Goal: Task Accomplishment & Management: Use online tool/utility

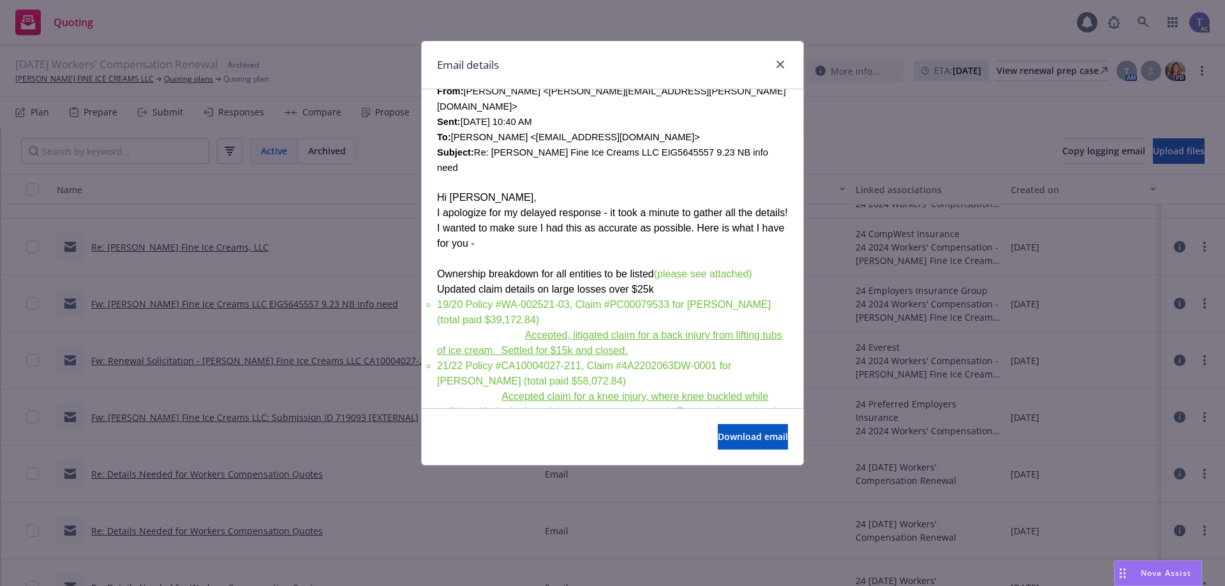
scroll to position [447, 0]
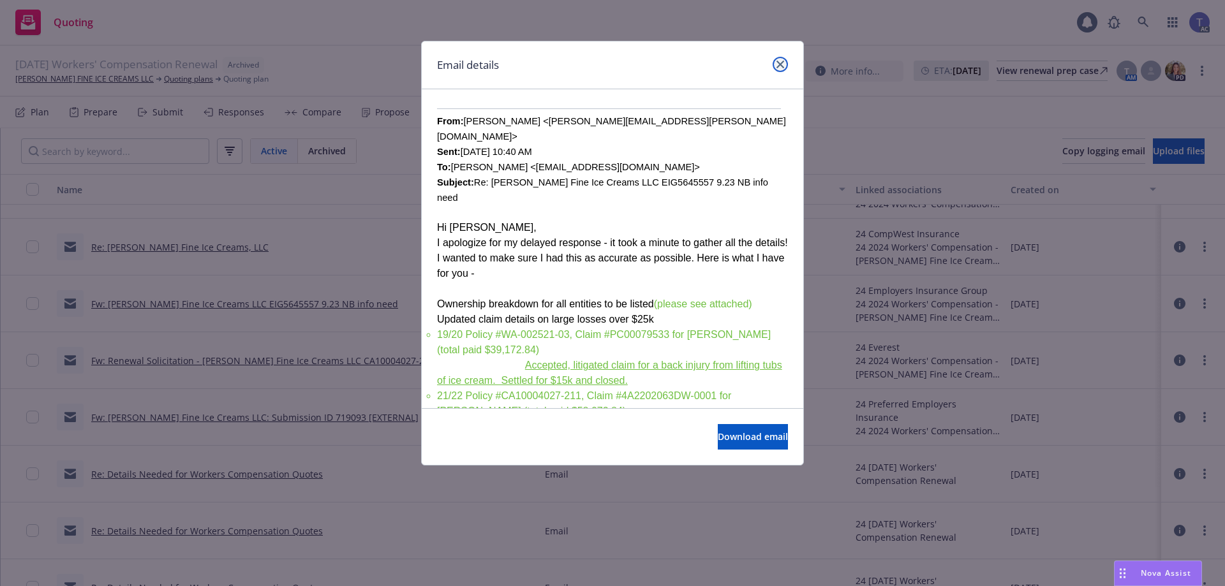
click at [778, 59] on link "close" at bounding box center [780, 64] width 15 height 15
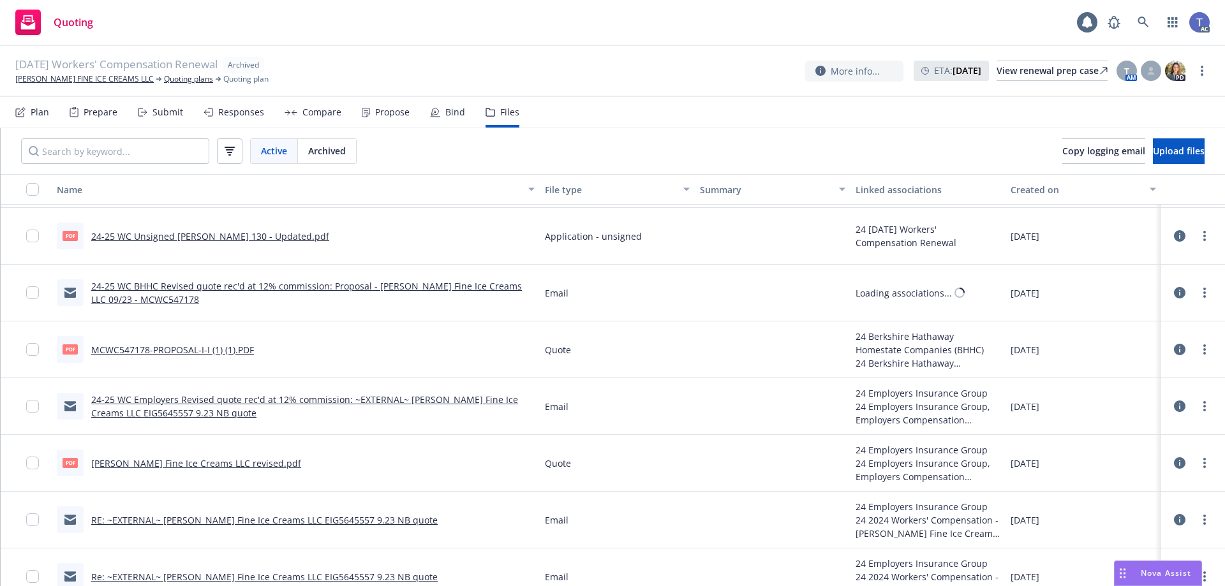
scroll to position [383, 0]
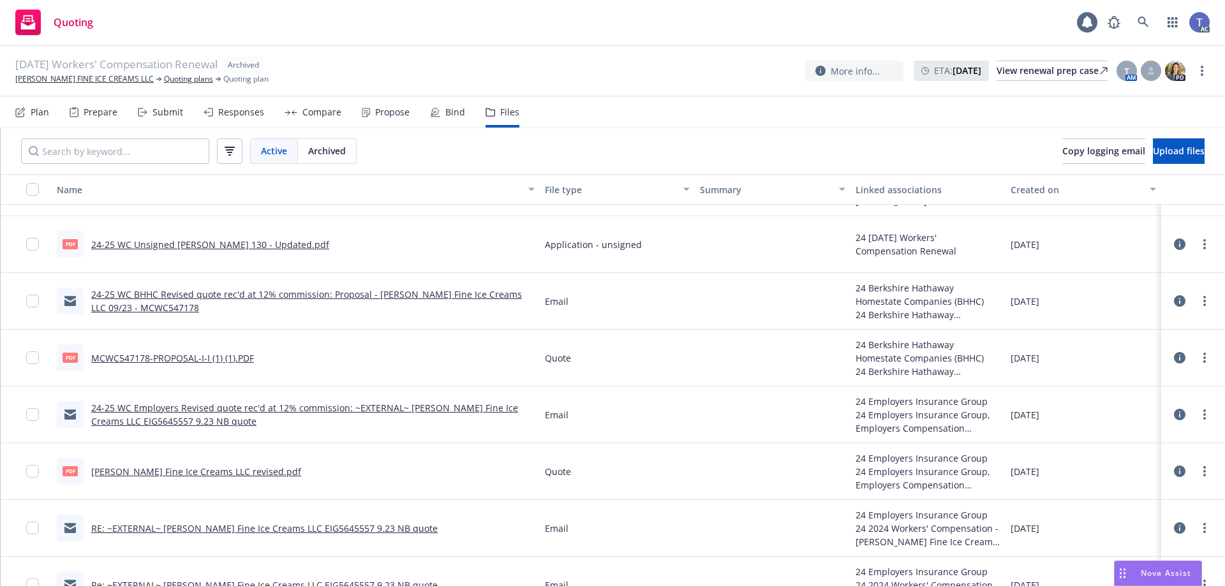
click at [187, 293] on link "24-25 WC BHHC Revised quote rec'd at 12% commission: Proposal - McConnell's Fin…" at bounding box center [306, 301] width 431 height 26
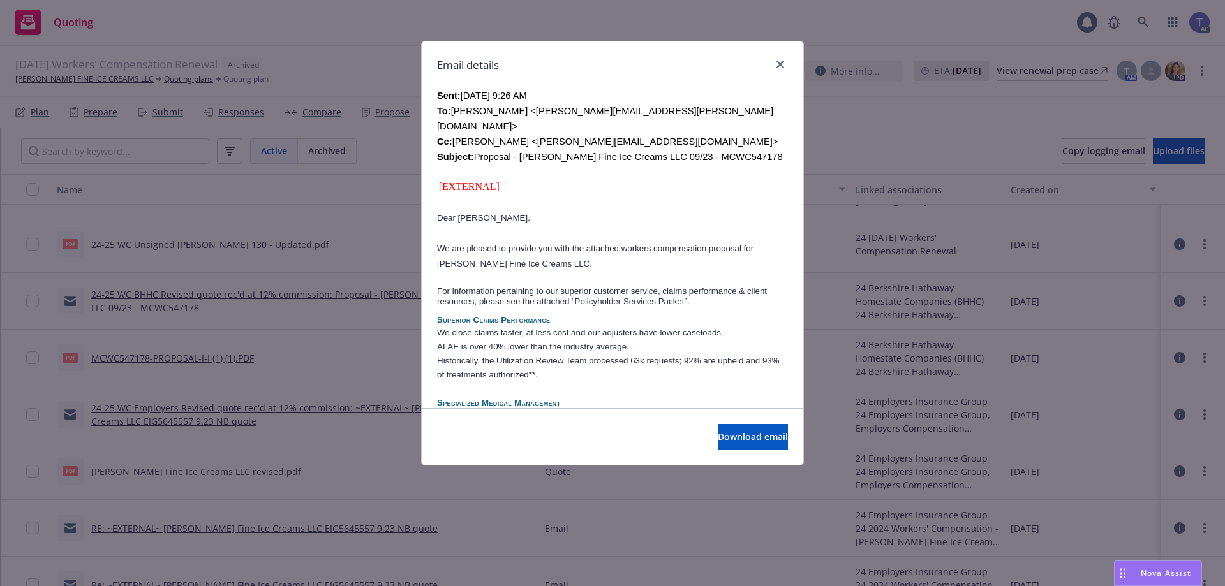
scroll to position [550, 0]
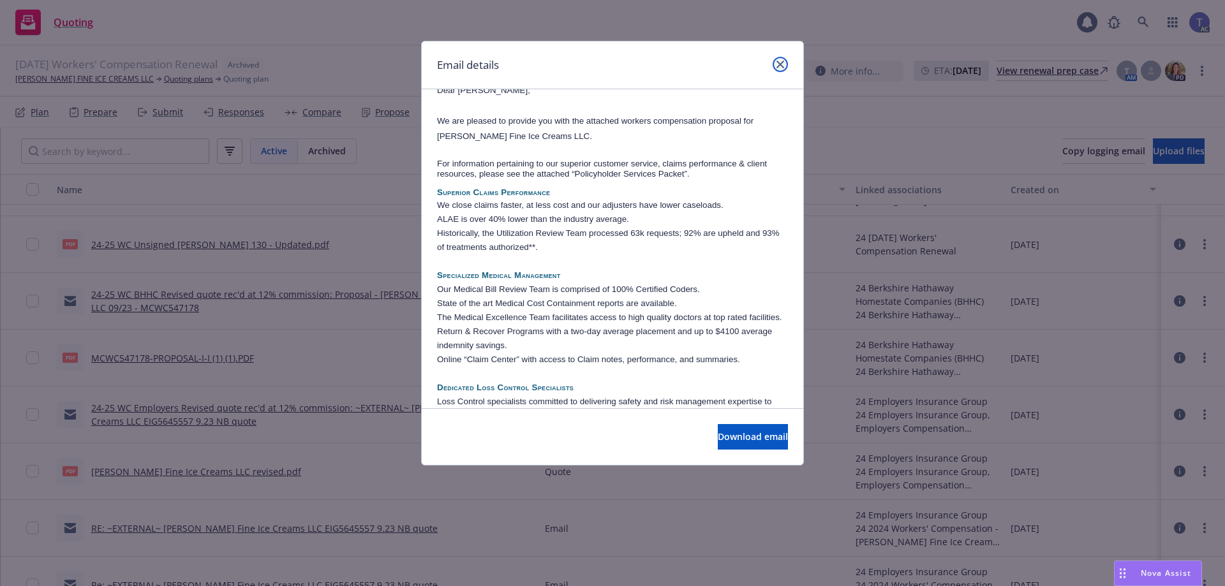
click at [783, 61] on icon "close" at bounding box center [780, 65] width 8 height 8
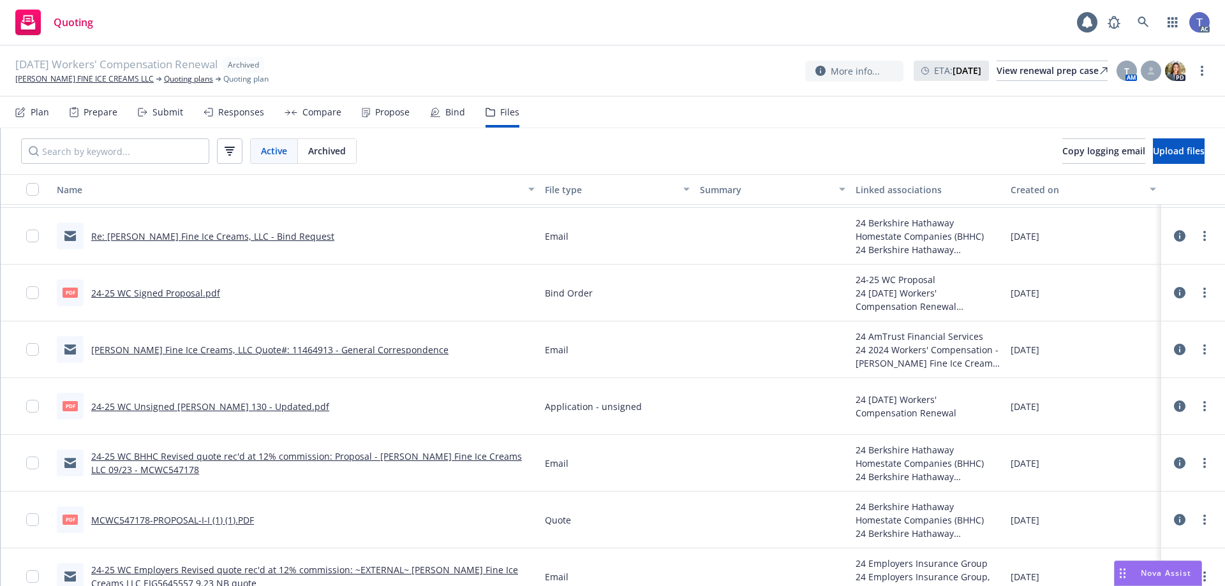
scroll to position [191, 0]
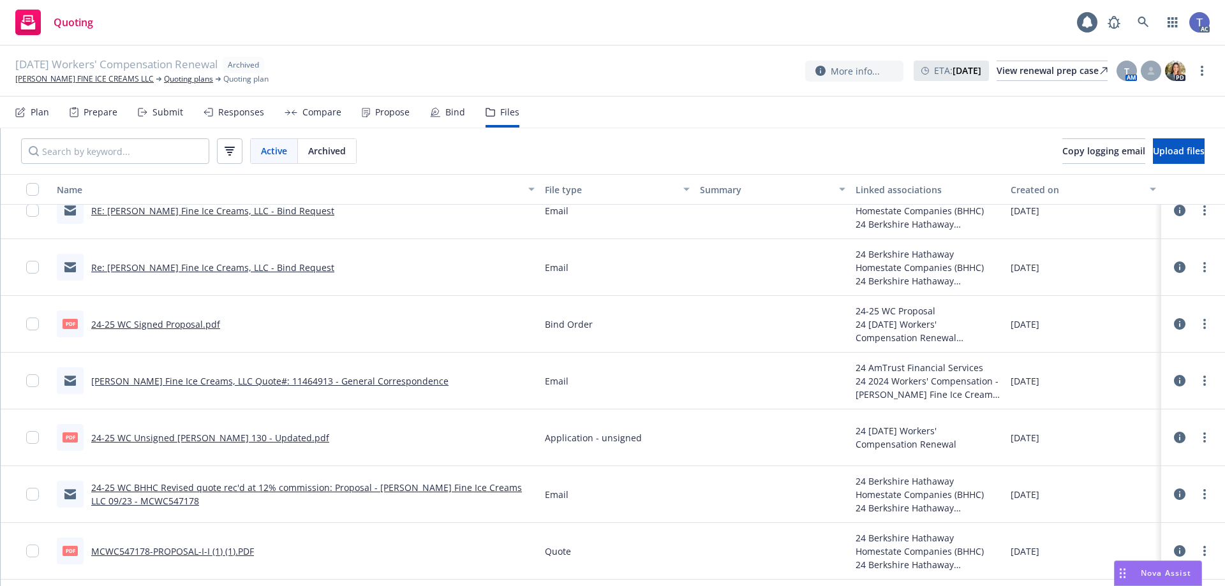
click at [257, 268] on link "Re: McConnell's Fine Ice Creams, LLC - Bind Request" at bounding box center [212, 268] width 243 height 12
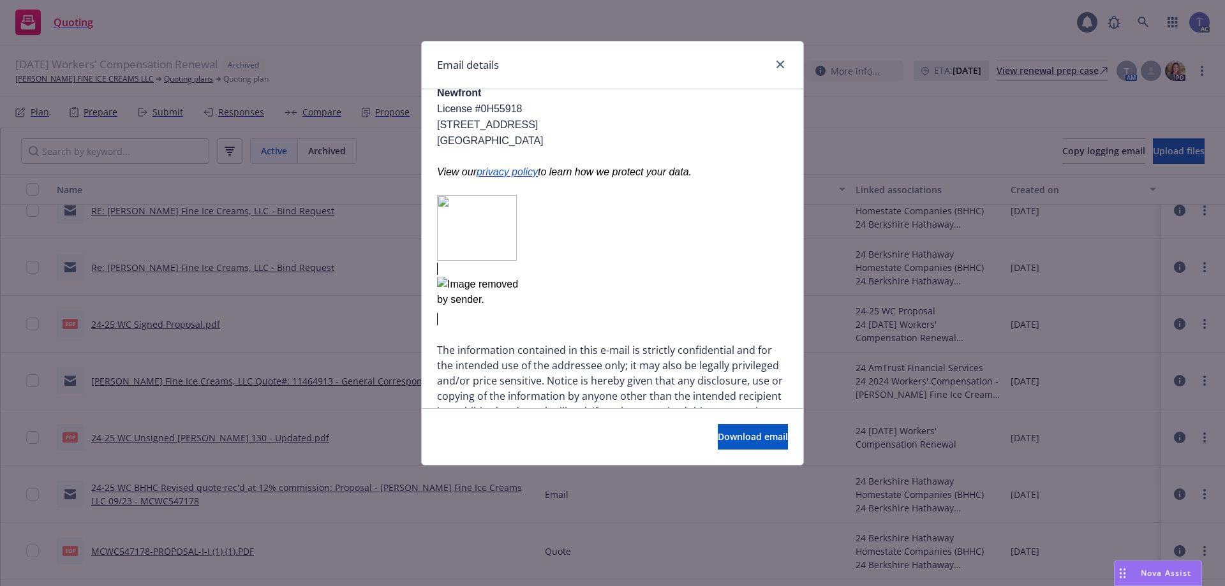
scroll to position [1659, 0]
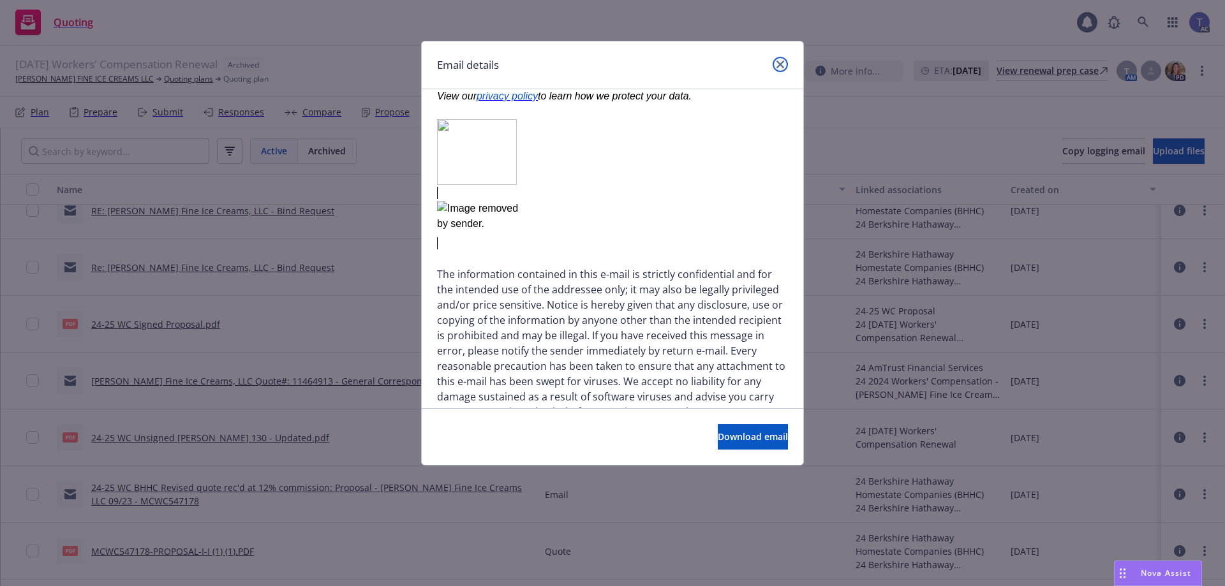
click at [782, 58] on link "close" at bounding box center [780, 64] width 15 height 15
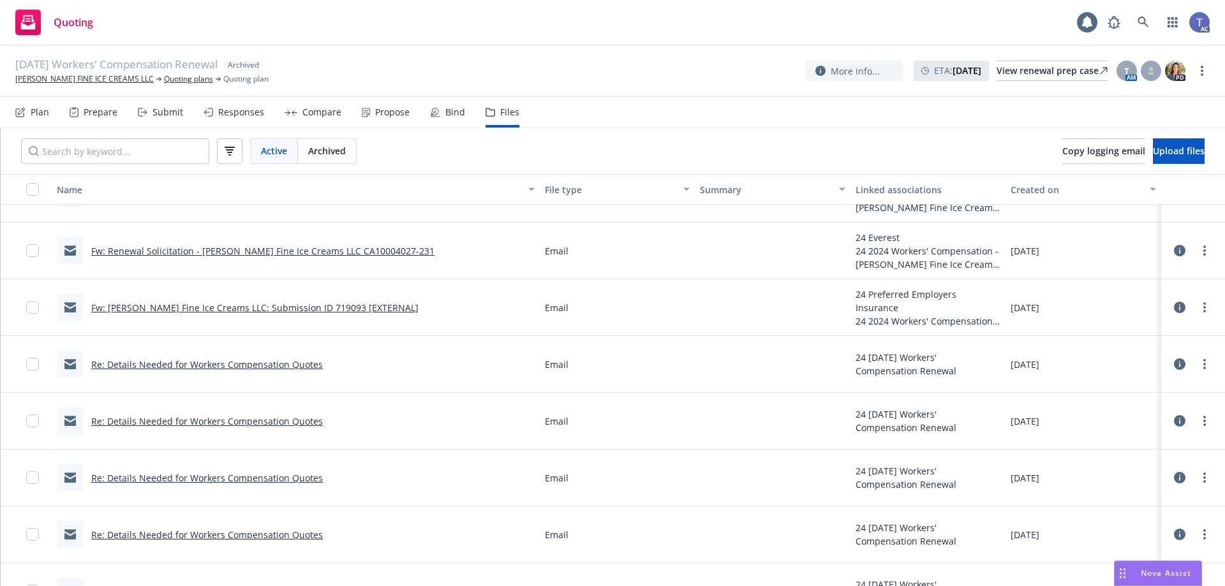
scroll to position [2361, 0]
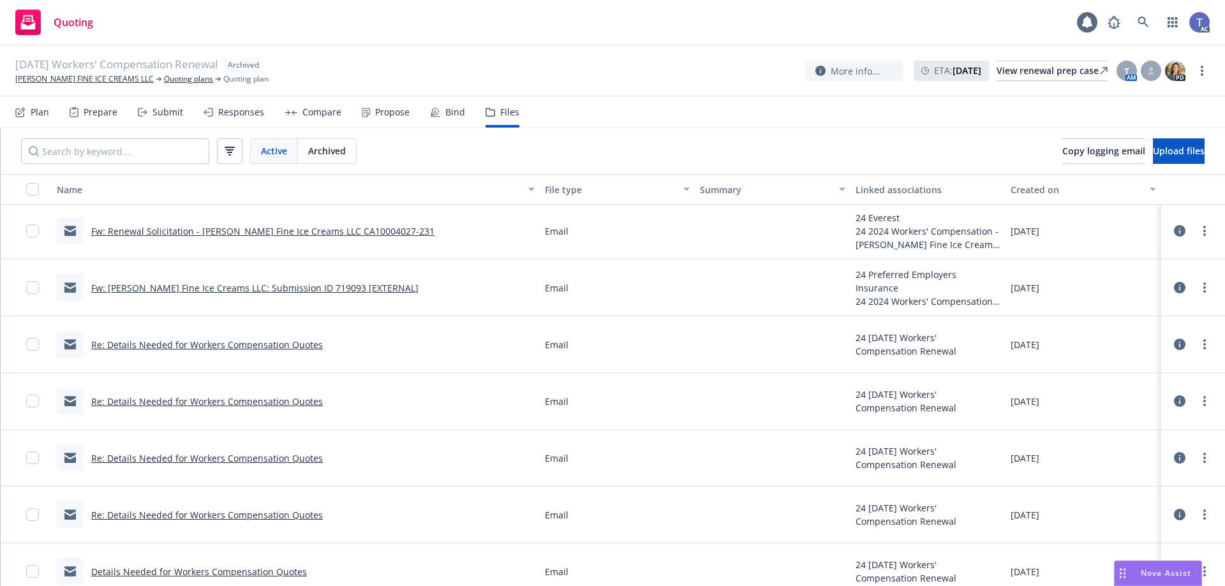
click at [288, 340] on link "Re: Details Needed for Workers Compensation Quotes" at bounding box center [207, 345] width 232 height 12
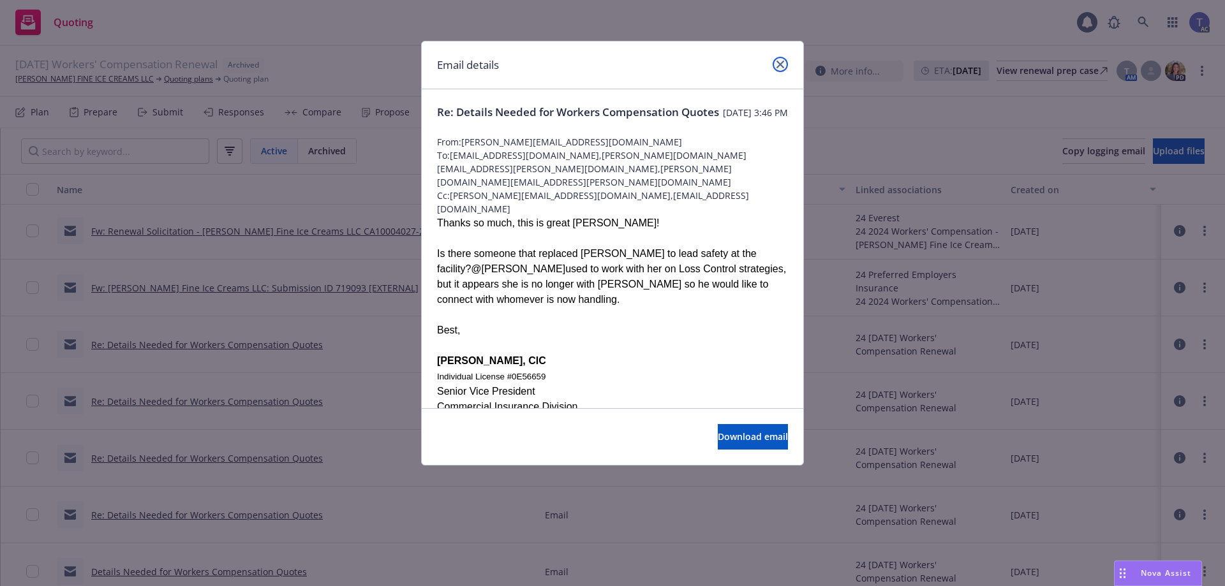
click at [780, 59] on link "close" at bounding box center [780, 64] width 15 height 15
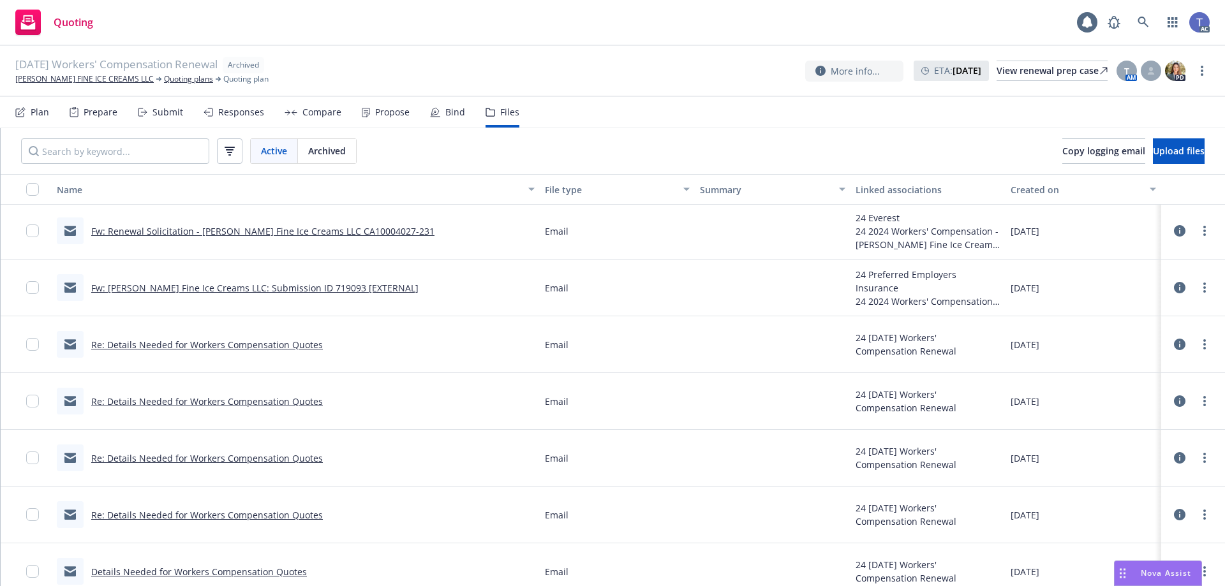
click at [256, 290] on link "Fw: McConnell's Fine Ice Creams LLC: Submission ID 719093 [EXTERNAL]" at bounding box center [254, 288] width 327 height 12
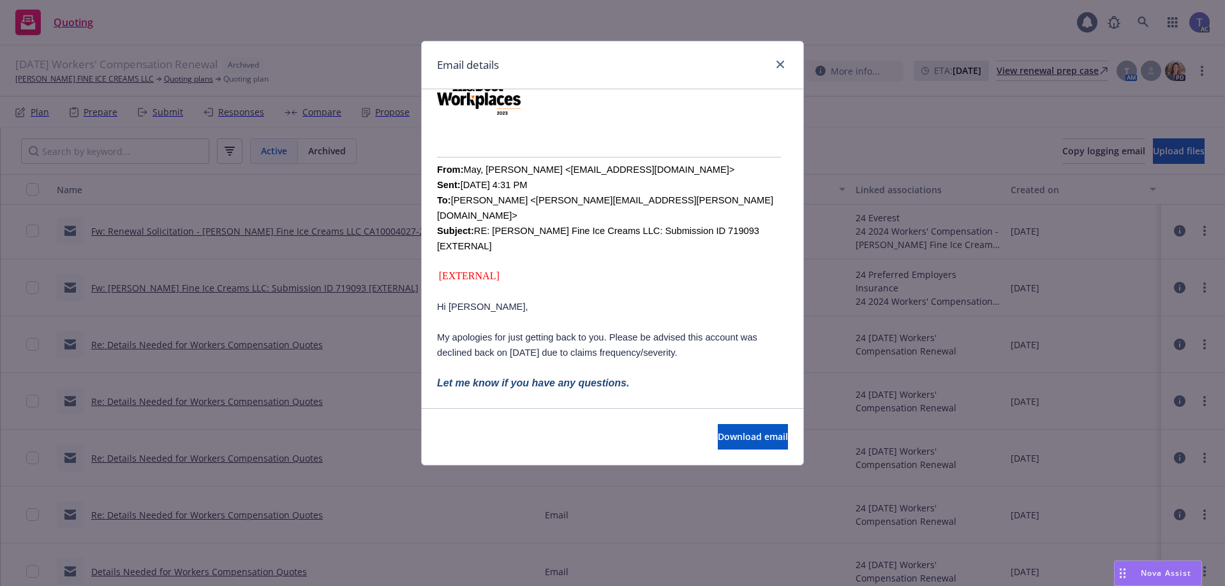
scroll to position [447, 0]
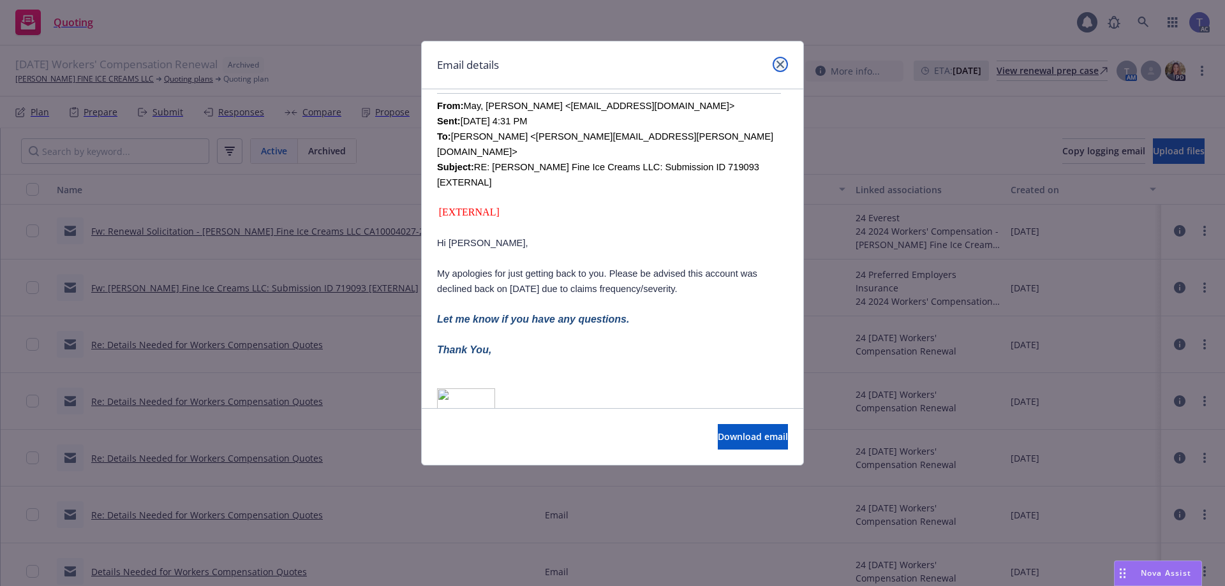
click at [785, 59] on link "close" at bounding box center [780, 64] width 15 height 15
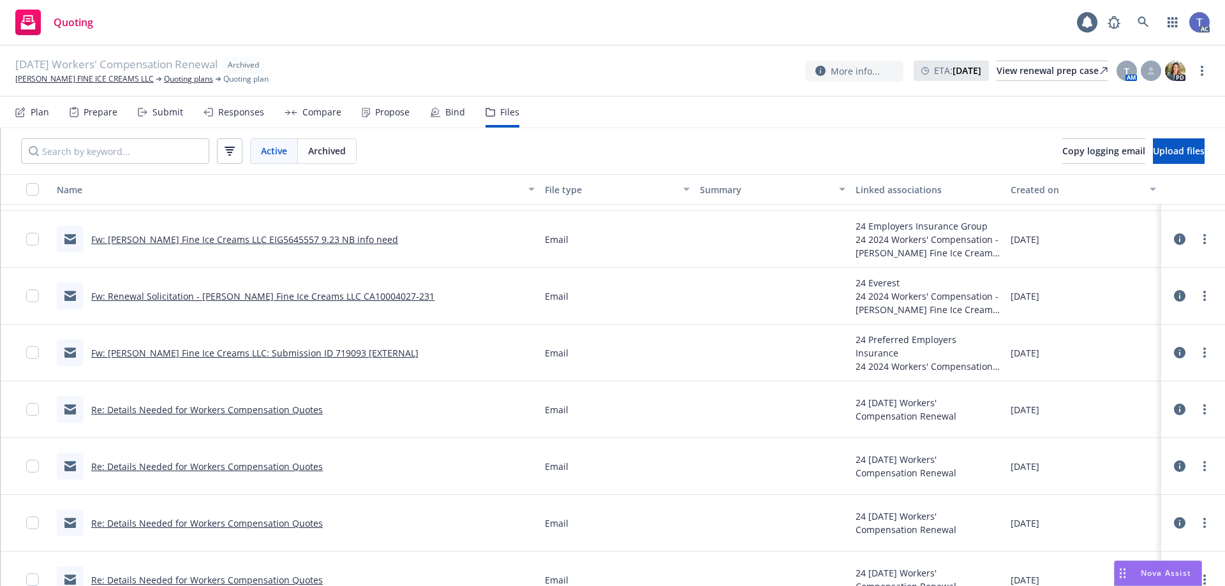
scroll to position [2233, 0]
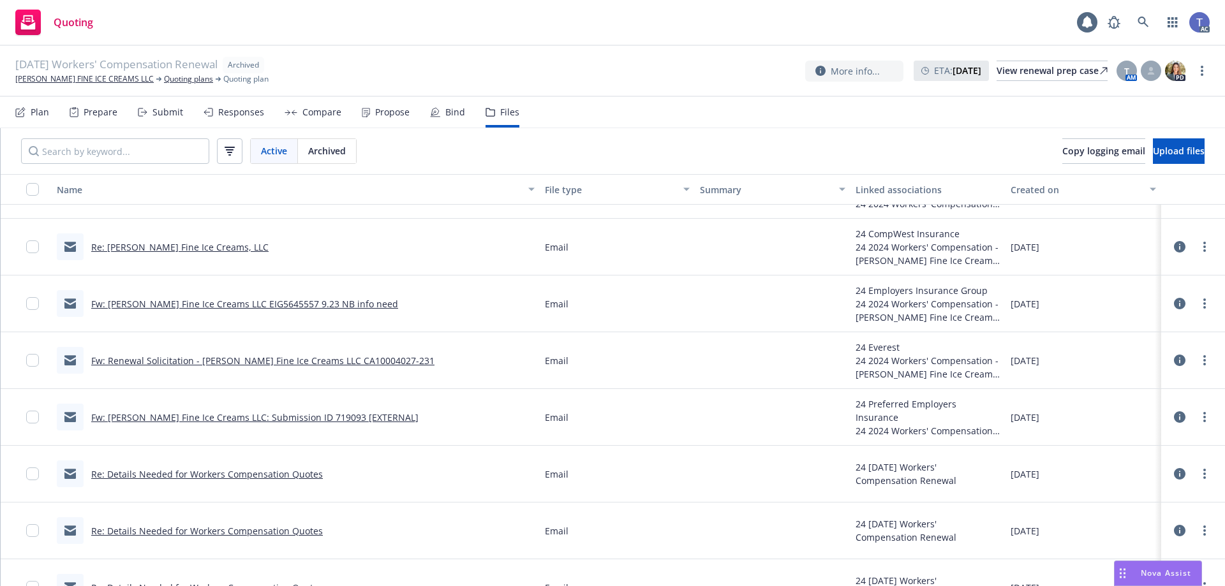
click at [244, 304] on link "Fw: McConnell's Fine Ice Creams LLC EIG5645557 9.23 NB info need" at bounding box center [244, 304] width 307 height 12
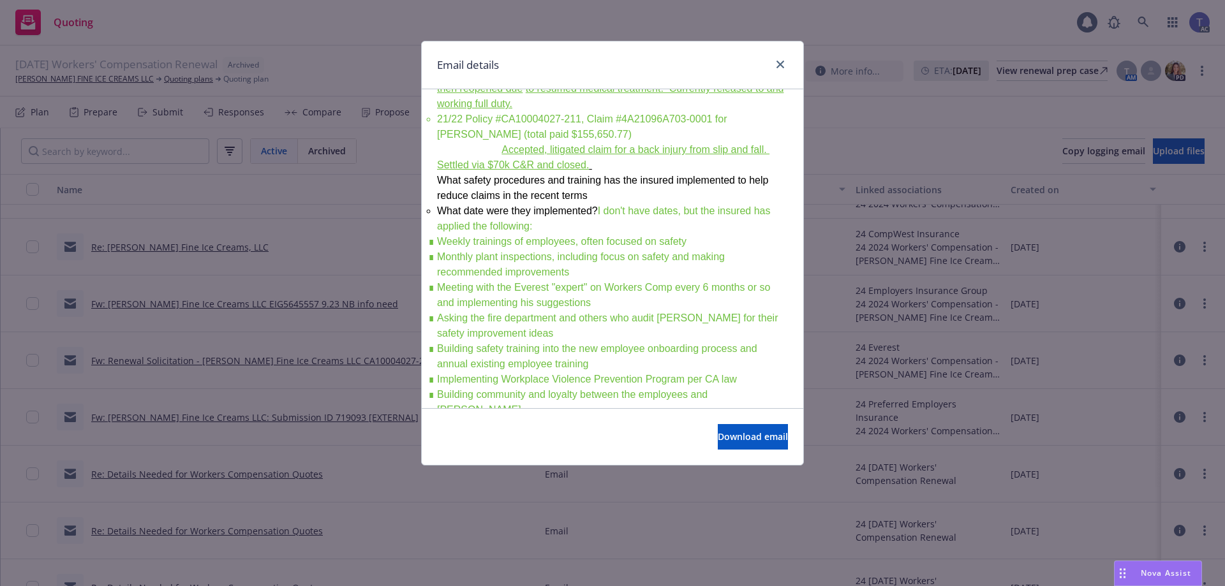
scroll to position [829, 0]
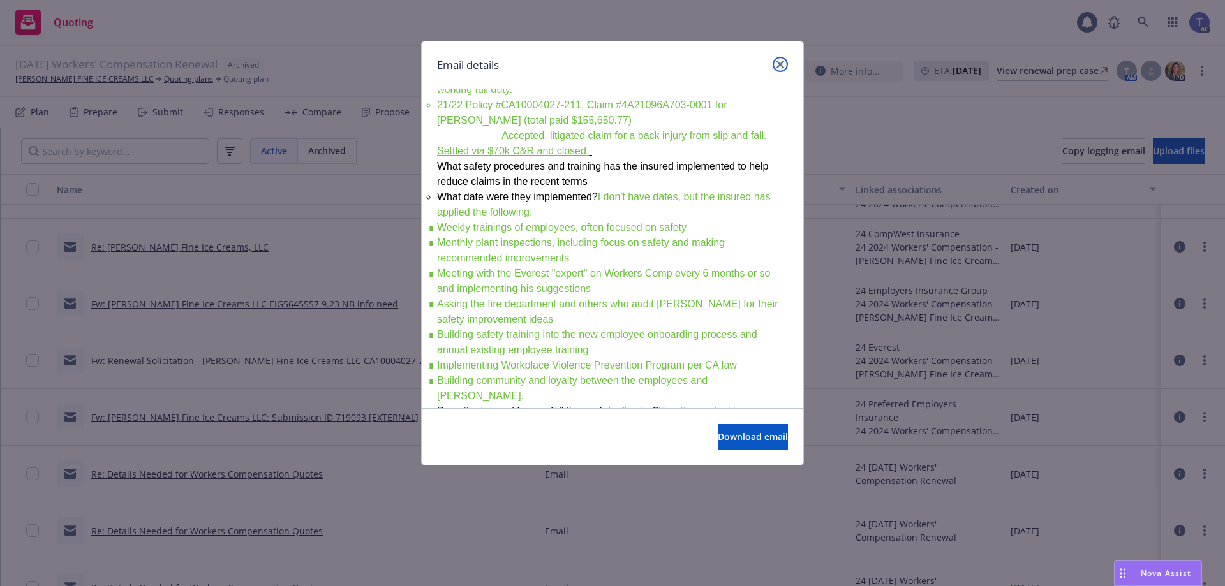
click at [776, 64] on link "close" at bounding box center [780, 64] width 15 height 15
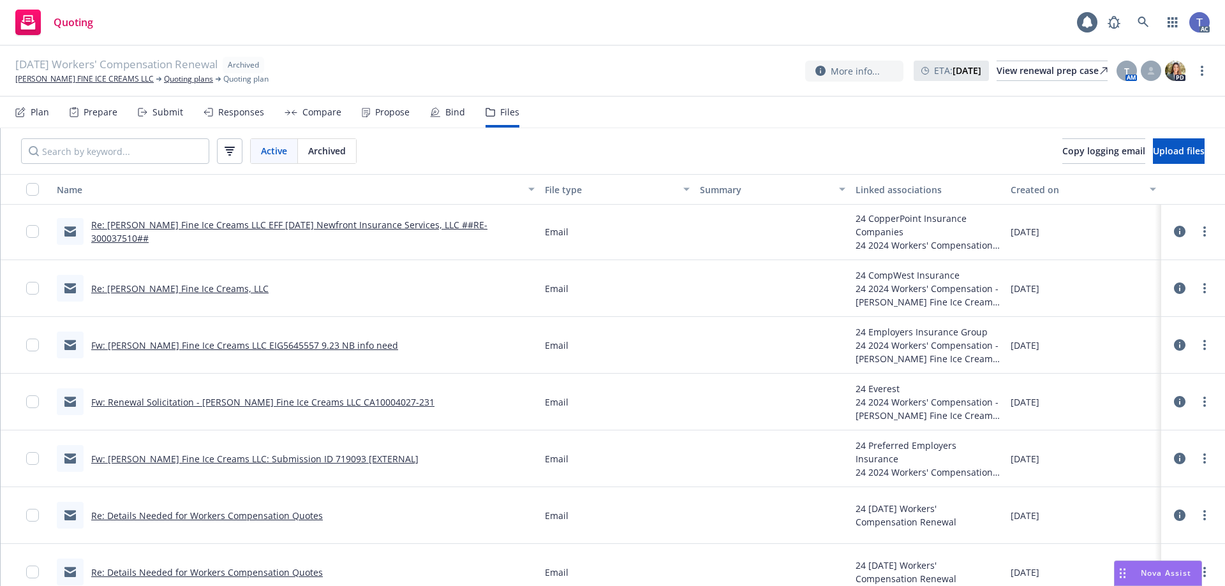
scroll to position [2169, 0]
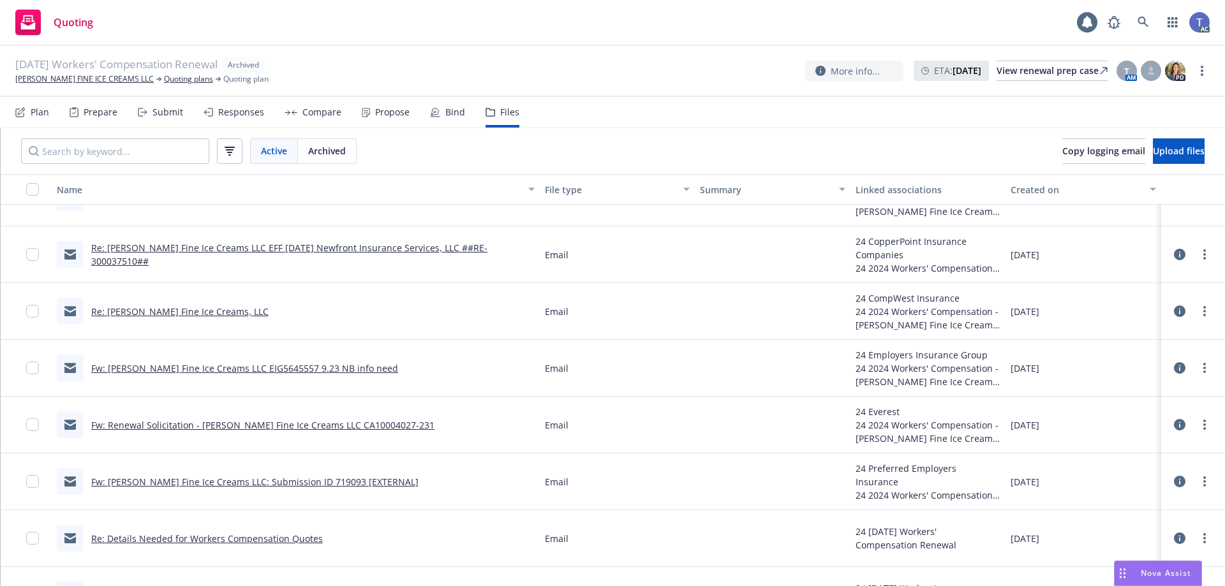
click at [170, 308] on link "Re: McConnell's Fine Ice Creams, LLC" at bounding box center [179, 312] width 177 height 12
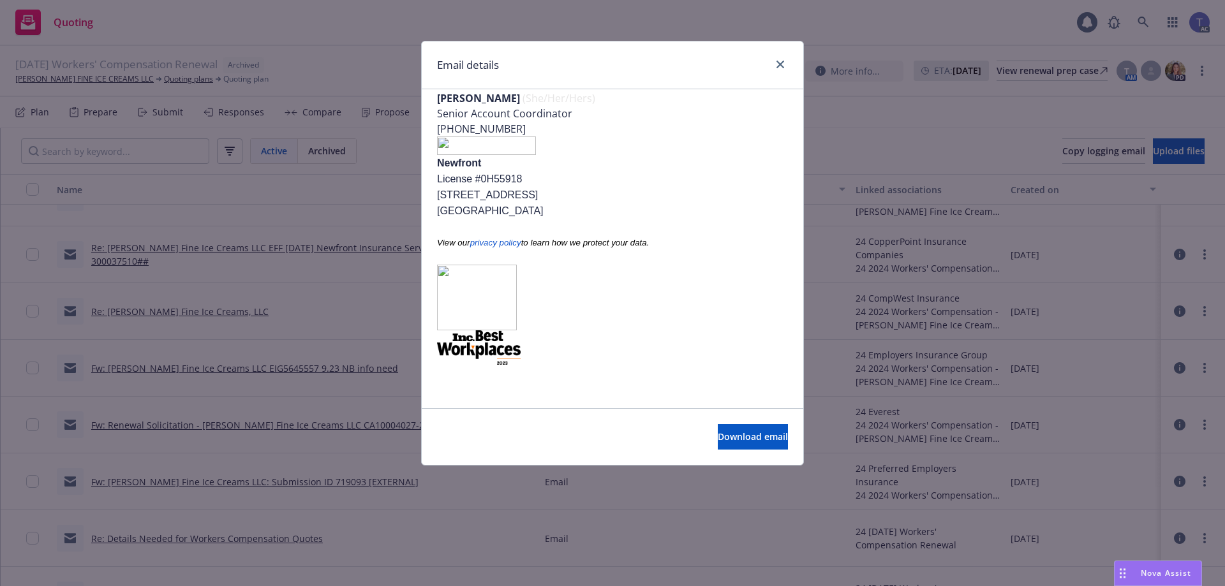
scroll to position [912, 0]
click at [781, 63] on icon "close" at bounding box center [780, 65] width 8 height 8
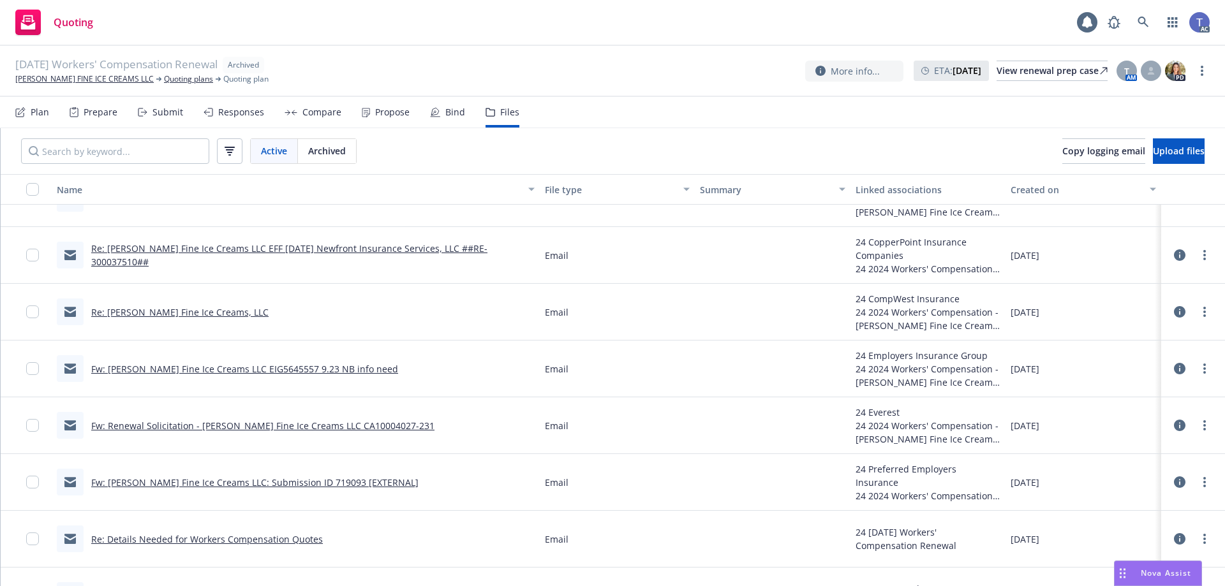
scroll to position [2105, 0]
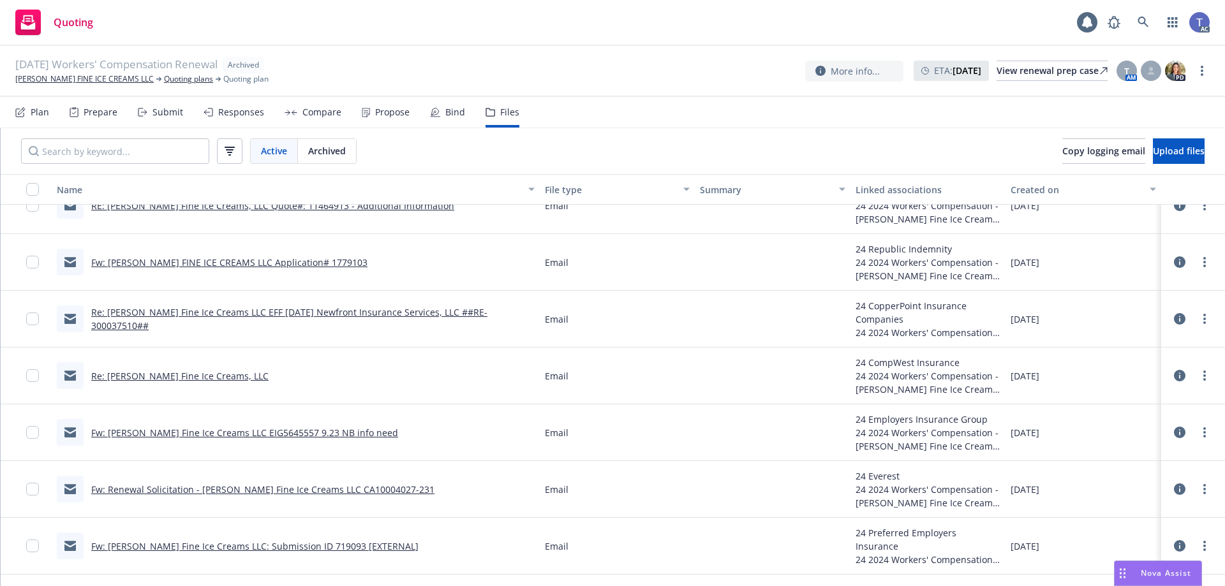
click at [272, 314] on link "Re: McConnell's Fine Ice Creams LLC EFF 09/23/24 Newfront Insurance Services, L…" at bounding box center [289, 319] width 396 height 26
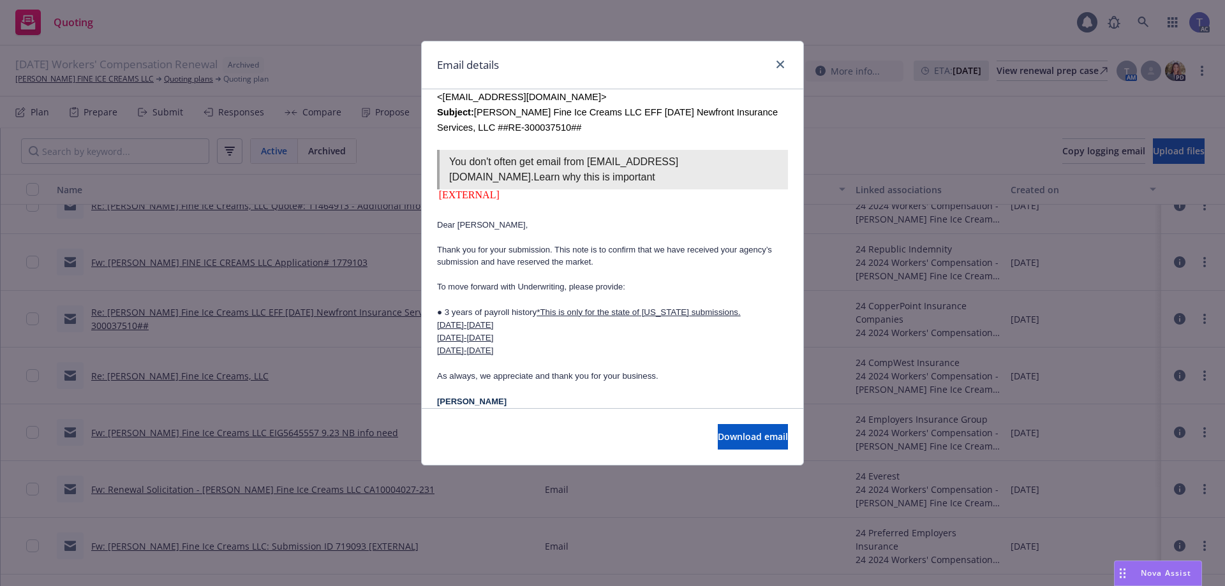
scroll to position [1148, 0]
click at [782, 66] on icon "close" at bounding box center [780, 65] width 8 height 8
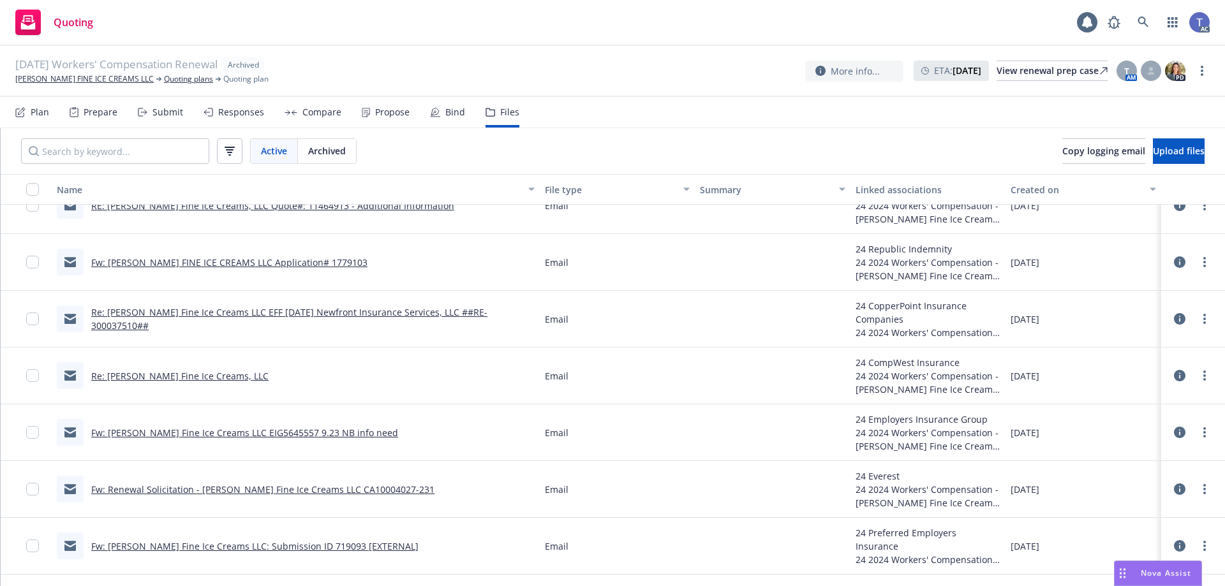
scroll to position [2042, 0]
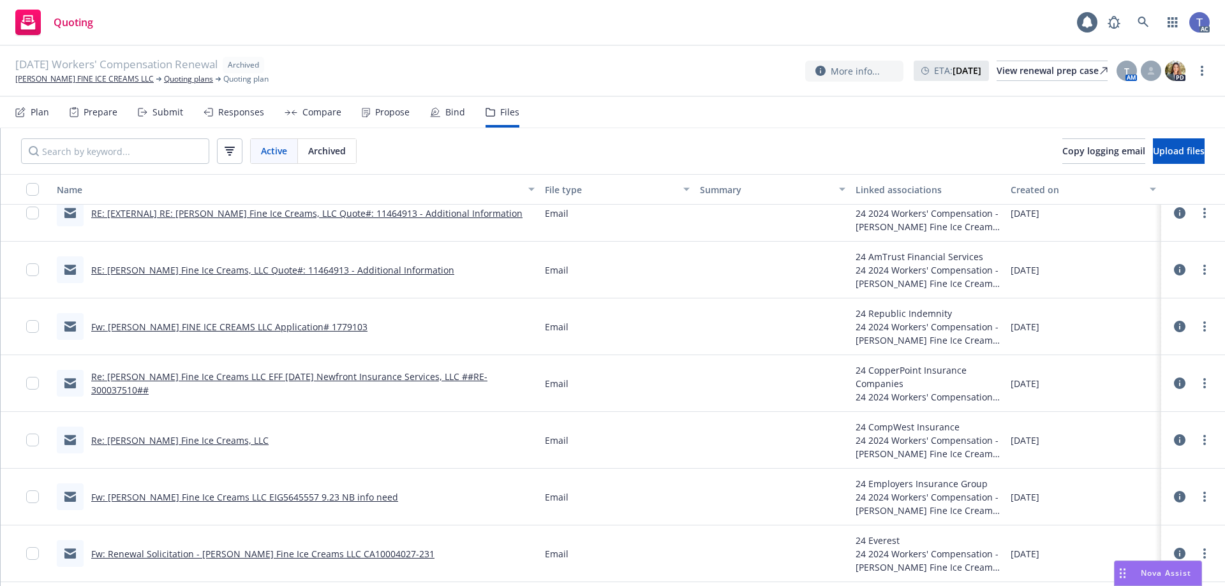
click at [304, 329] on link "Fw: MCCONNELL'S FINE ICE CREAMS LLC Application# 1779103" at bounding box center [229, 327] width 276 height 12
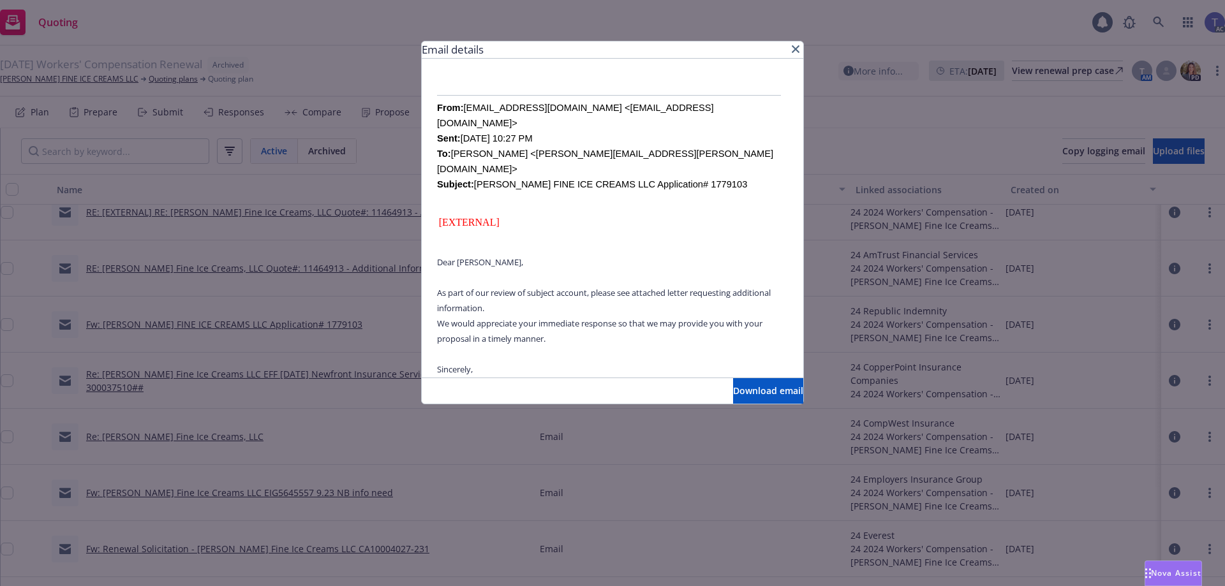
scroll to position [574, 0]
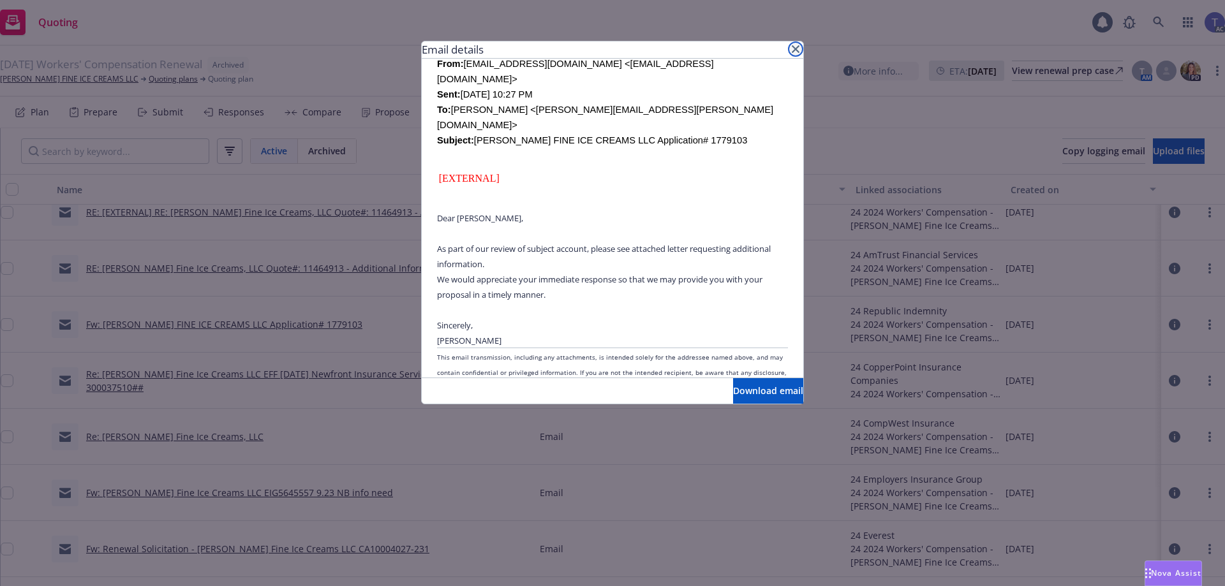
click at [798, 48] on icon "close" at bounding box center [796, 49] width 8 height 8
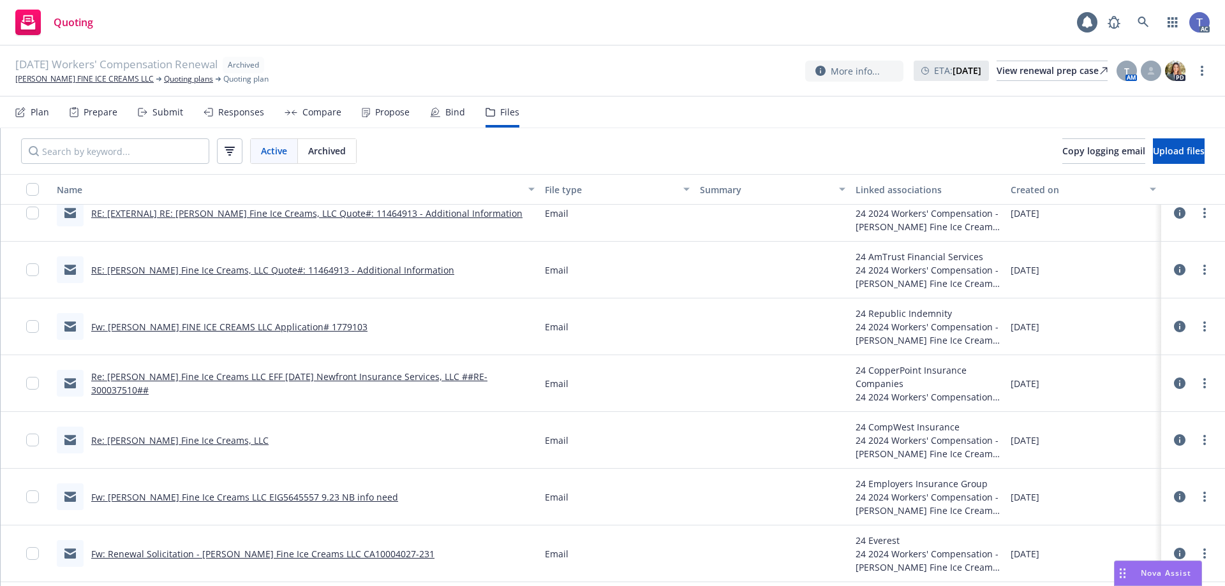
click at [250, 271] on link "RE: McConnell's Fine Ice Creams, LLC Quote#: 11464913 - Additional Information" at bounding box center [272, 270] width 363 height 12
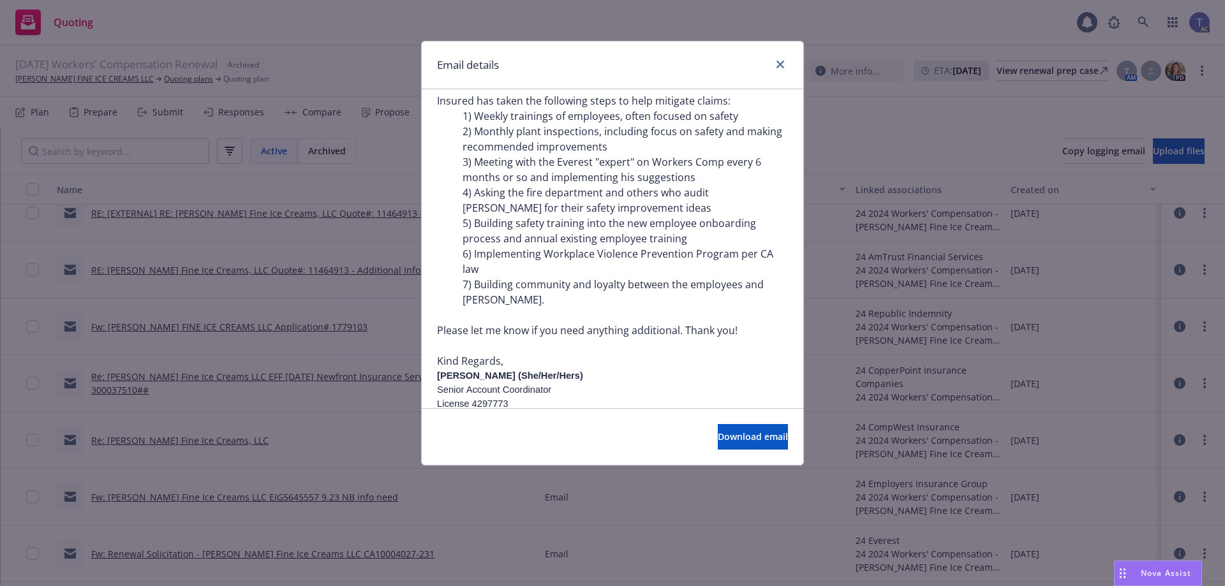
scroll to position [383, 0]
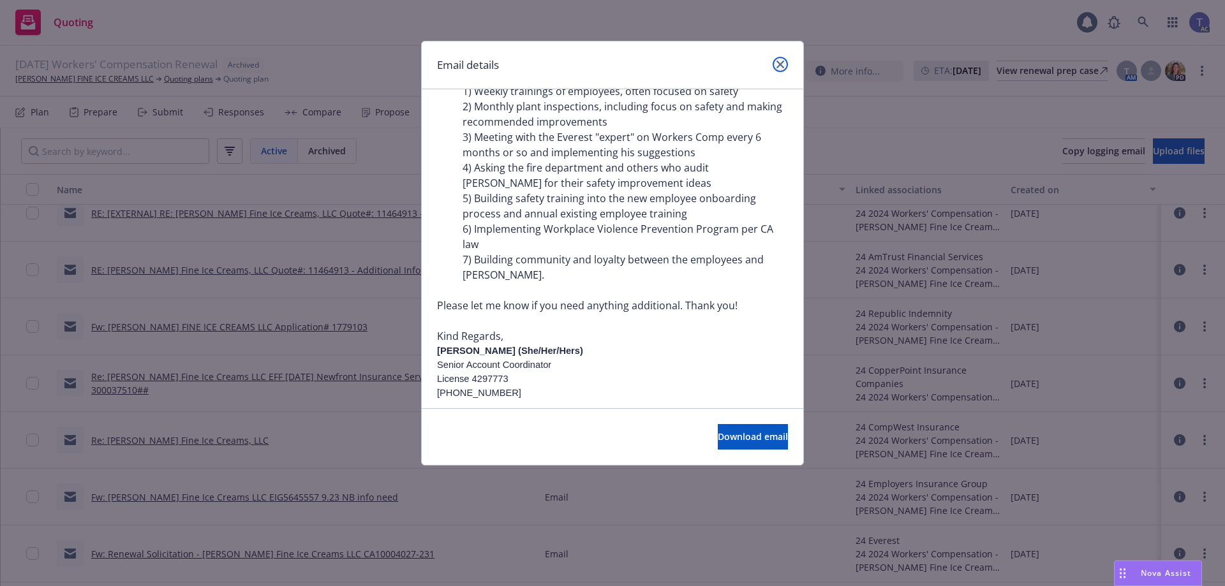
click at [780, 64] on icon "close" at bounding box center [780, 65] width 8 height 8
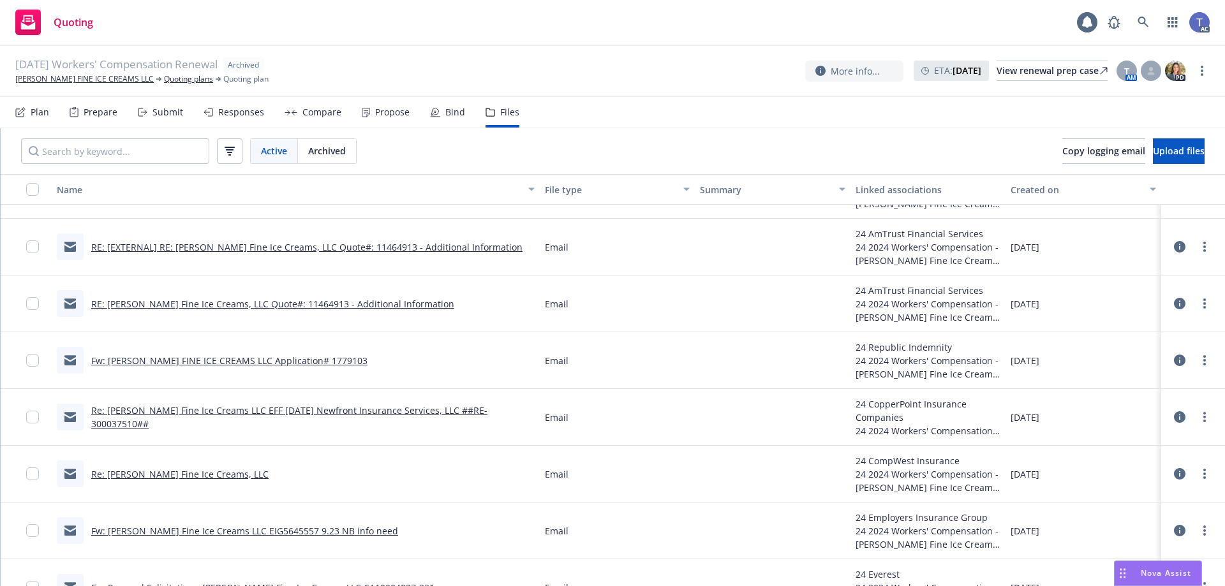
scroll to position [1978, 0]
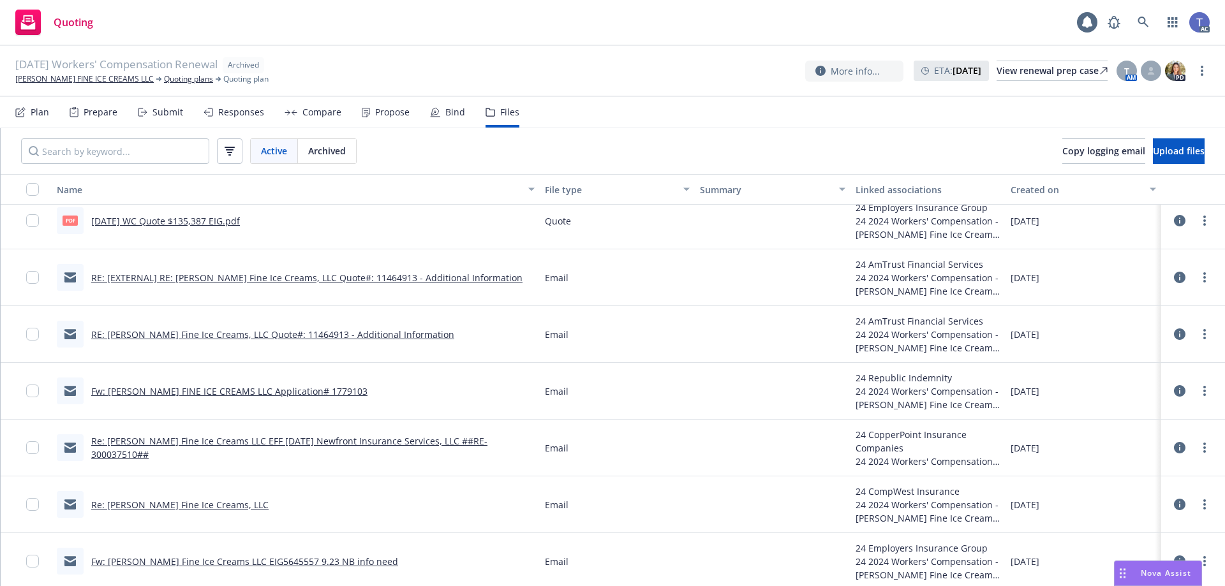
click at [455, 277] on link "RE: [EXTERNAL] RE: McConnell's Fine Ice Creams, LLC Quote#: 11464913 - Addition…" at bounding box center [306, 278] width 431 height 12
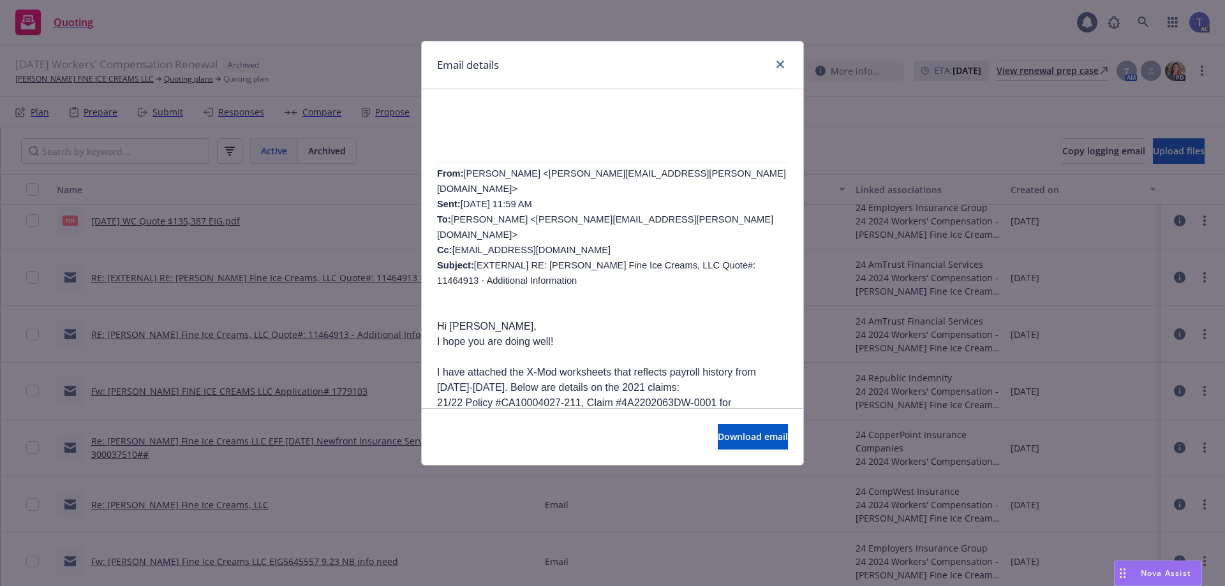
scroll to position [383, 0]
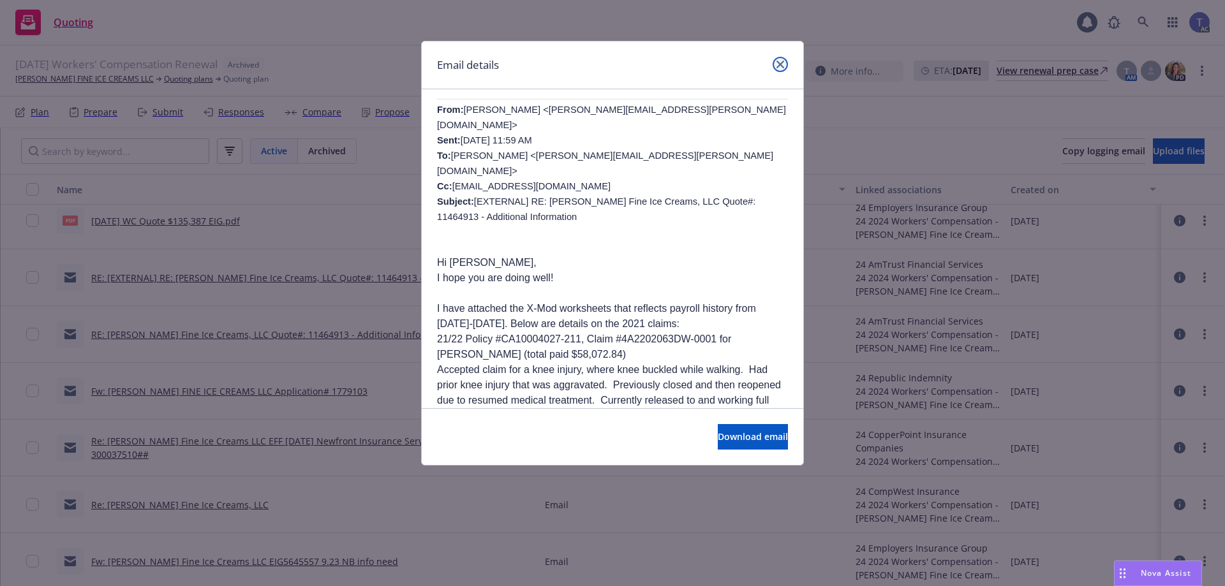
click at [779, 64] on icon "close" at bounding box center [780, 65] width 8 height 8
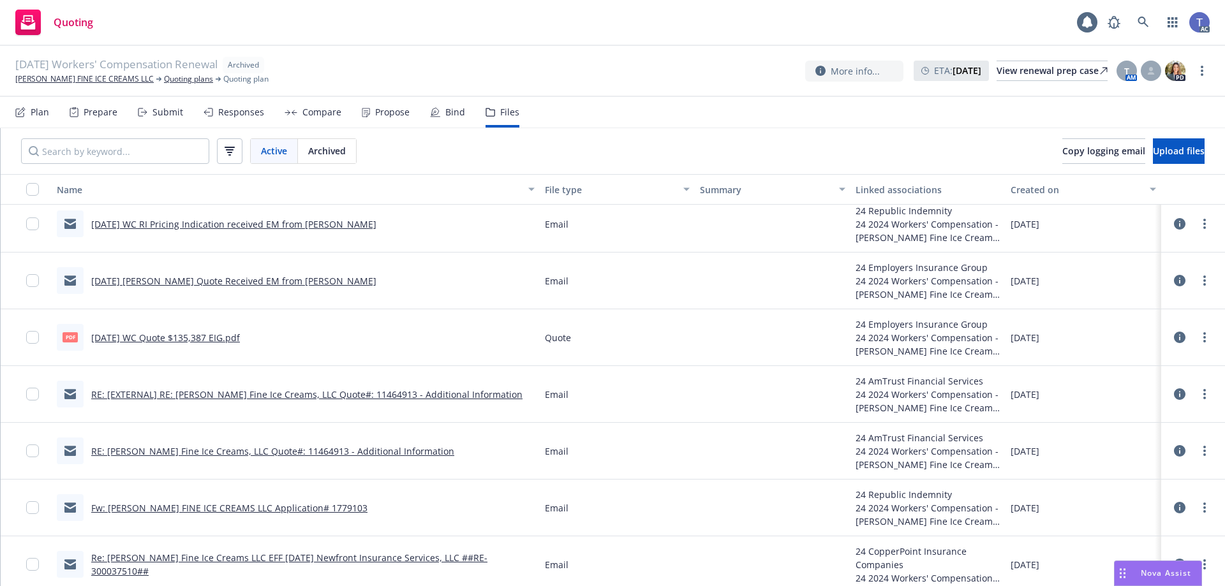
scroll to position [1850, 0]
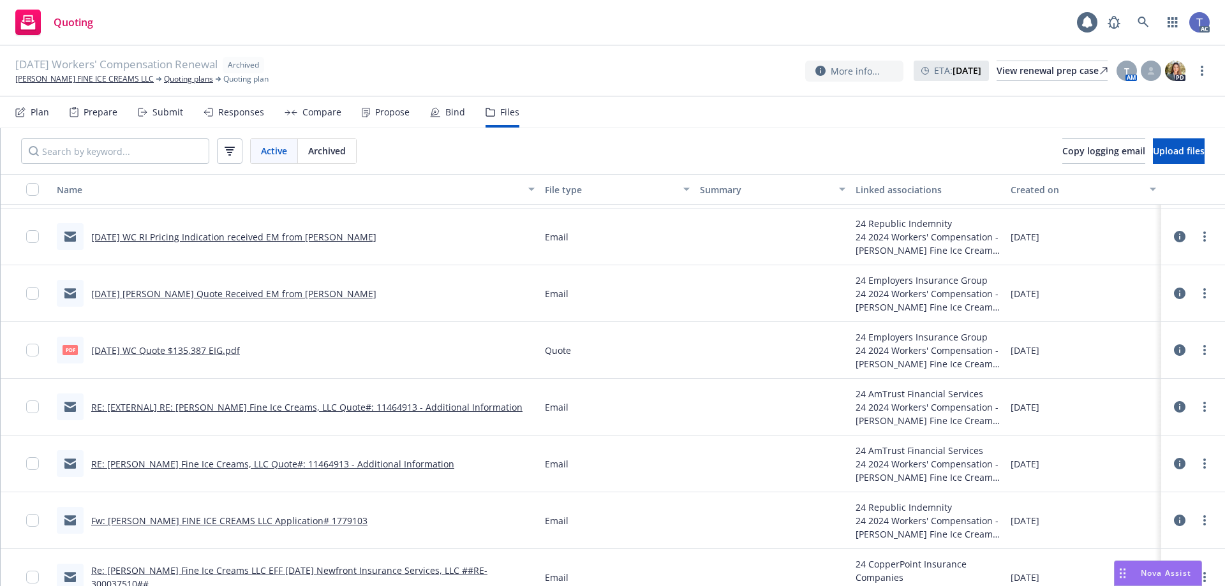
click at [260, 290] on link "09/23/24 WC EIG Quote Received EM from Danielle" at bounding box center [233, 294] width 285 height 12
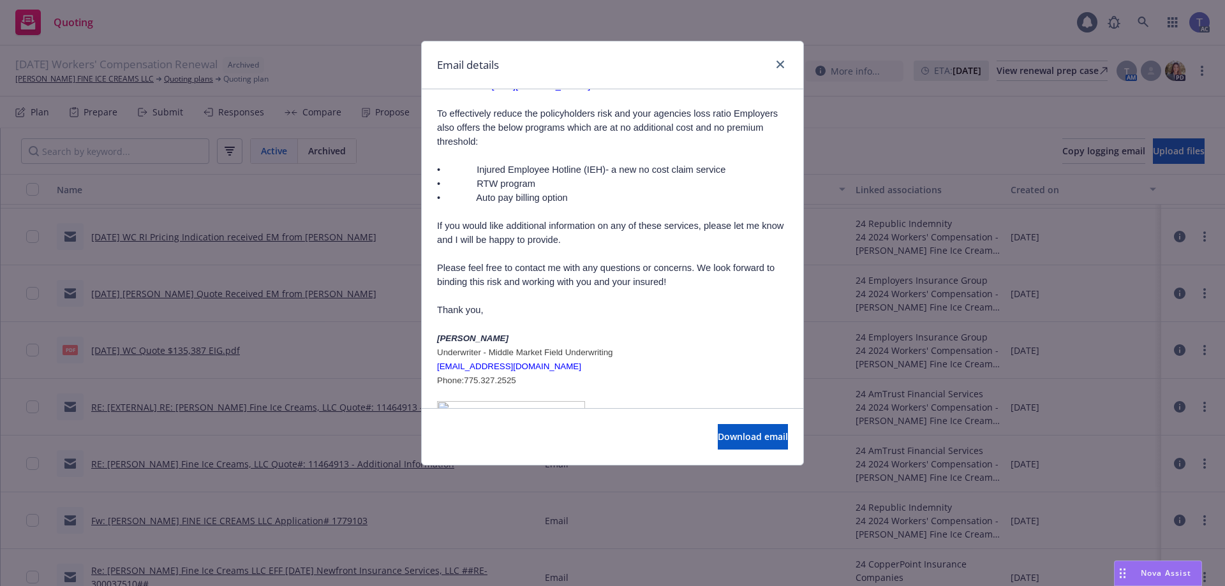
scroll to position [702, 0]
click at [780, 69] on link "close" at bounding box center [780, 64] width 15 height 15
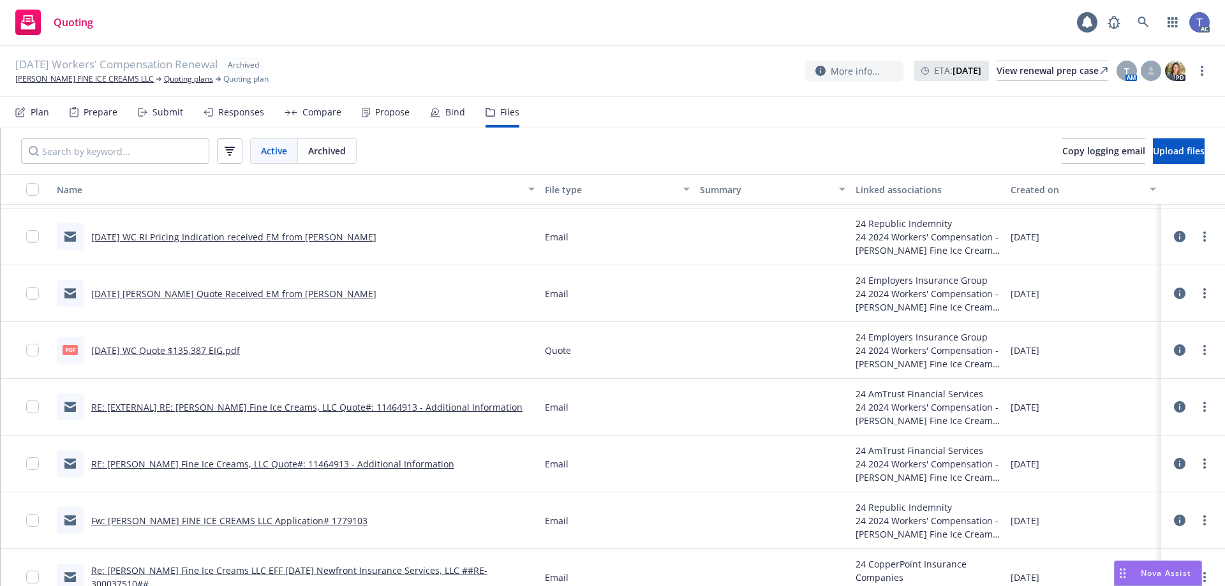
scroll to position [1786, 0]
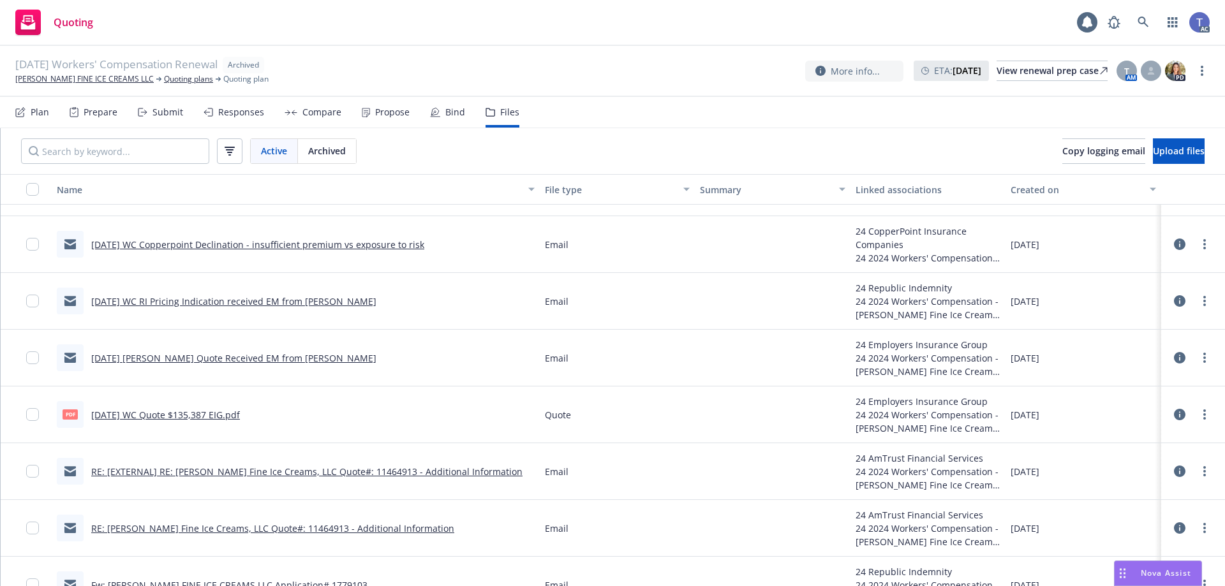
click at [277, 302] on link "09/23/24 WC RI Pricing Indication received EM from Tsering" at bounding box center [233, 301] width 285 height 12
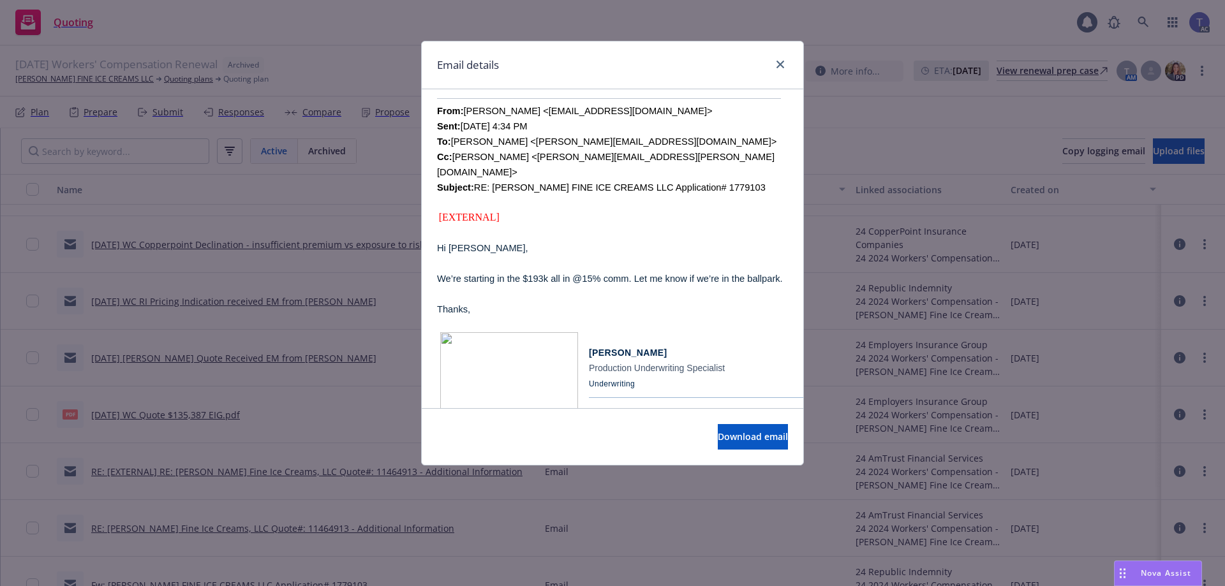
scroll to position [447, 0]
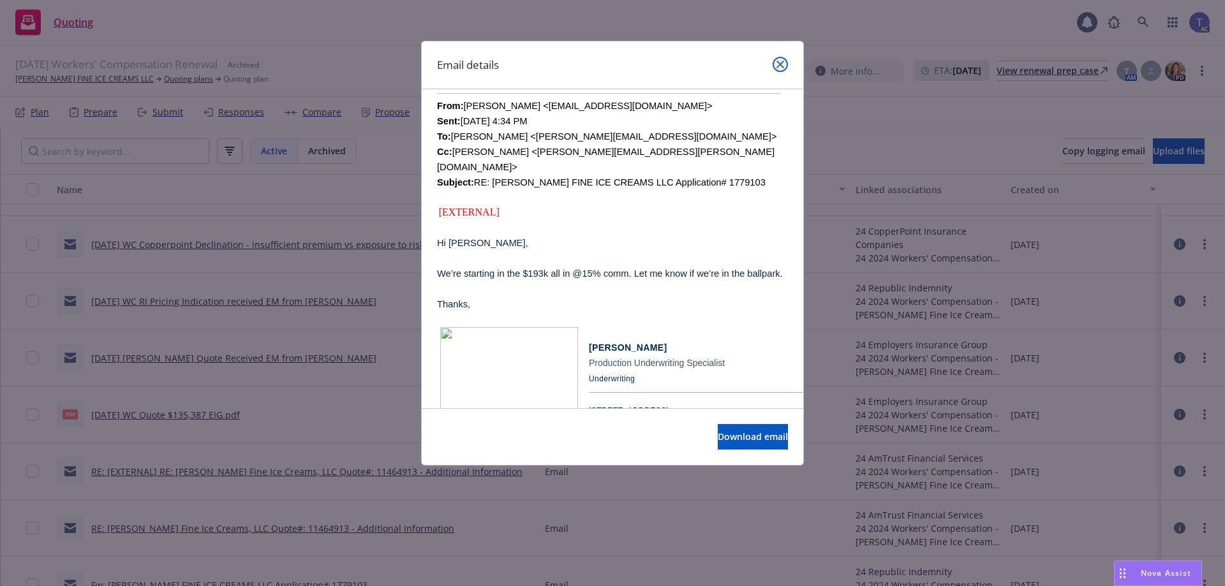
click at [783, 61] on icon "close" at bounding box center [780, 65] width 8 height 8
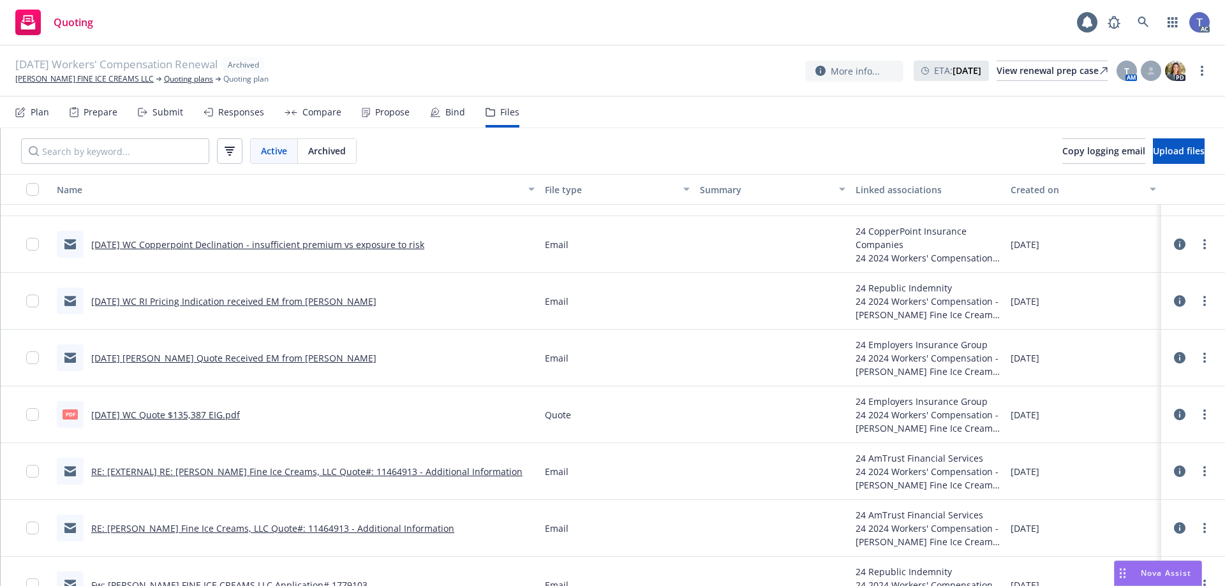
scroll to position [1723, 0]
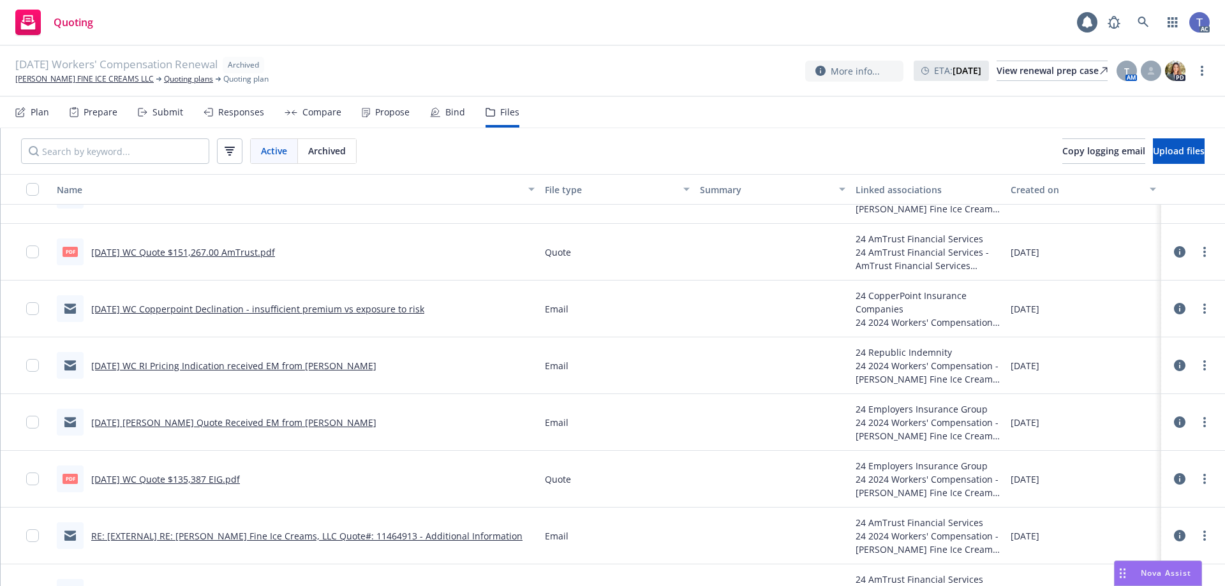
click at [375, 310] on link "09/23/24 WC Copperpoint Declination - insufficient premium vs exposure to risk" at bounding box center [257, 309] width 333 height 12
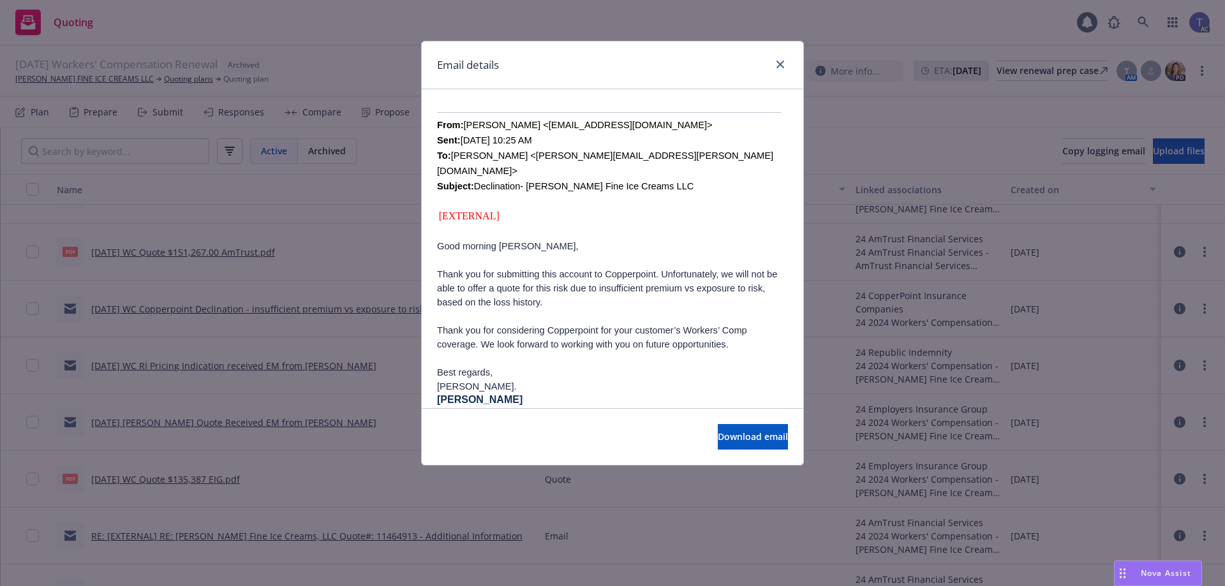
scroll to position [447, 0]
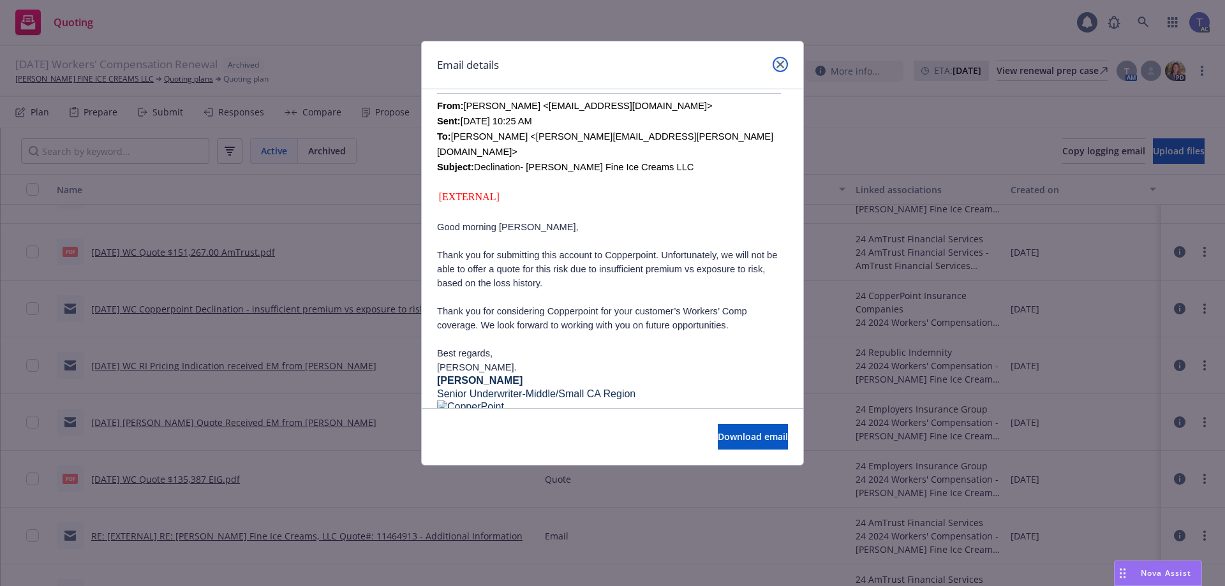
click at [782, 64] on icon "close" at bounding box center [780, 65] width 8 height 8
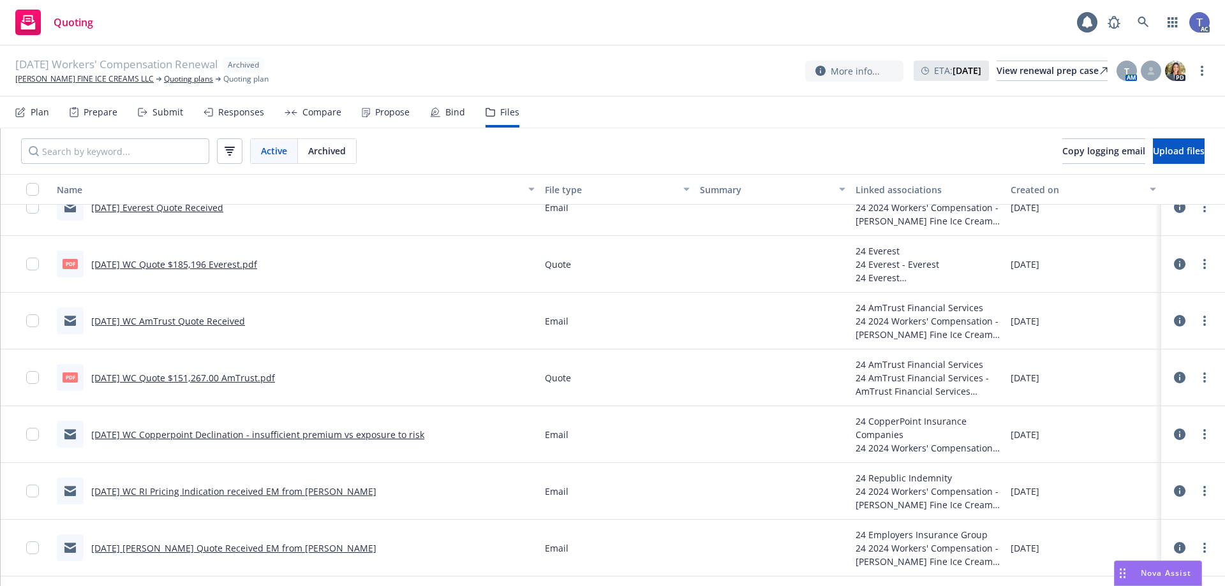
scroll to position [1595, 0]
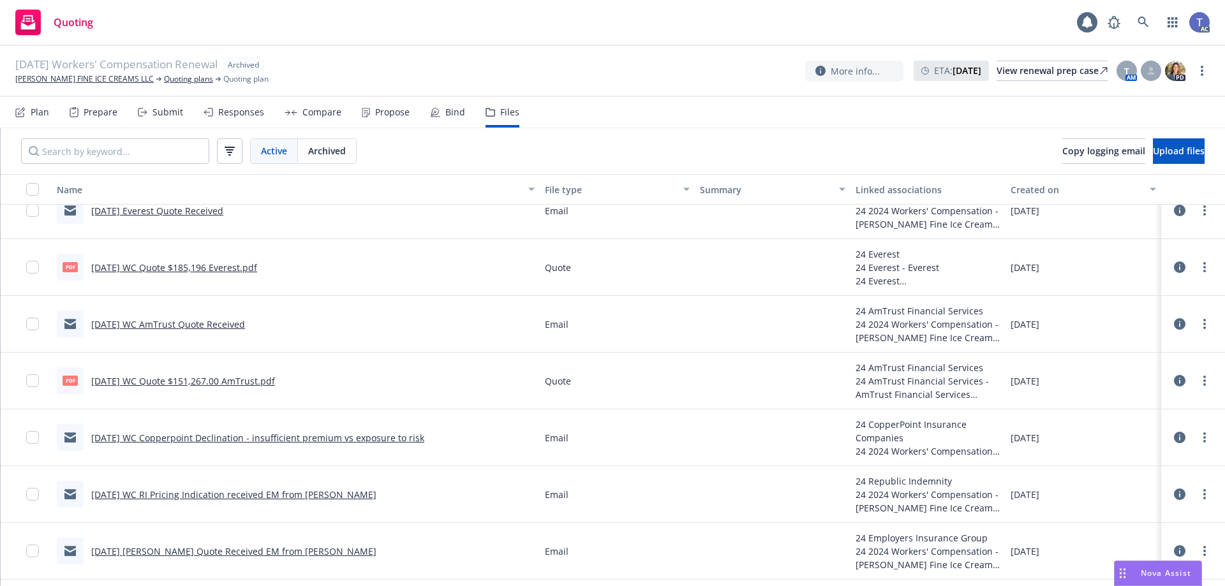
click at [209, 323] on link "09/23/24 WC AmTrust Quote Received" at bounding box center [168, 324] width 154 height 12
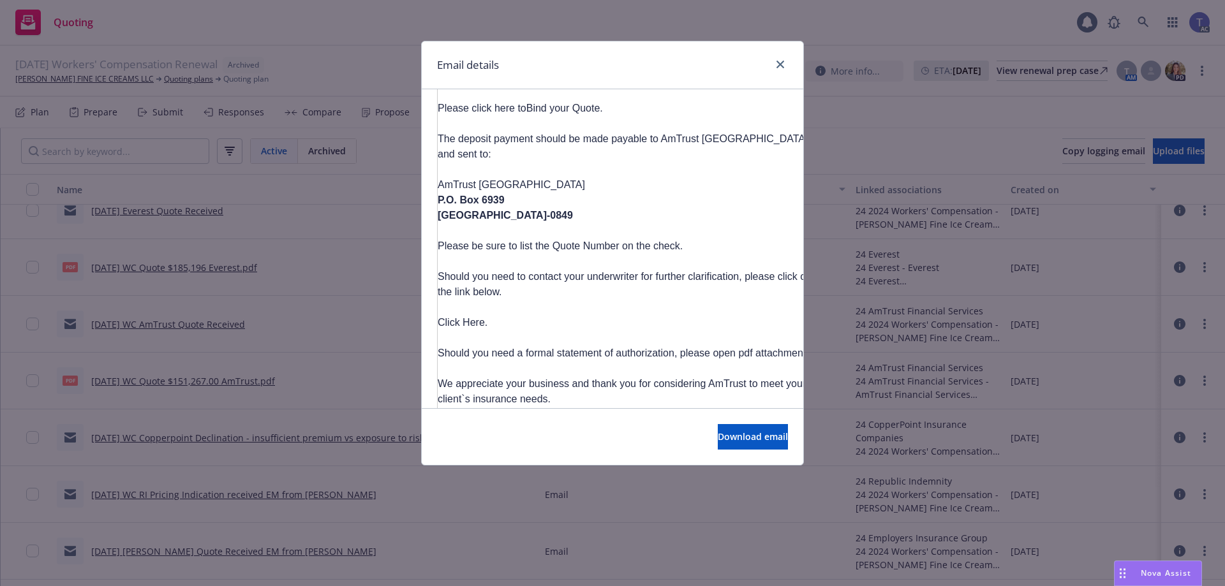
scroll to position [932, 0]
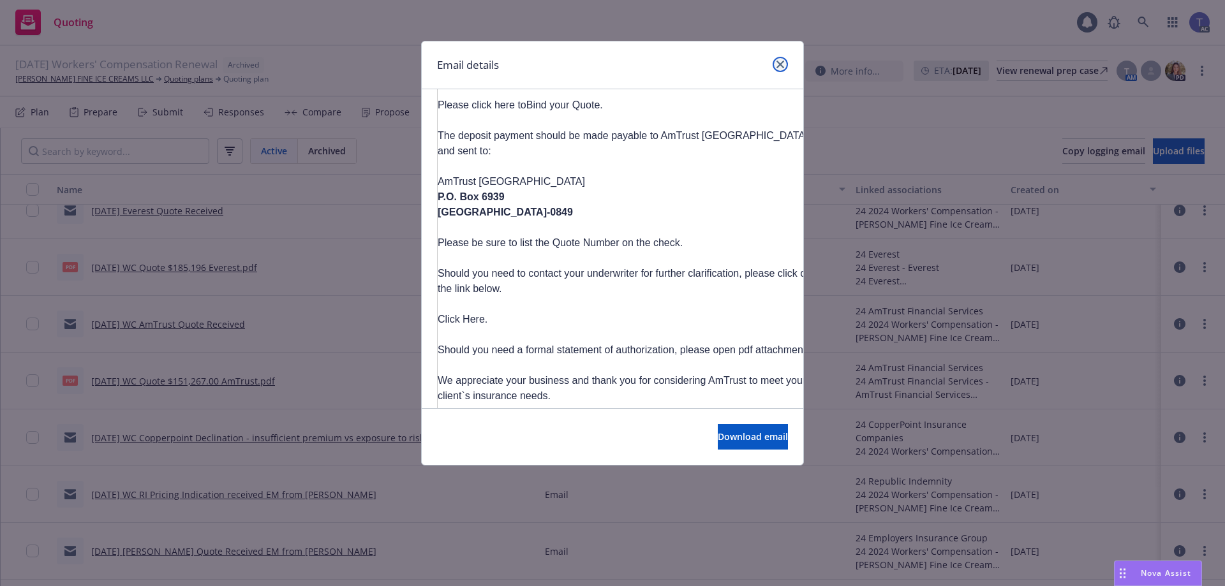
click at [775, 68] on link "close" at bounding box center [780, 64] width 15 height 15
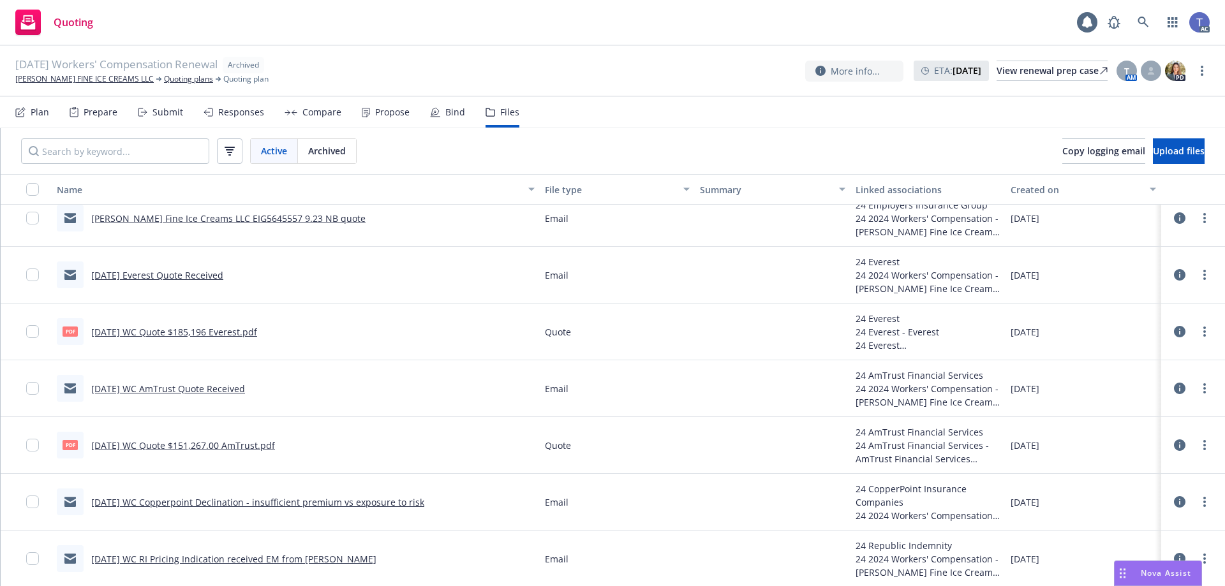
scroll to position [1467, 0]
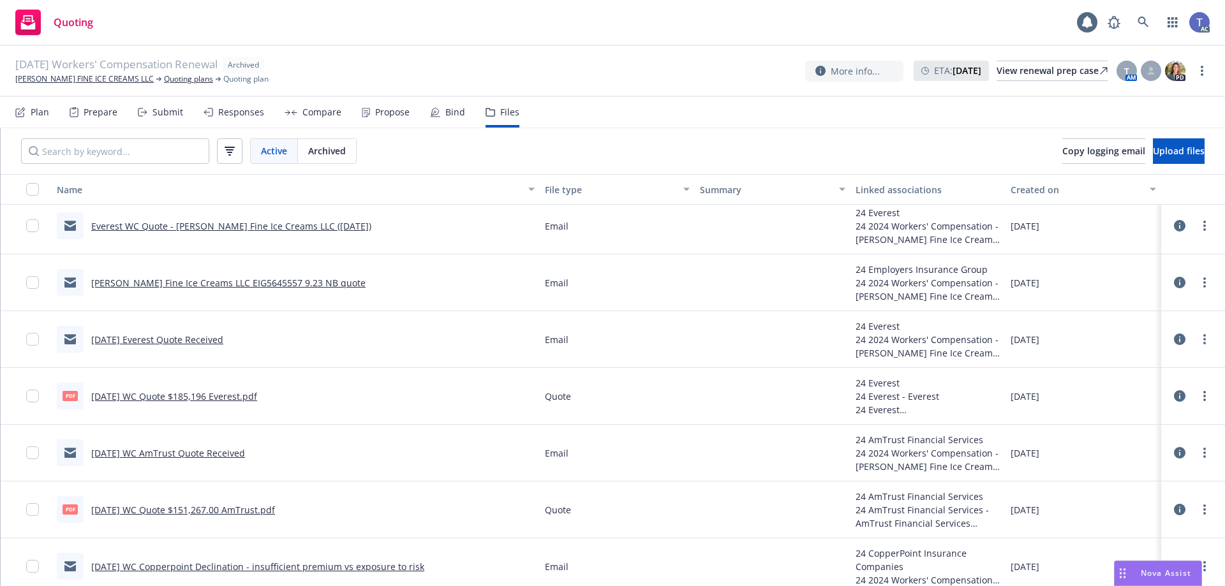
click at [175, 334] on link "09/23/24 Everest Quote Received" at bounding box center [157, 340] width 132 height 12
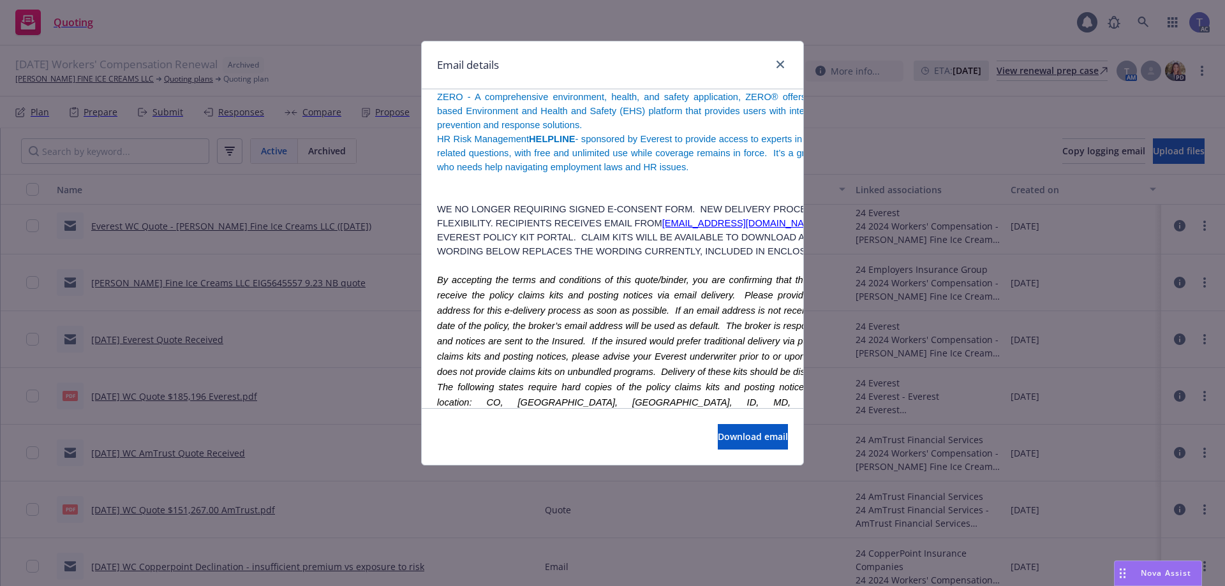
scroll to position [893, 0]
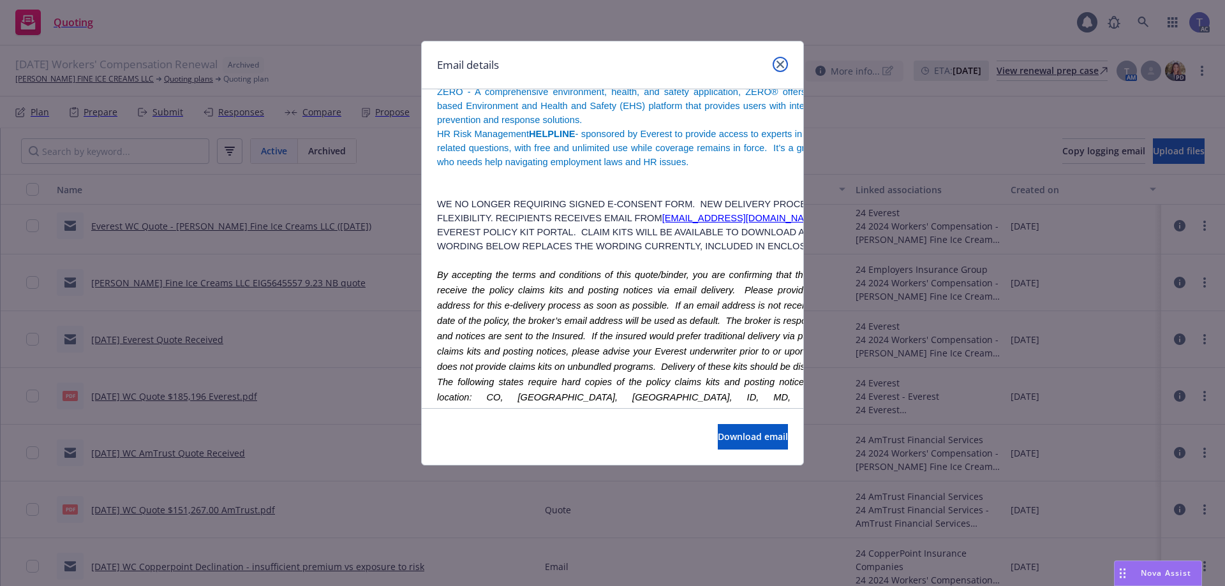
drag, startPoint x: 783, startPoint y: 63, endPoint x: 774, endPoint y: 63, distance: 9.6
click at [783, 63] on icon "close" at bounding box center [780, 65] width 8 height 8
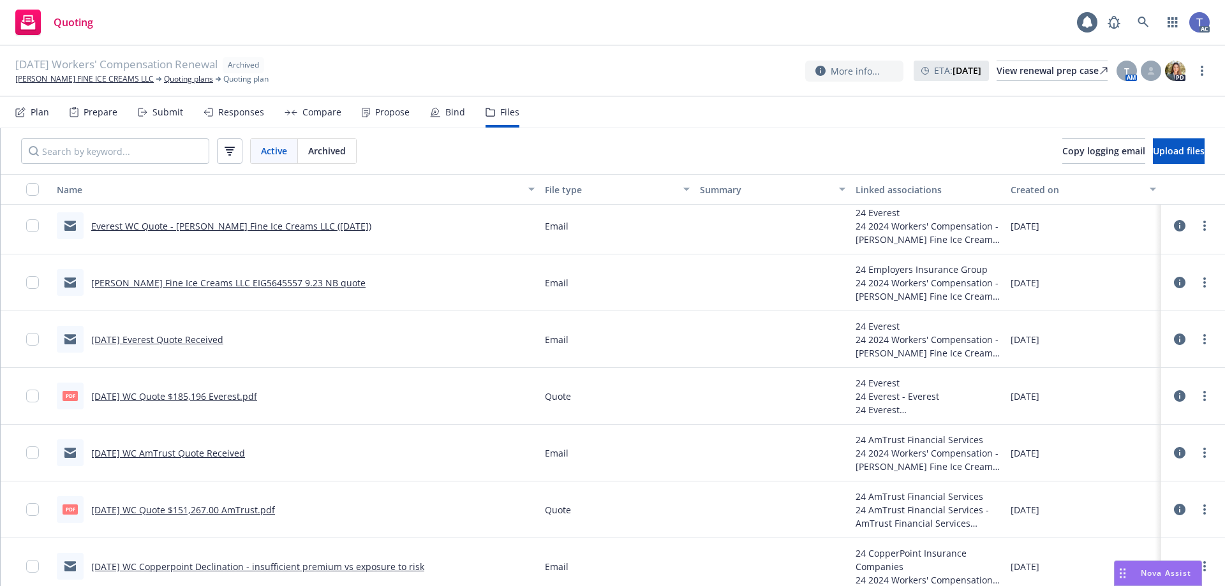
scroll to position [1404, 0]
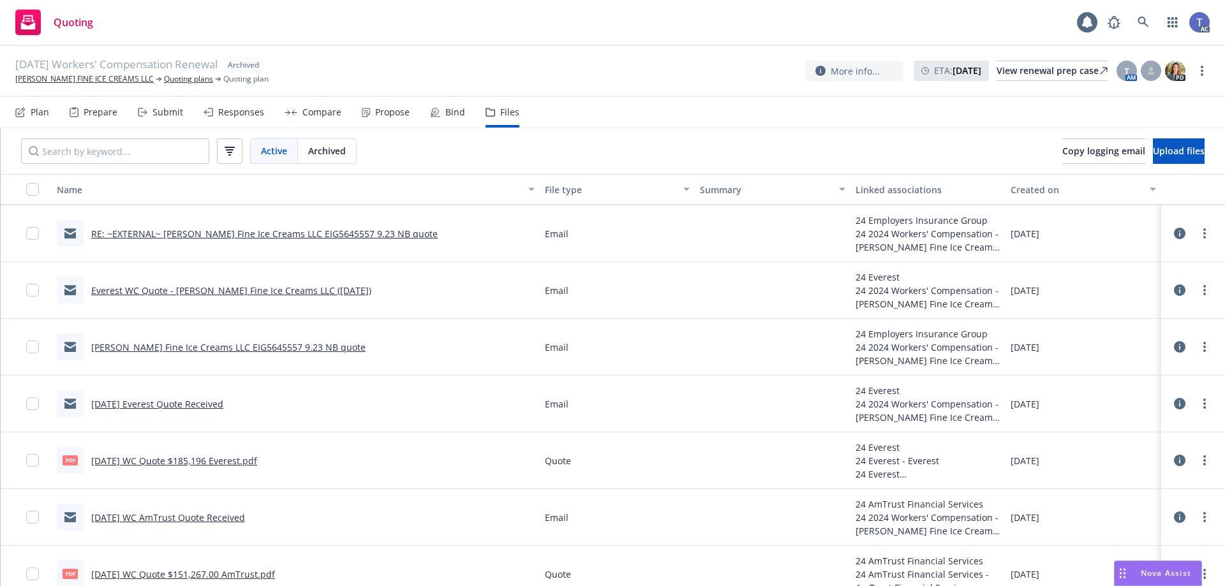
click at [286, 341] on link "McConnell's Fine Ice Creams LLC EIG5645557 9.23 NB quote" at bounding box center [228, 347] width 274 height 12
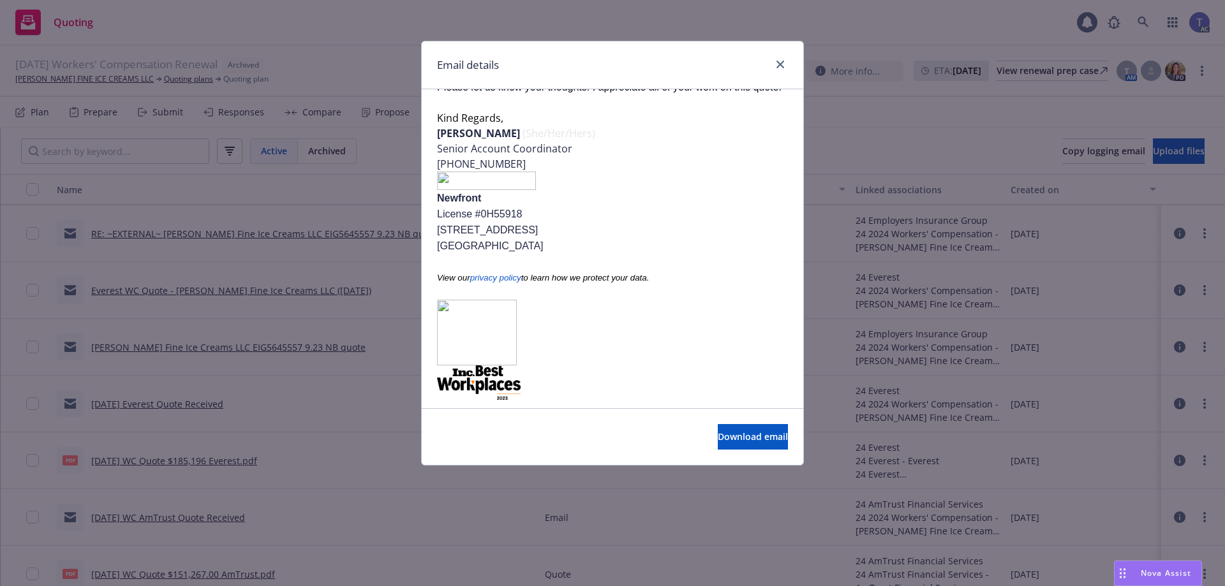
scroll to position [270, 0]
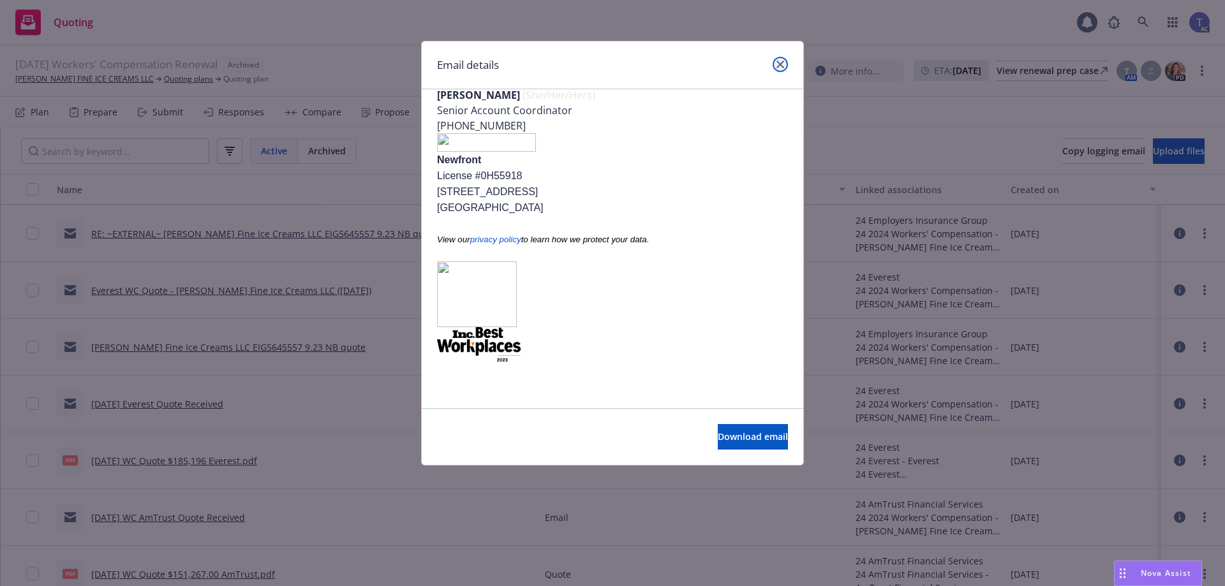
click at [780, 67] on icon "close" at bounding box center [780, 65] width 8 height 8
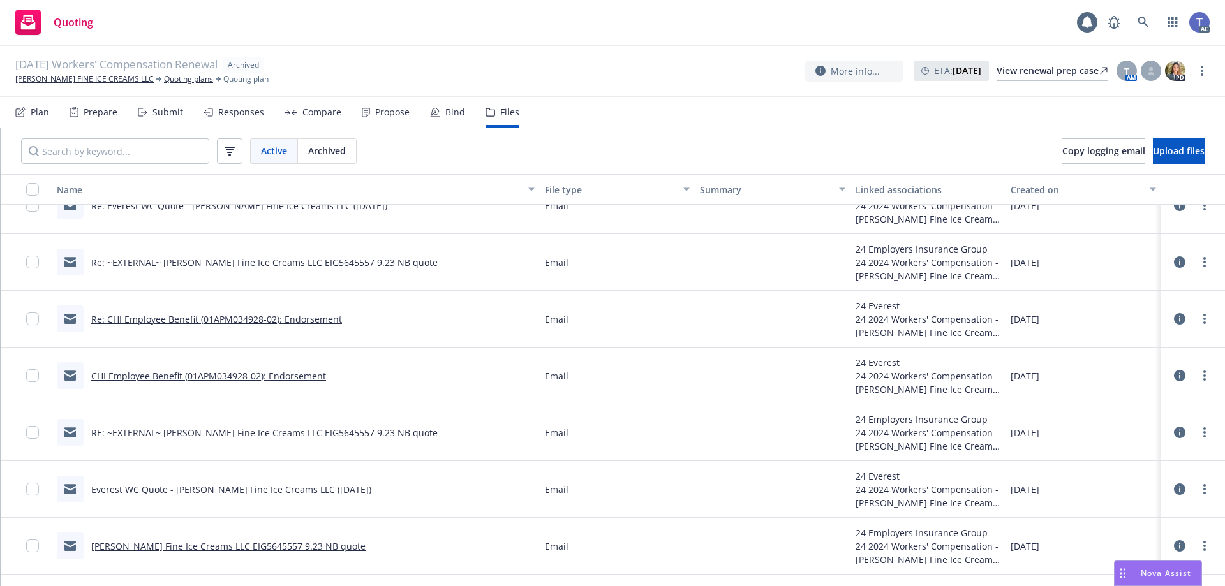
scroll to position [1148, 0]
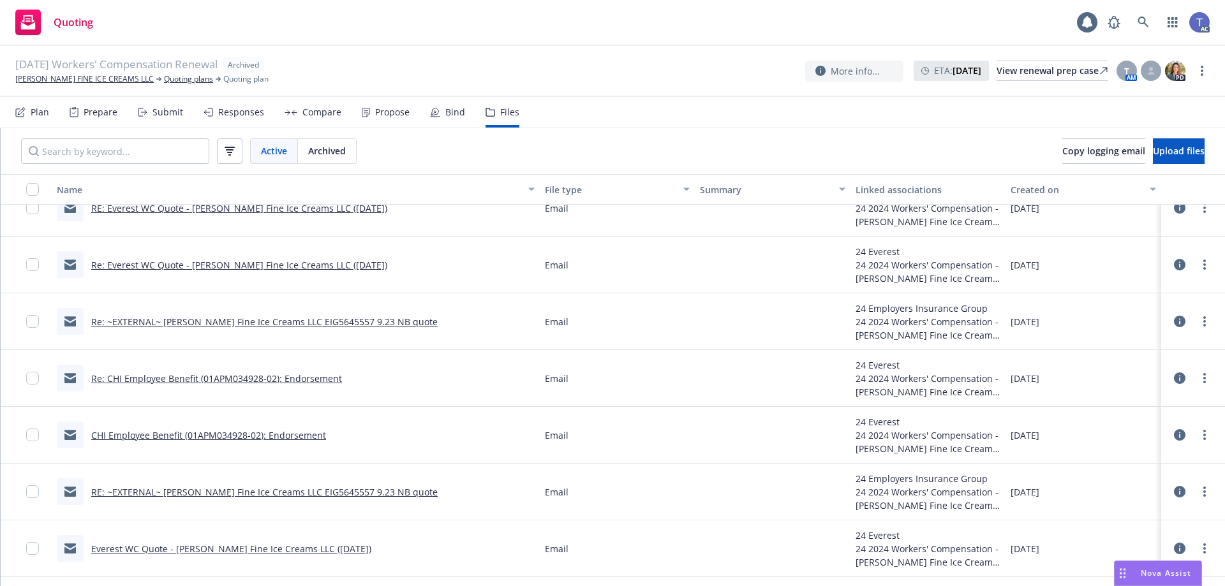
click at [343, 320] on link "Re: ~EXTERNAL~ McConnell's Fine Ice Creams LLC EIG5645557 9.23 NB quote" at bounding box center [264, 322] width 346 height 12
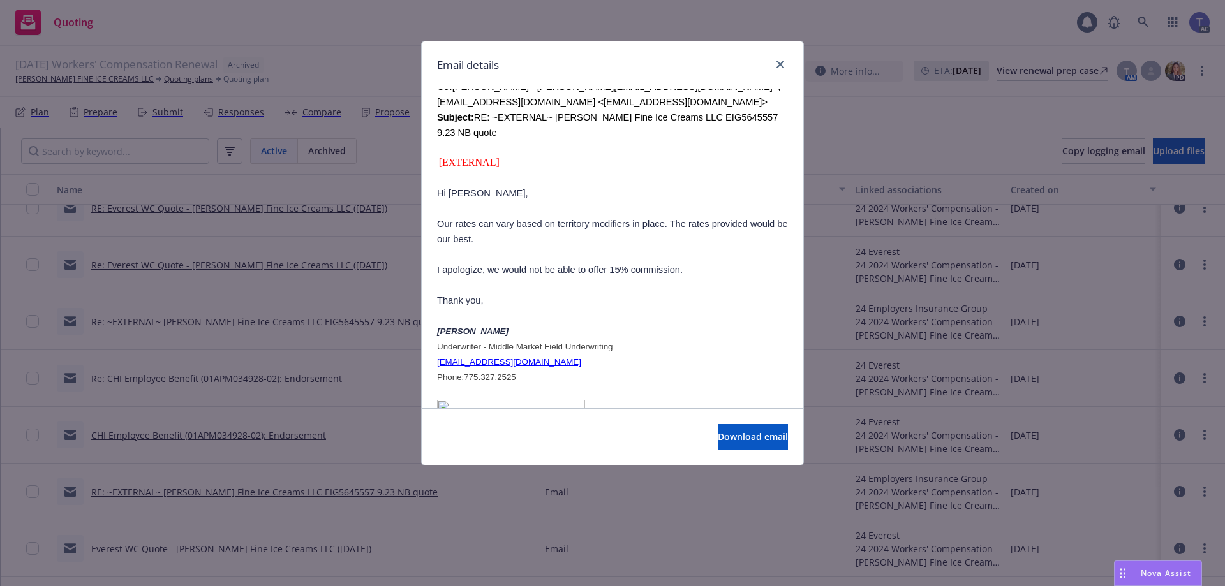
scroll to position [574, 0]
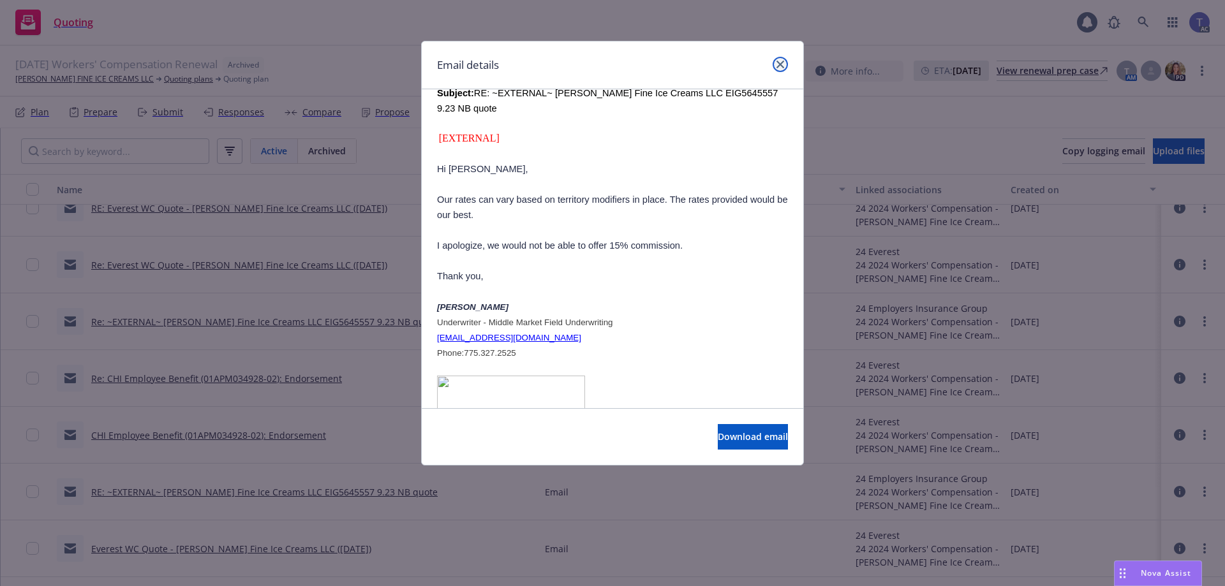
click at [778, 68] on link "close" at bounding box center [780, 64] width 15 height 15
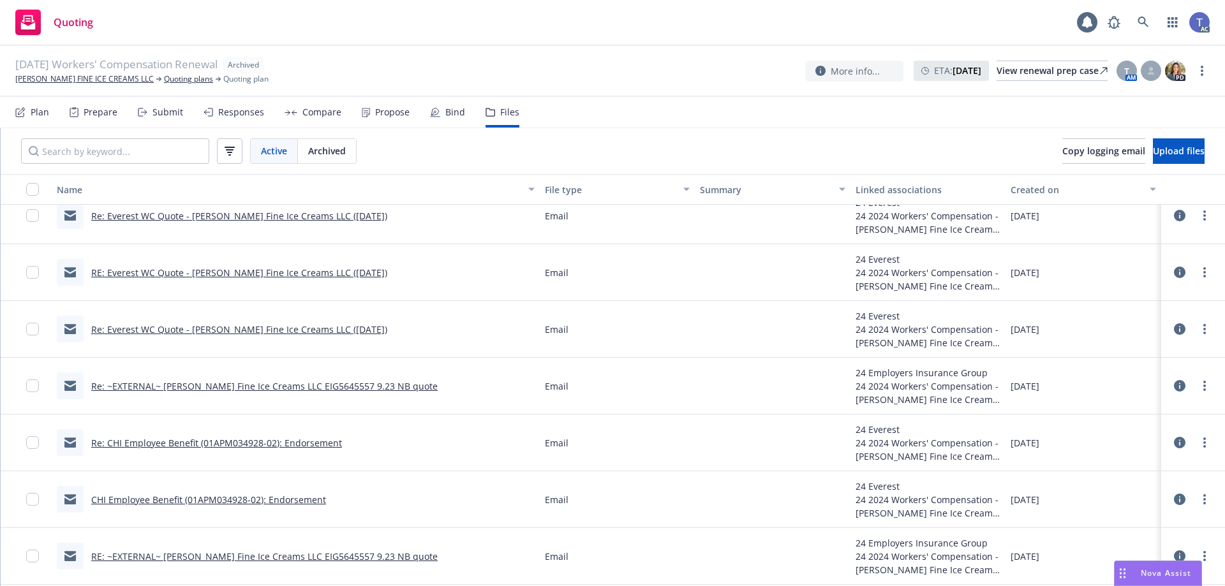
scroll to position [1021, 0]
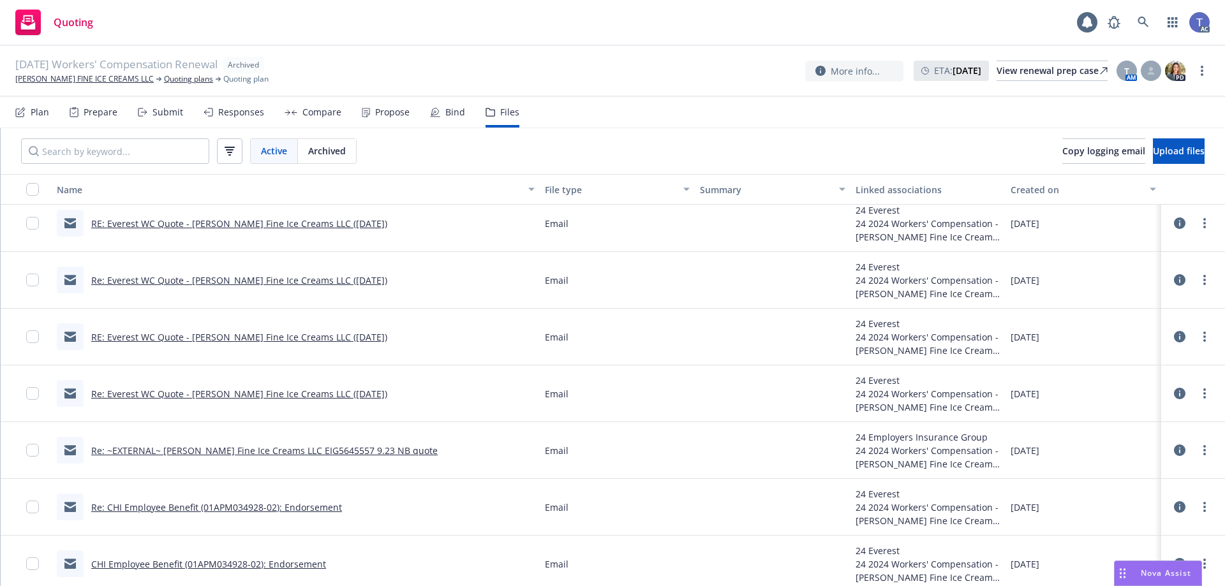
click at [283, 392] on link "Re: Everest WC Quote - McConnell's Fine Ice Creams LLC (09/23/24)" at bounding box center [239, 394] width 296 height 12
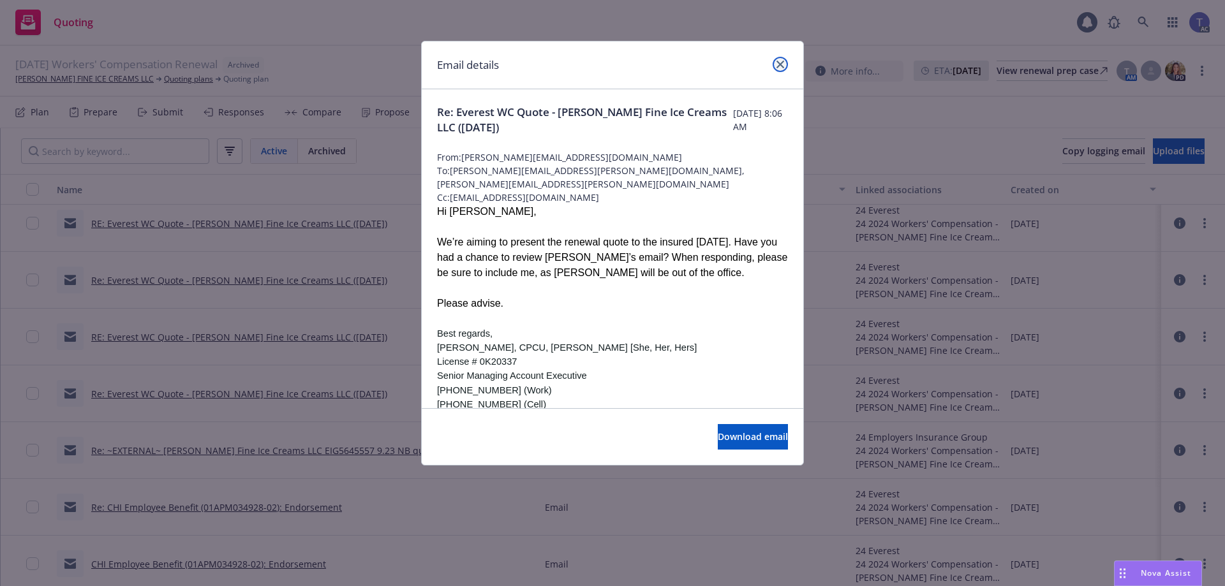
click at [782, 63] on icon "close" at bounding box center [780, 65] width 8 height 8
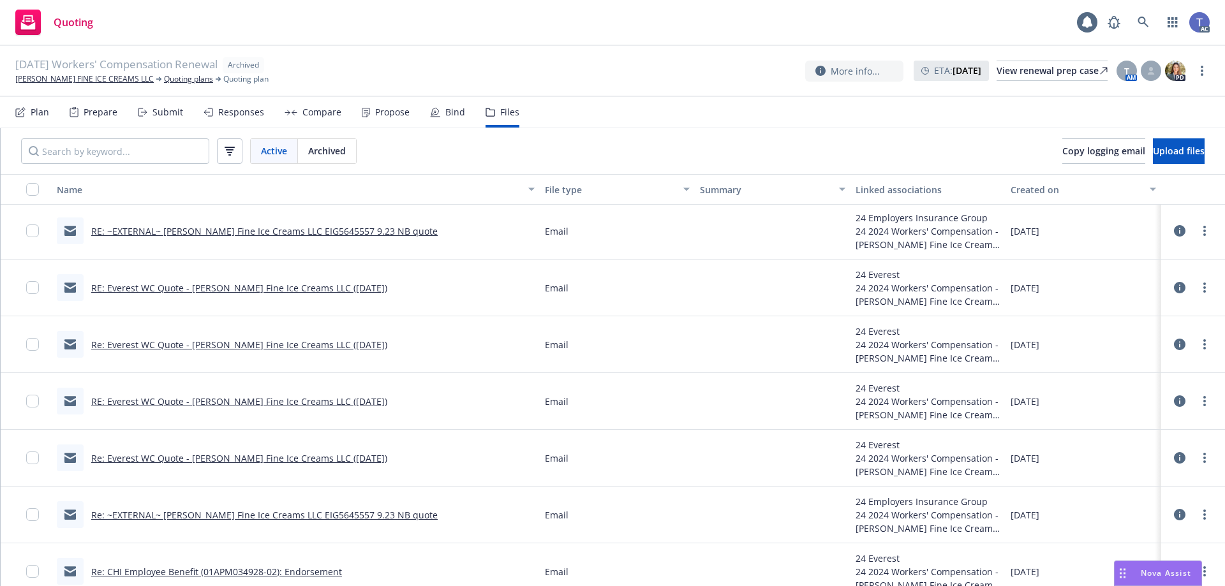
scroll to position [893, 0]
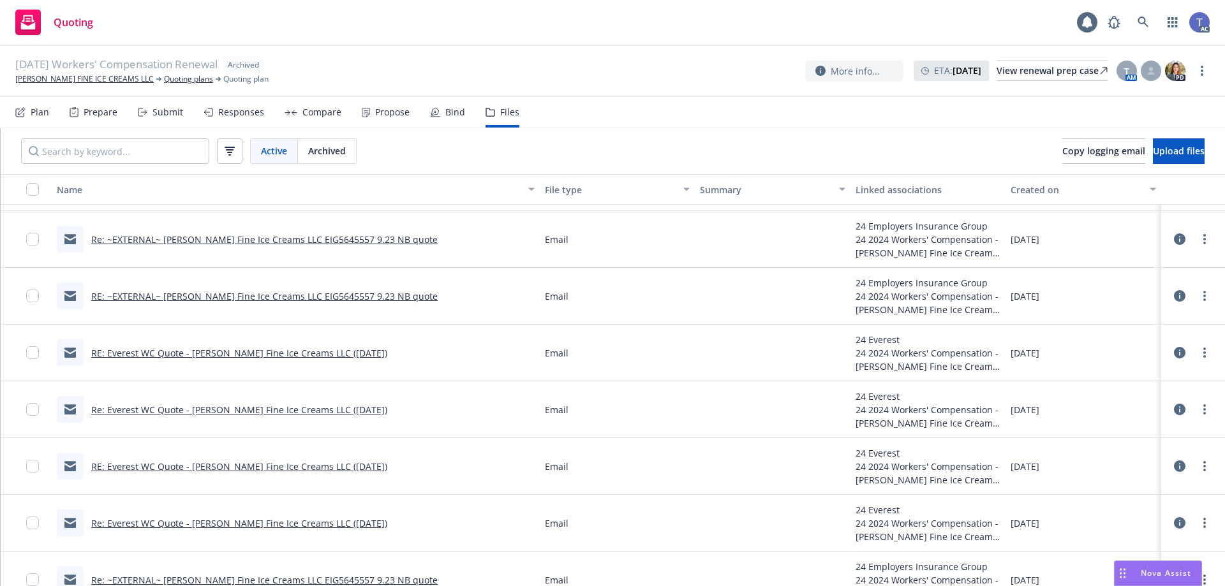
click at [356, 294] on link "RE: ~EXTERNAL~ McConnell's Fine Ice Creams LLC EIG5645557 9.23 NB quote" at bounding box center [264, 296] width 346 height 12
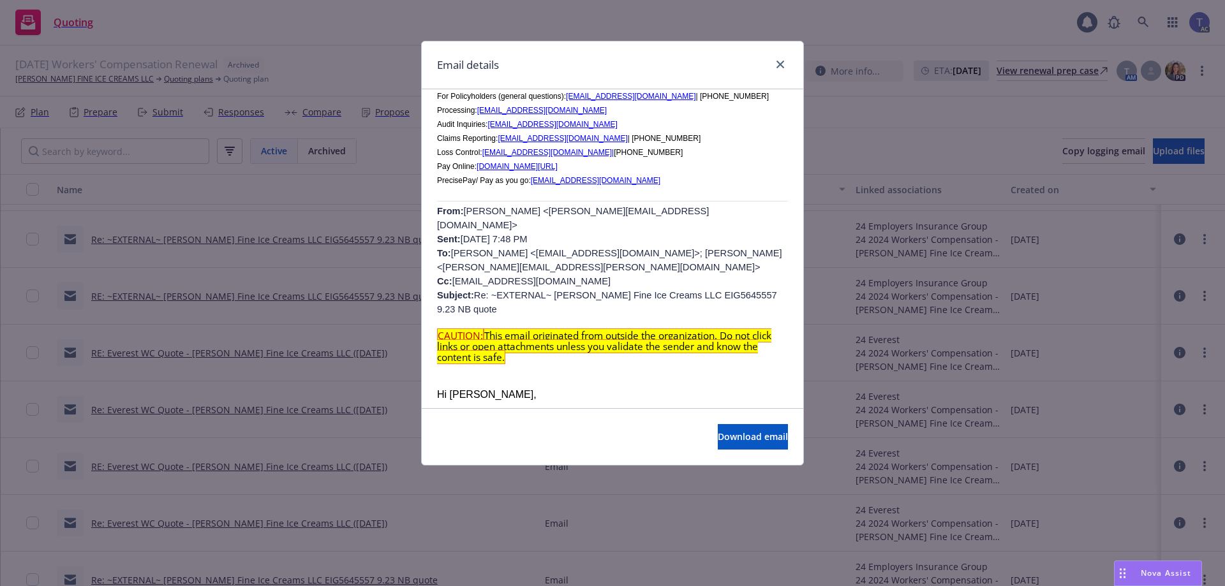
scroll to position [383, 0]
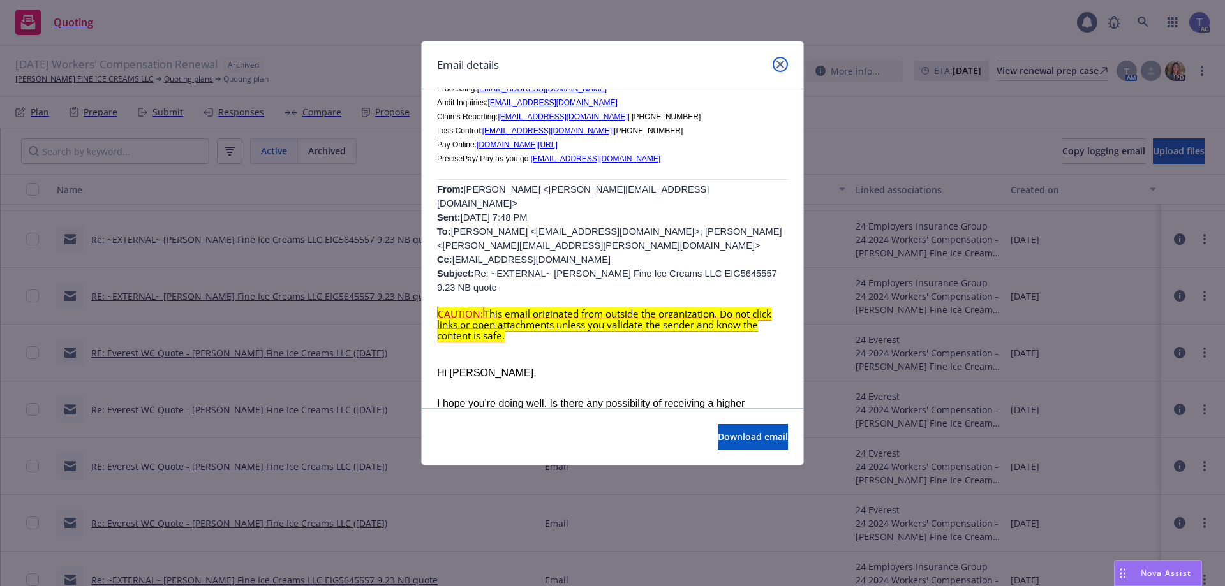
click at [780, 63] on icon "close" at bounding box center [780, 65] width 8 height 8
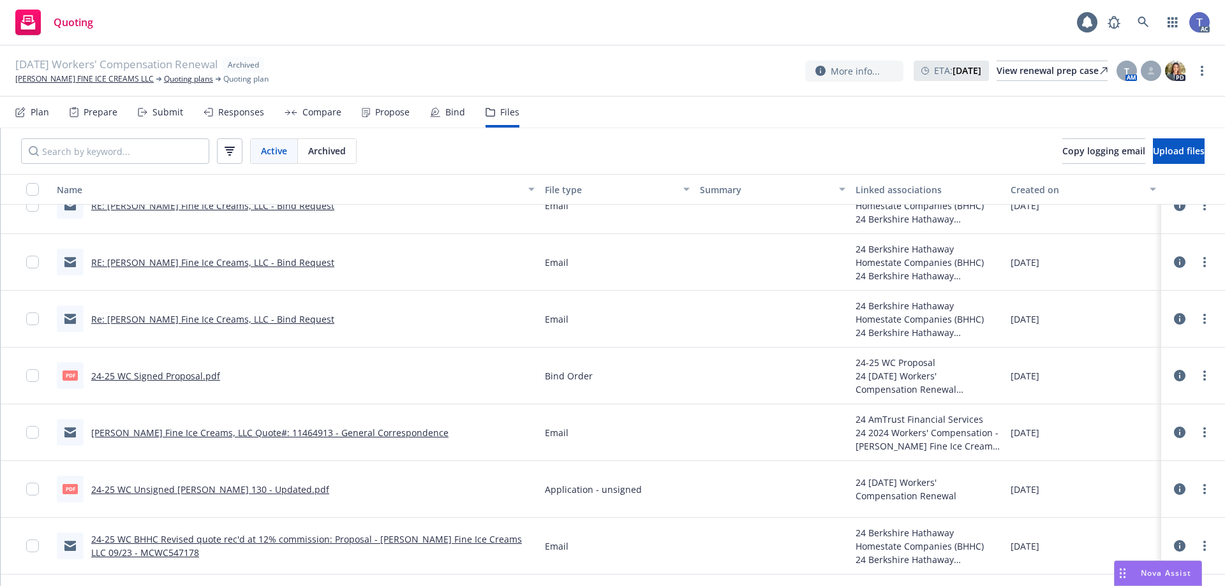
scroll to position [128, 0]
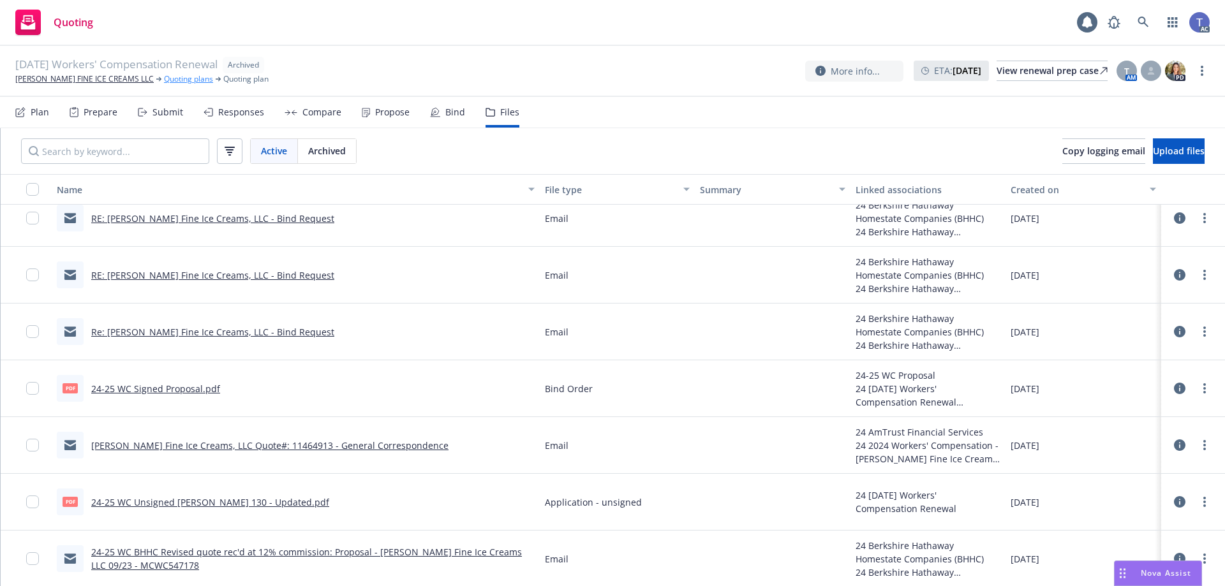
click at [175, 77] on link "Quoting plans" at bounding box center [188, 78] width 49 height 11
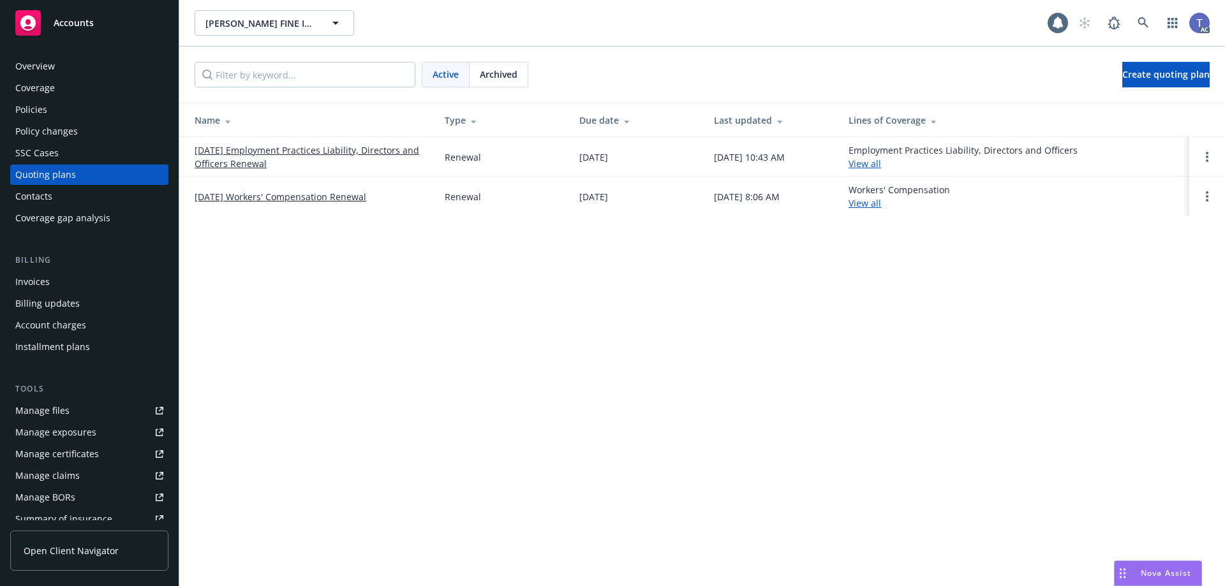
click at [244, 151] on link "08/19/25 Employment Practices Liability, Directors and Officers Renewal" at bounding box center [310, 157] width 230 height 27
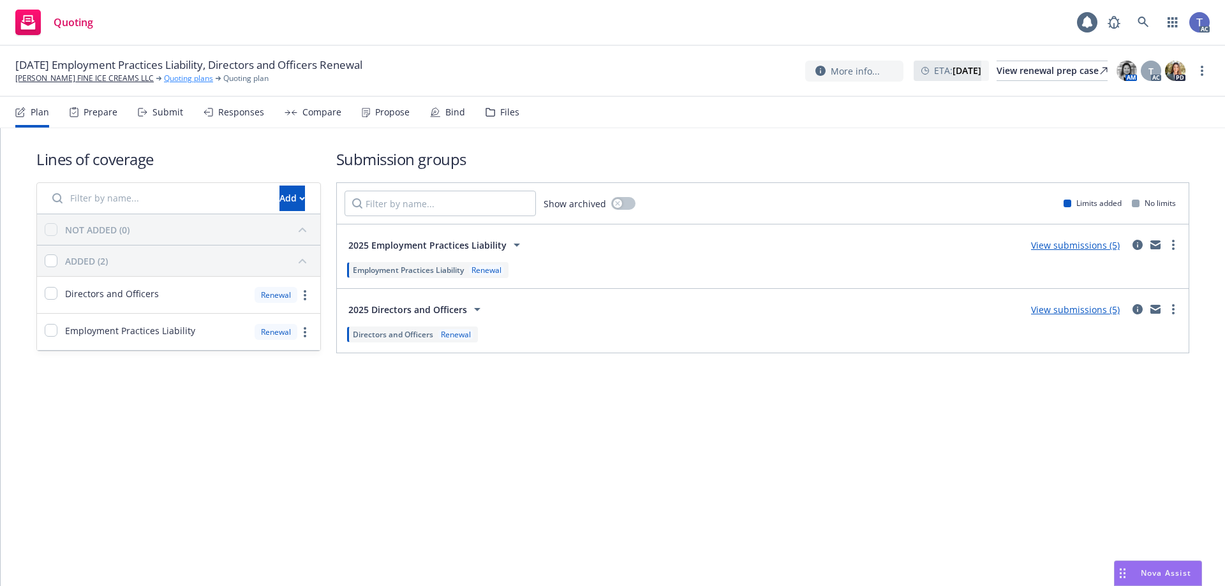
click at [174, 73] on link "Quoting plans" at bounding box center [188, 78] width 49 height 11
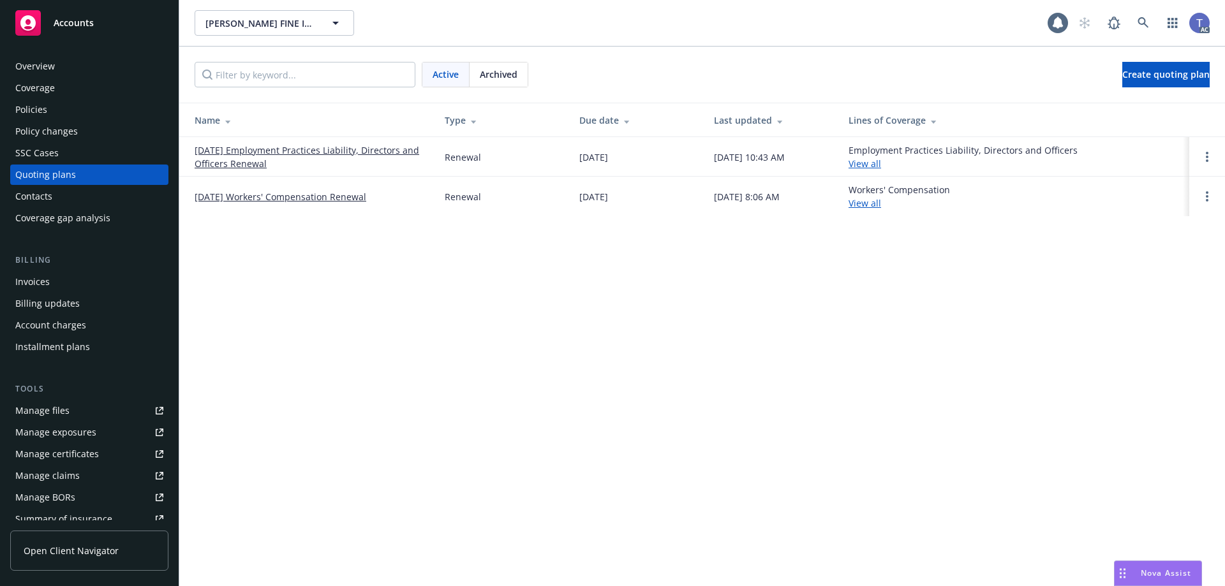
click at [227, 184] on td "[DATE] Workers' Compensation Renewal" at bounding box center [306, 197] width 255 height 40
click at [229, 190] on link "[DATE] Workers' Compensation Renewal" at bounding box center [281, 196] width 172 height 13
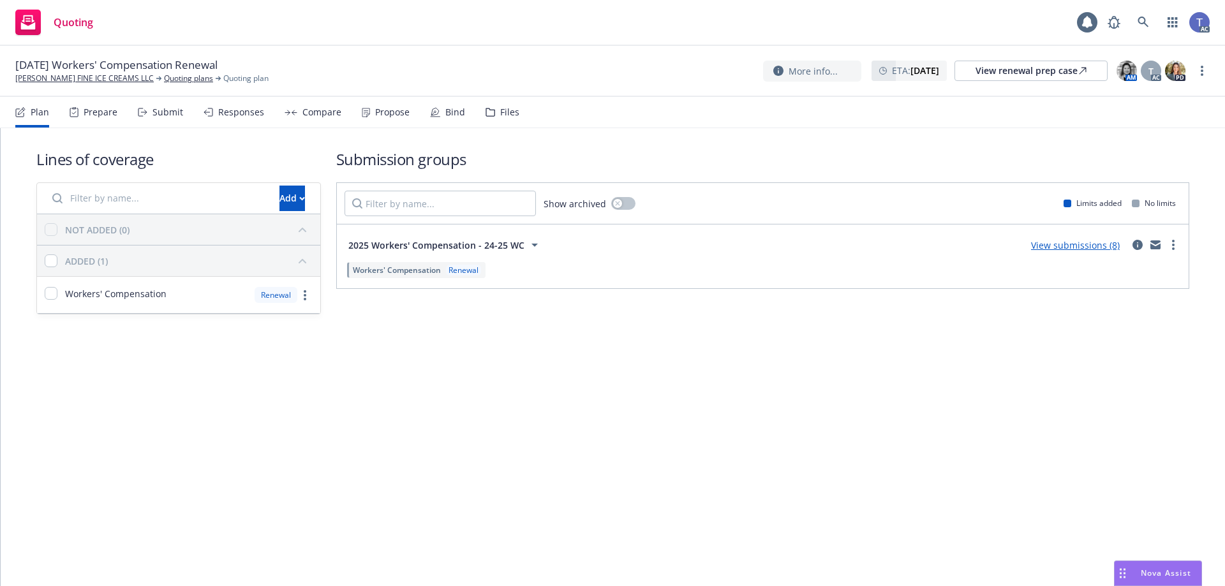
click at [507, 105] on div "Files" at bounding box center [503, 112] width 34 height 31
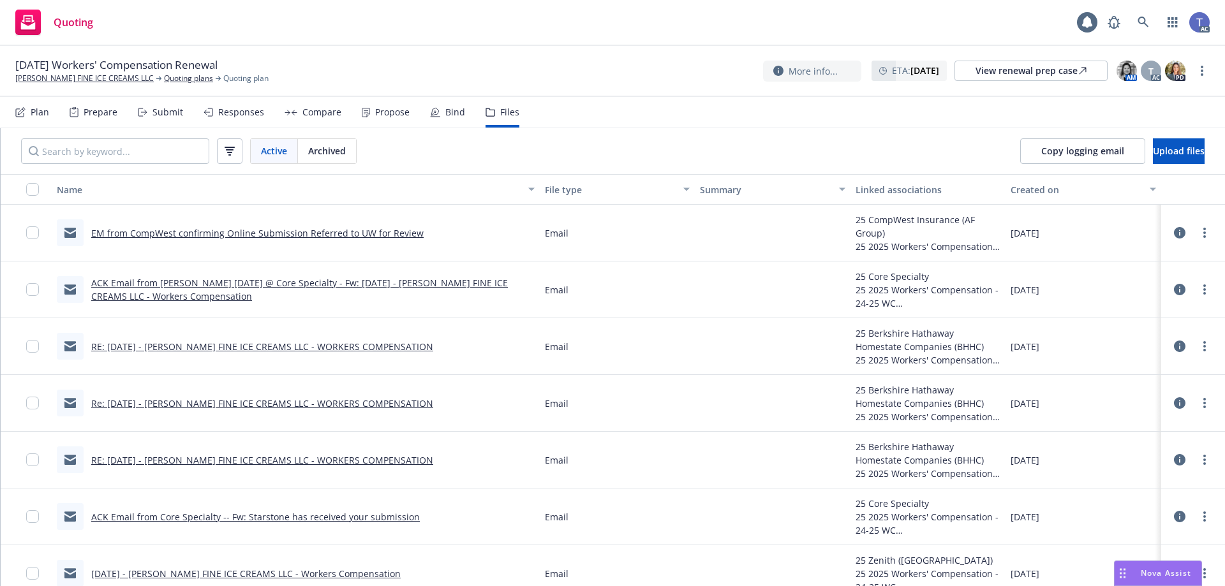
click at [178, 108] on div "Submit" at bounding box center [167, 112] width 31 height 10
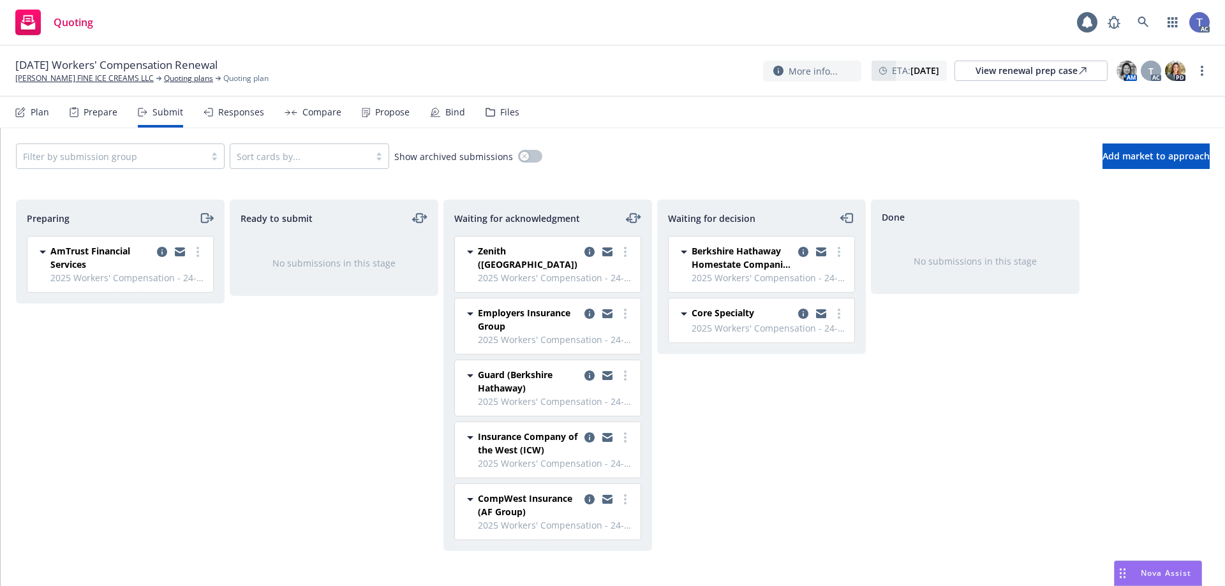
click at [117, 72] on span "[DATE] Workers' Compensation Renewal" at bounding box center [116, 64] width 202 height 15
click at [119, 77] on link "[PERSON_NAME] FINE ICE CREAMS LLC" at bounding box center [84, 78] width 138 height 11
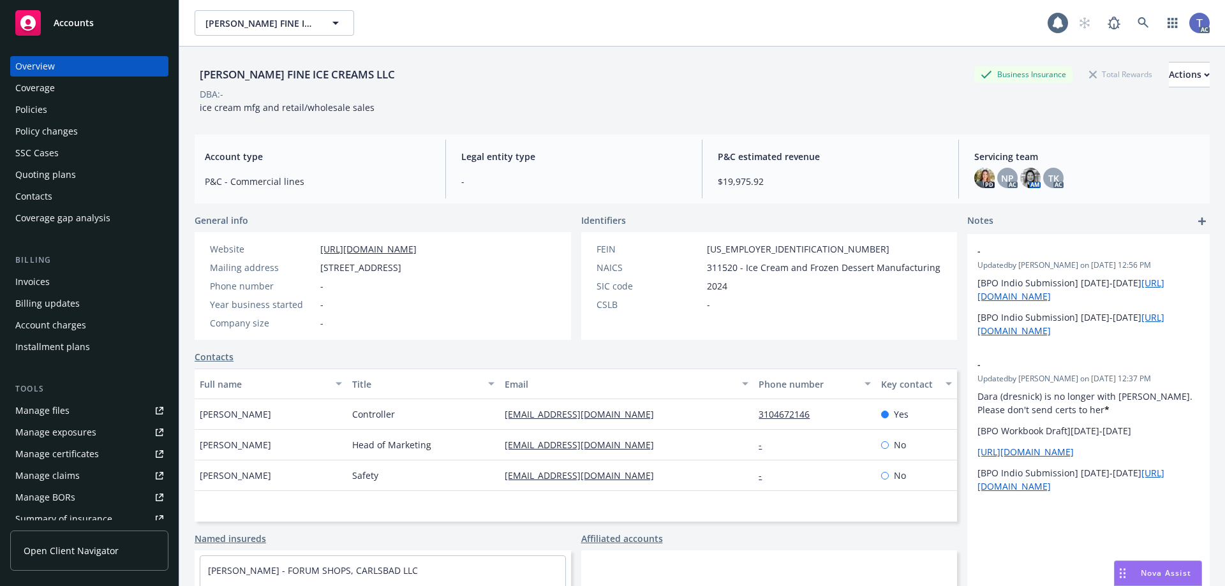
click at [38, 109] on div "Policies" at bounding box center [31, 110] width 32 height 20
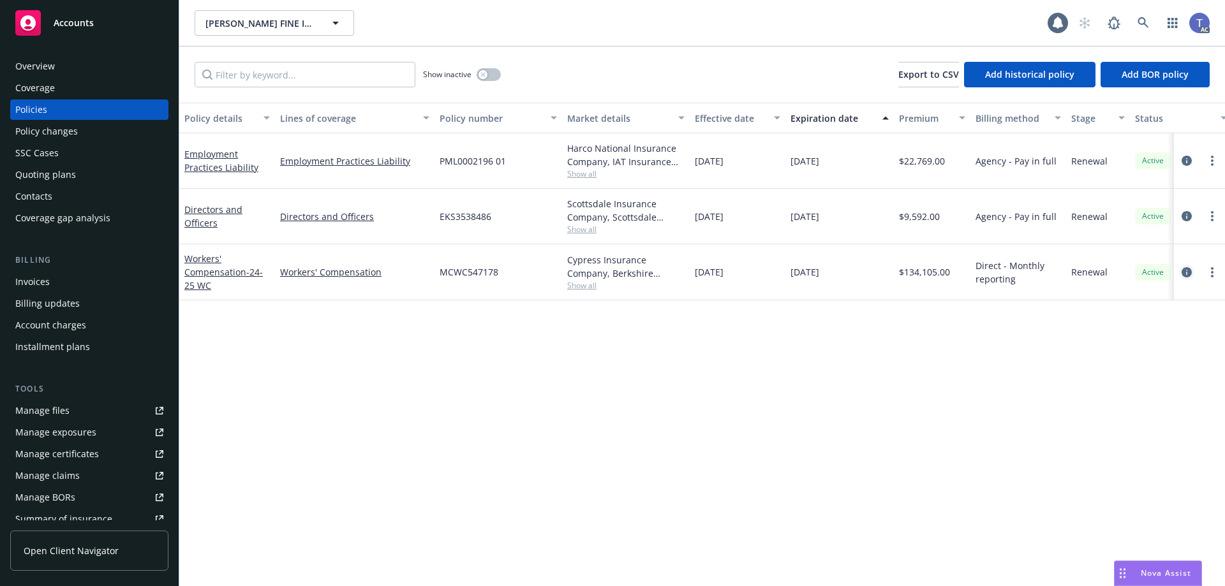
click at [1186, 274] on icon "circleInformation" at bounding box center [1187, 272] width 10 height 10
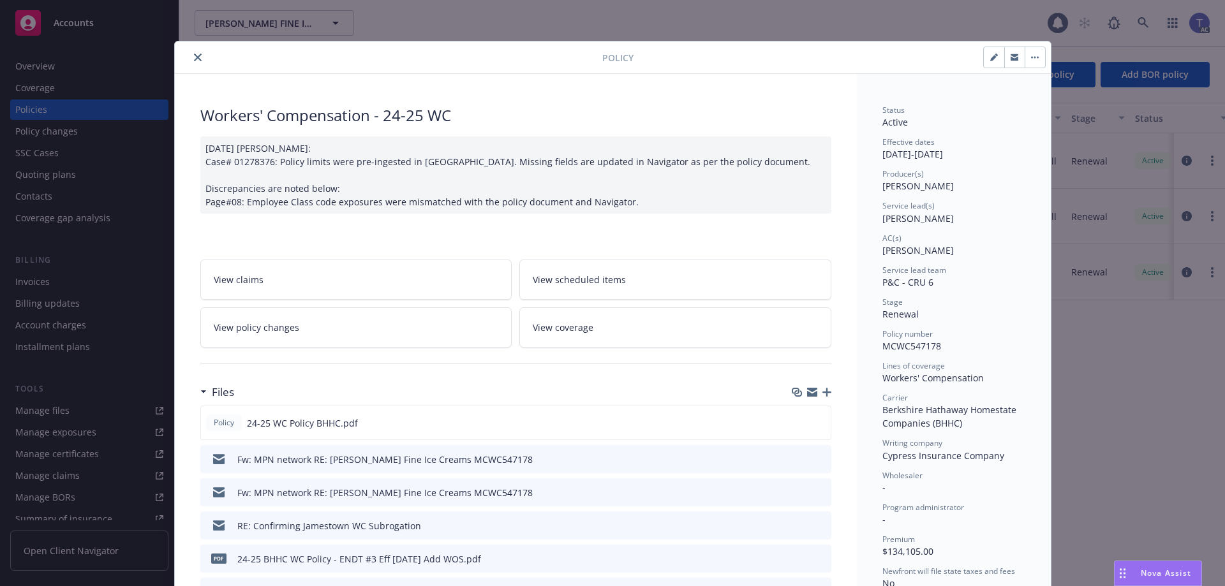
click at [194, 54] on icon "close" at bounding box center [198, 58] width 8 height 8
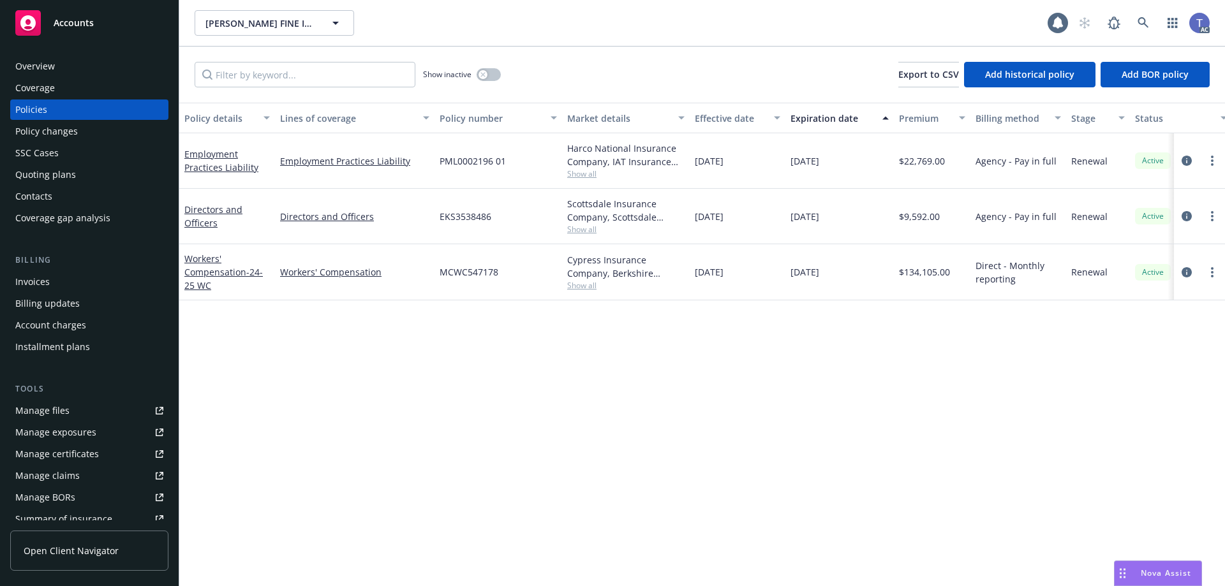
click at [59, 181] on div "Quoting plans" at bounding box center [45, 175] width 61 height 20
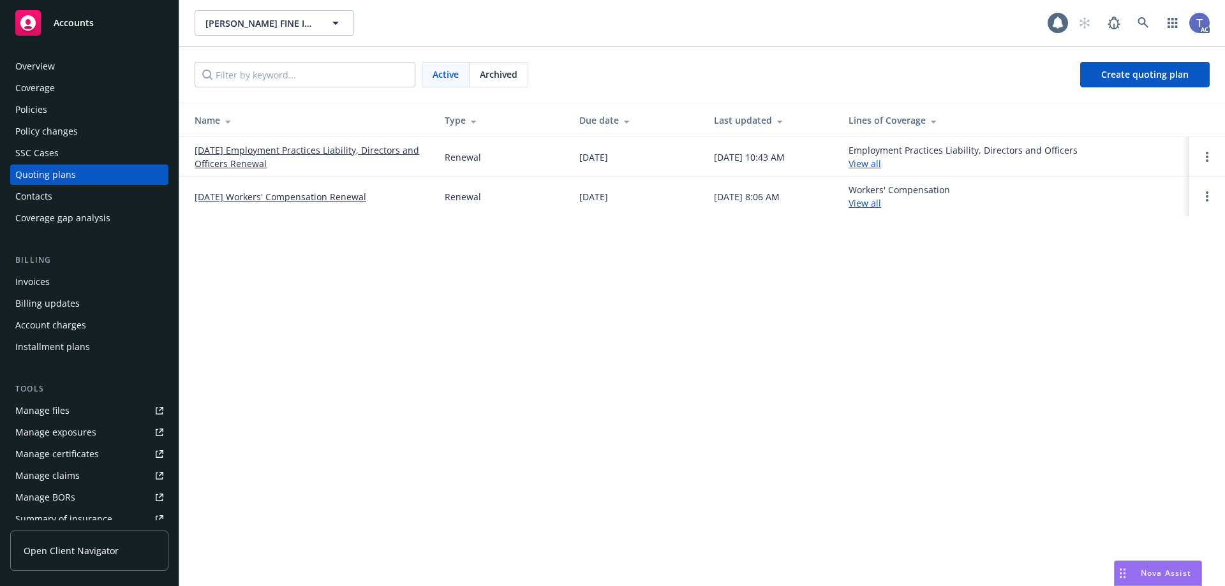
click at [246, 200] on link "[DATE] Workers' Compensation Renewal" at bounding box center [281, 196] width 172 height 13
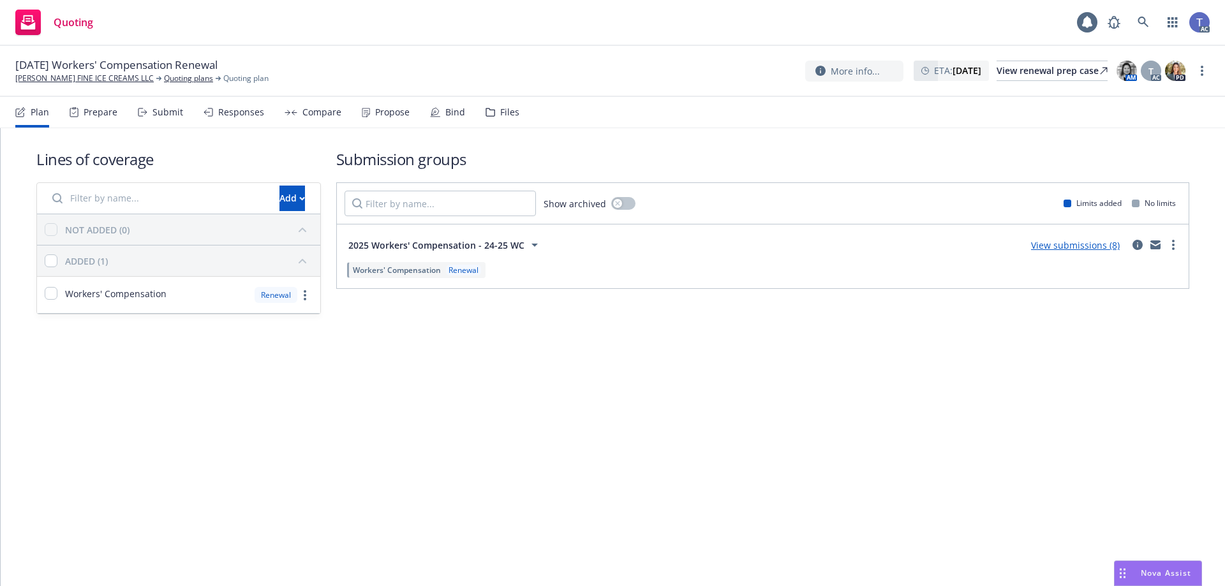
click at [158, 117] on div "Submit" at bounding box center [167, 112] width 31 height 10
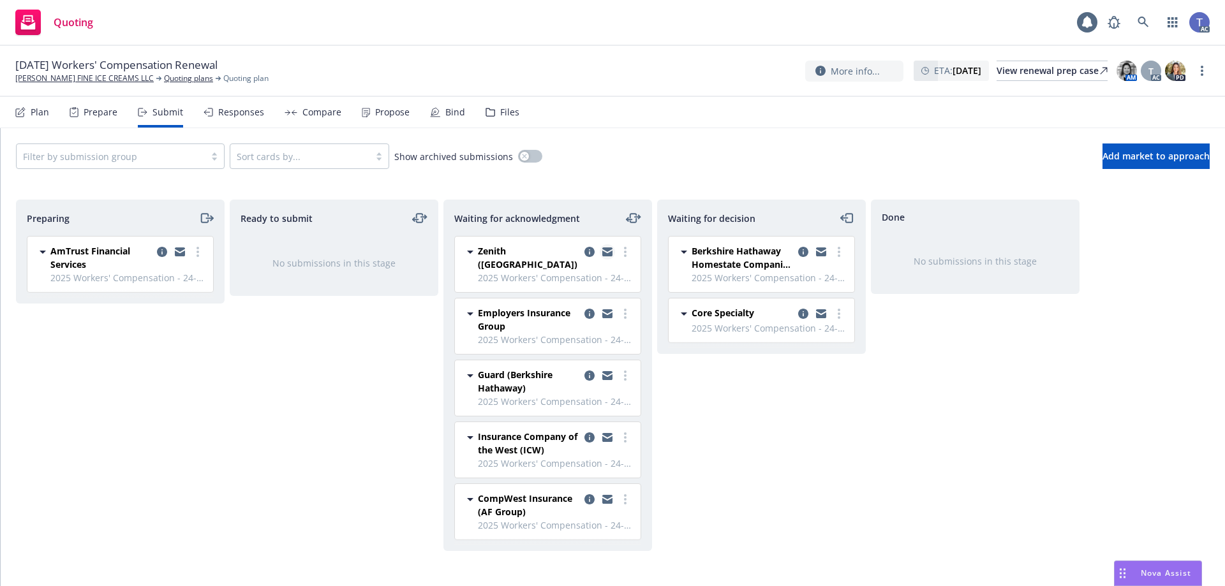
click at [608, 252] on icon "copy logging email" at bounding box center [607, 252] width 10 height 9
click at [634, 215] on icon "moveLeftRight" at bounding box center [633, 218] width 15 height 15
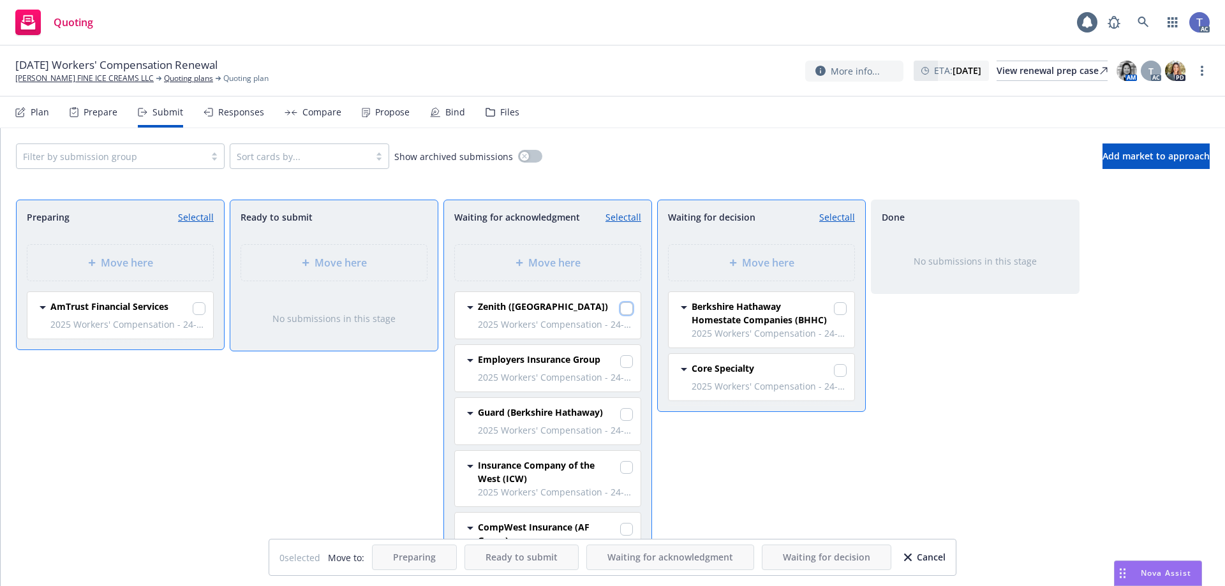
click at [620, 311] on input "checkbox" at bounding box center [626, 308] width 13 height 13
checkbox input "true"
click at [799, 256] on div "Move here" at bounding box center [761, 262] width 165 height 15
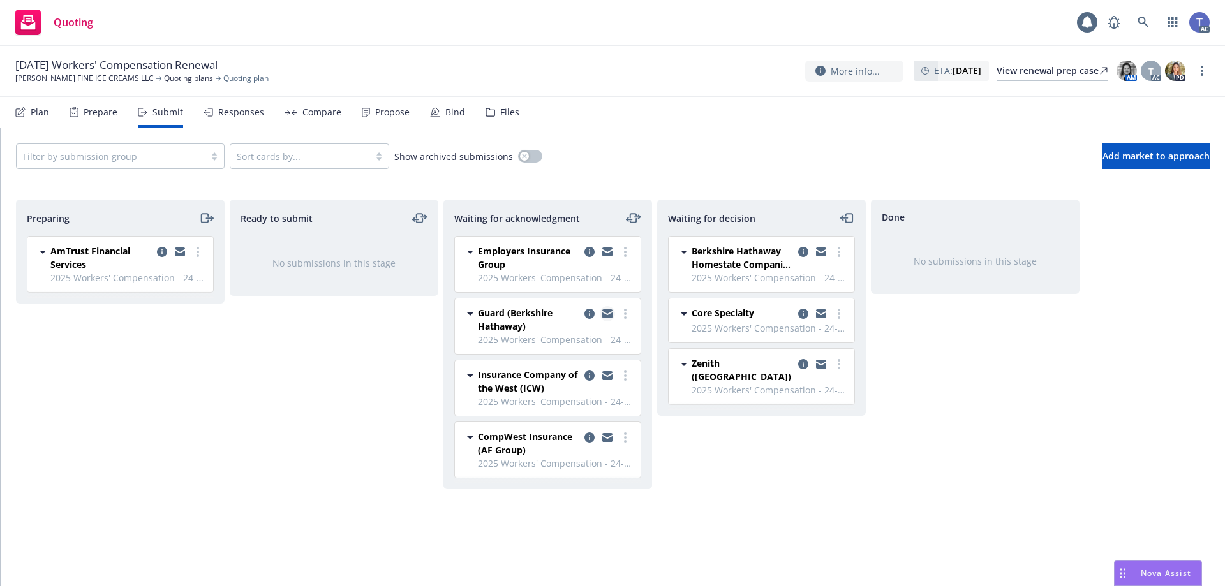
click at [607, 313] on icon "copy logging email" at bounding box center [607, 311] width 10 height 4
click at [632, 311] on link "more" at bounding box center [625, 313] width 15 height 15
click at [579, 448] on link "Add declined decision" at bounding box center [569, 442] width 128 height 26
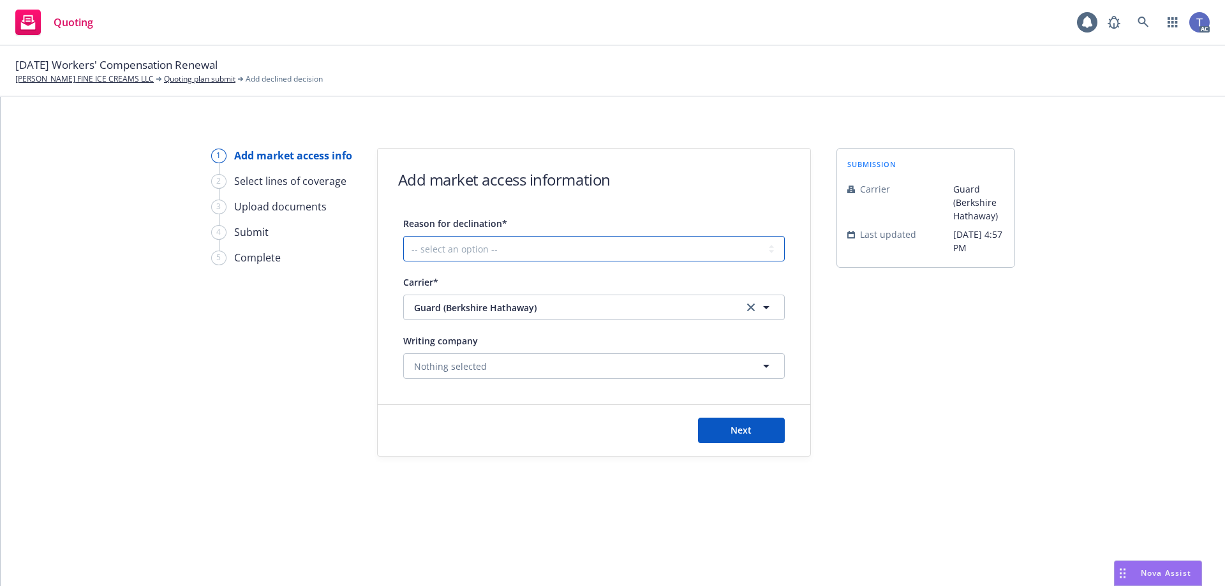
click at [565, 238] on select "-- select an option -- Cannot compete with other markets Carrier non-renewed Ca…" at bounding box center [594, 249] width 382 height 26
select select "CANNOT_COMPETE_WITH_OTHER_MARKETS"
click at [403, 236] on select "-- select an option -- Cannot compete with other markets Carrier non-renewed Ca…" at bounding box center [594, 249] width 382 height 26
click at [750, 441] on button "Next" at bounding box center [741, 431] width 87 height 26
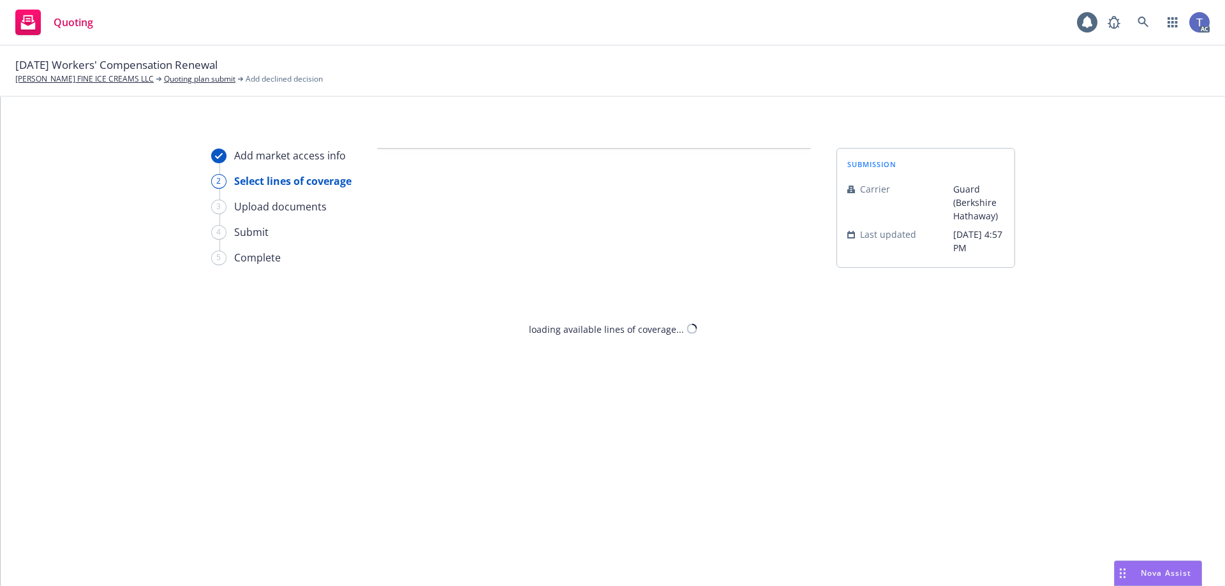
select select "CANNOT_COMPETE_WITH_OTHER_MARKETS"
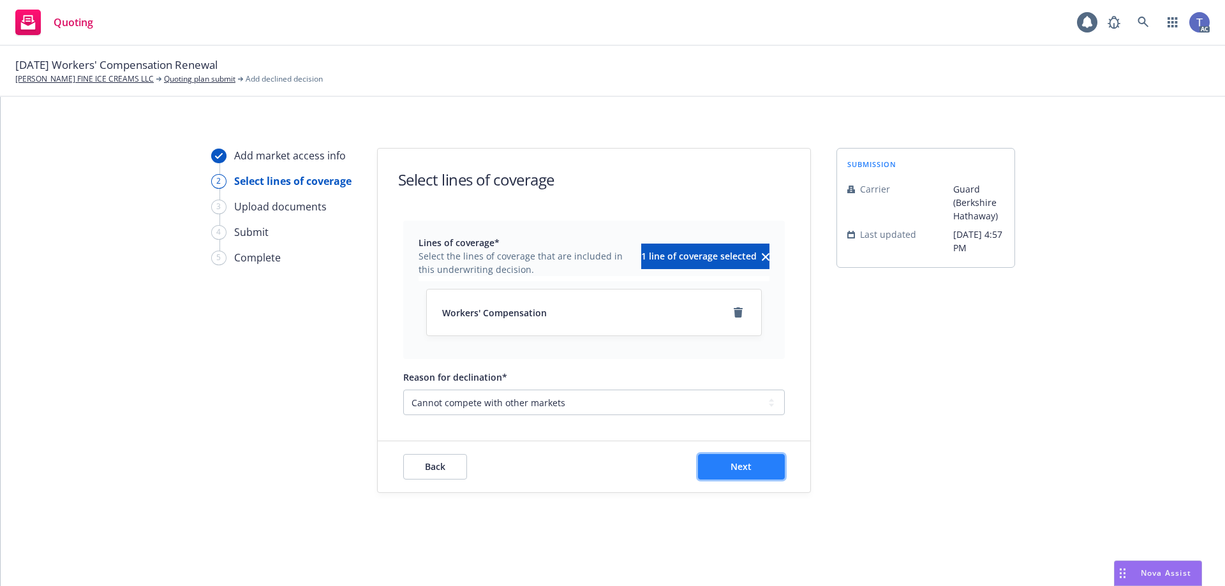
click at [773, 475] on button "Next" at bounding box center [741, 467] width 87 height 26
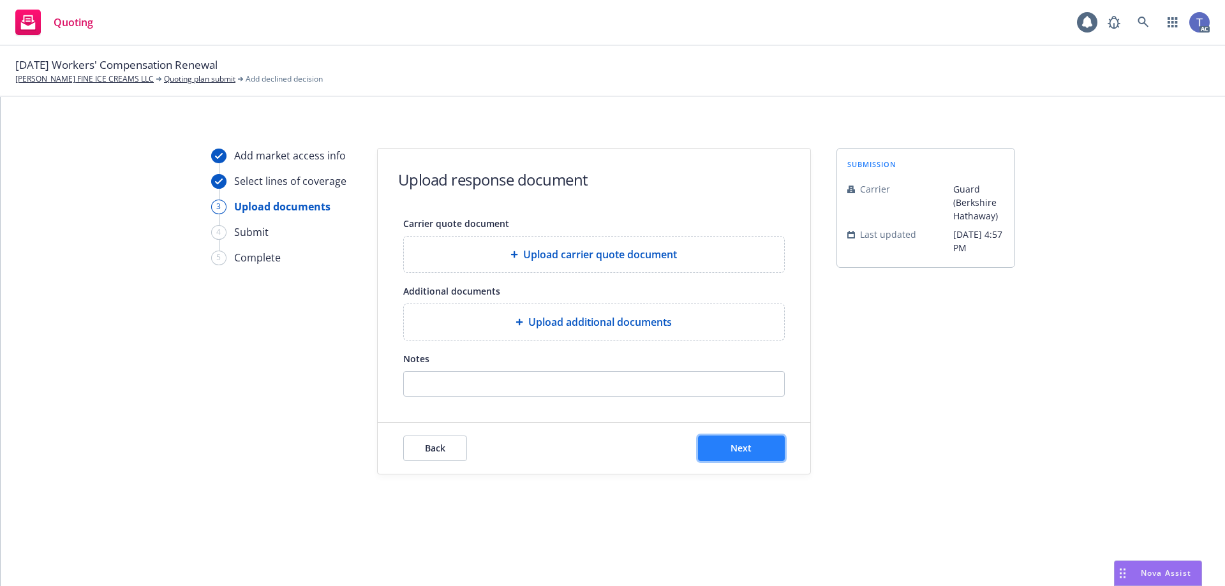
click at [744, 456] on button "Next" at bounding box center [741, 449] width 87 height 26
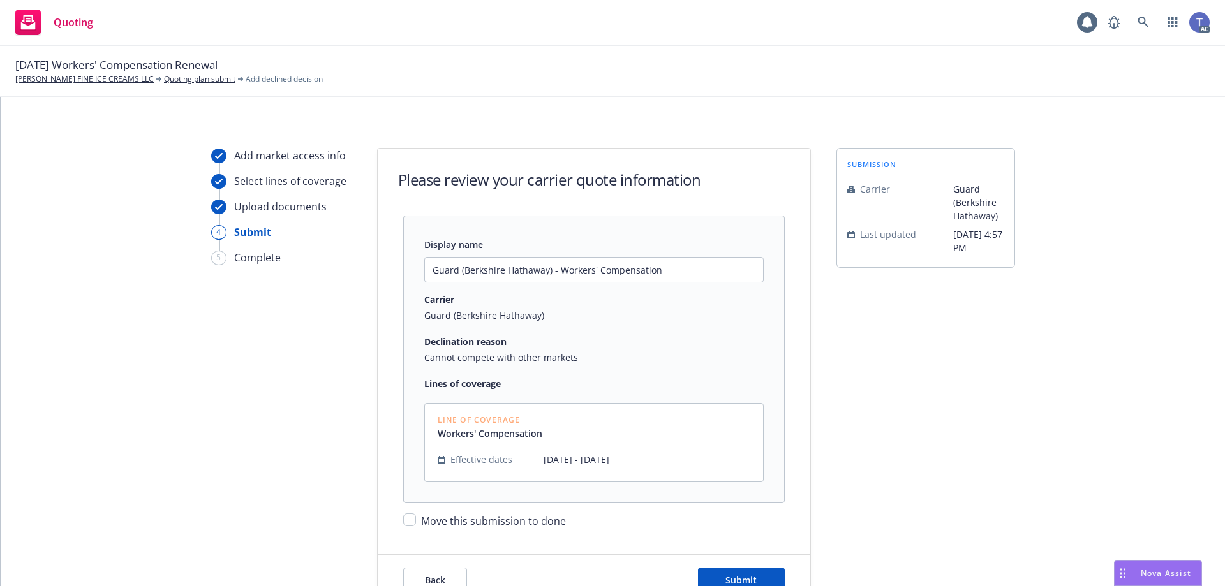
scroll to position [71, 0]
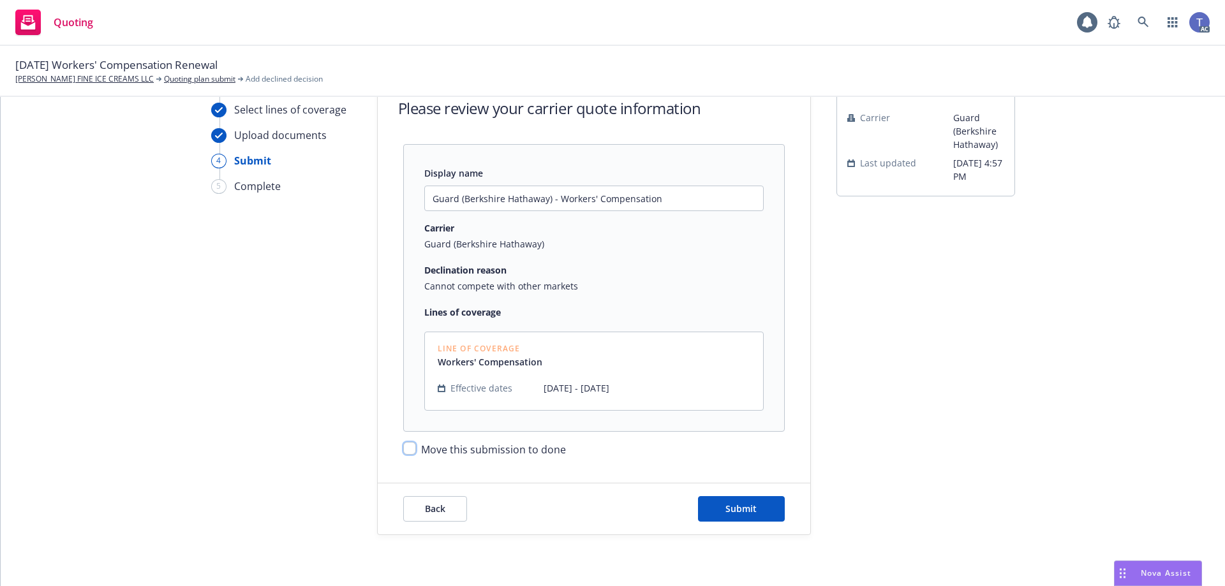
click at [405, 450] on input "Move this submission to done" at bounding box center [409, 448] width 13 height 13
checkbox input "true"
click at [711, 512] on button "Submit" at bounding box center [741, 509] width 87 height 26
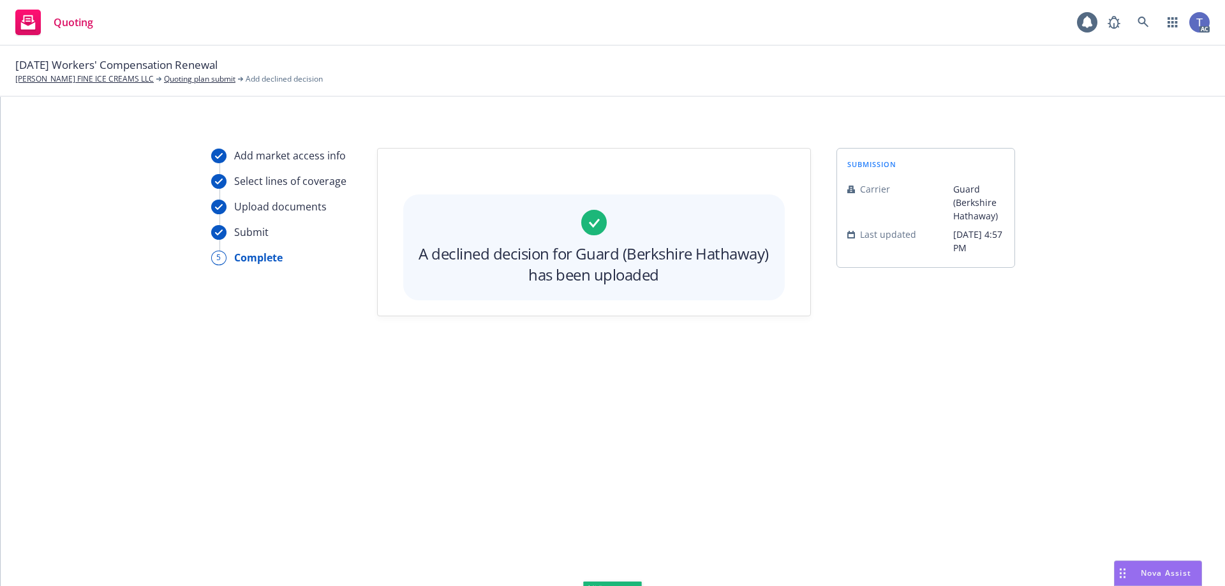
scroll to position [0, 0]
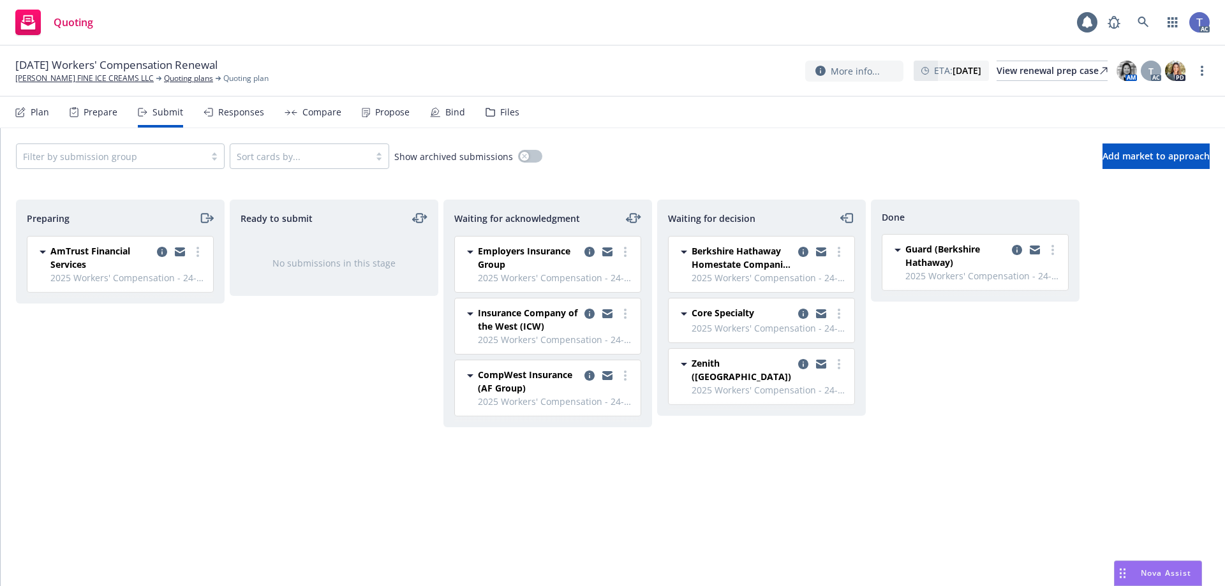
click at [599, 46] on div "[DATE] Workers' Compensation [PERSON_NAME] FINE ICE CREAMS LLC Quoting plans Qu…" at bounding box center [612, 71] width 1225 height 51
click at [625, 313] on circle "more" at bounding box center [625, 314] width 3 height 3
click at [590, 419] on span "Add accepted decision" at bounding box center [569, 416] width 128 height 12
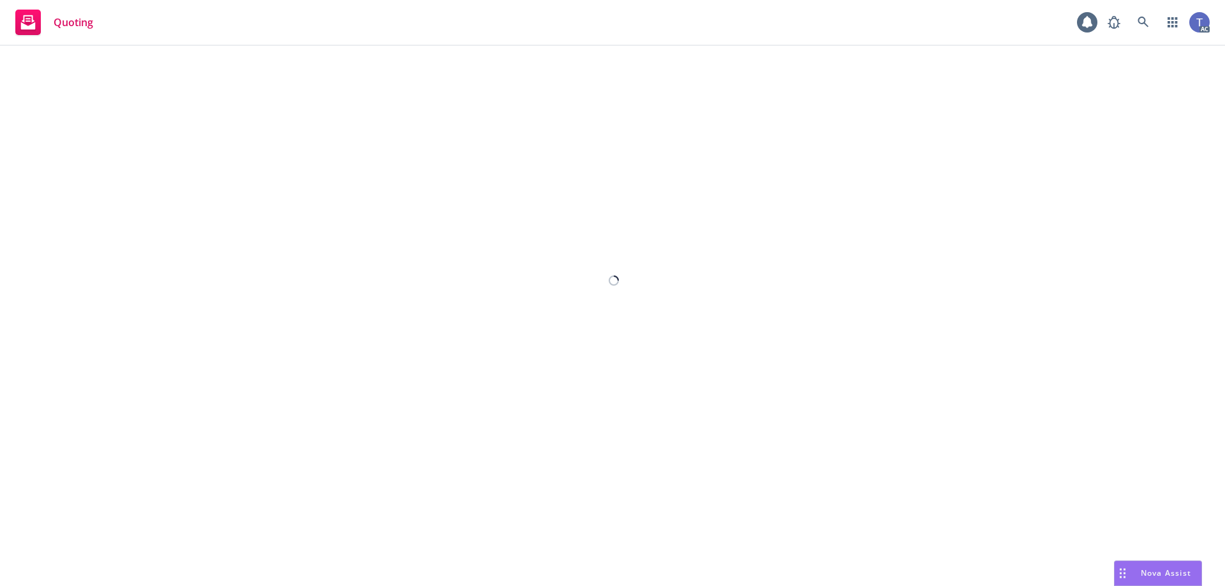
select select "12"
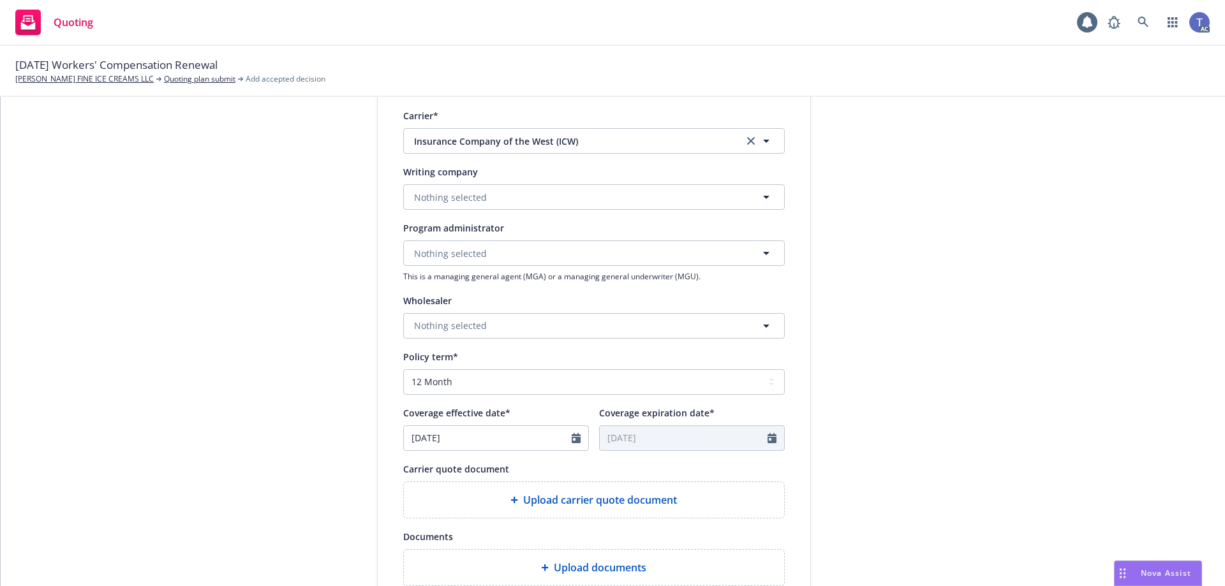
scroll to position [468, 0]
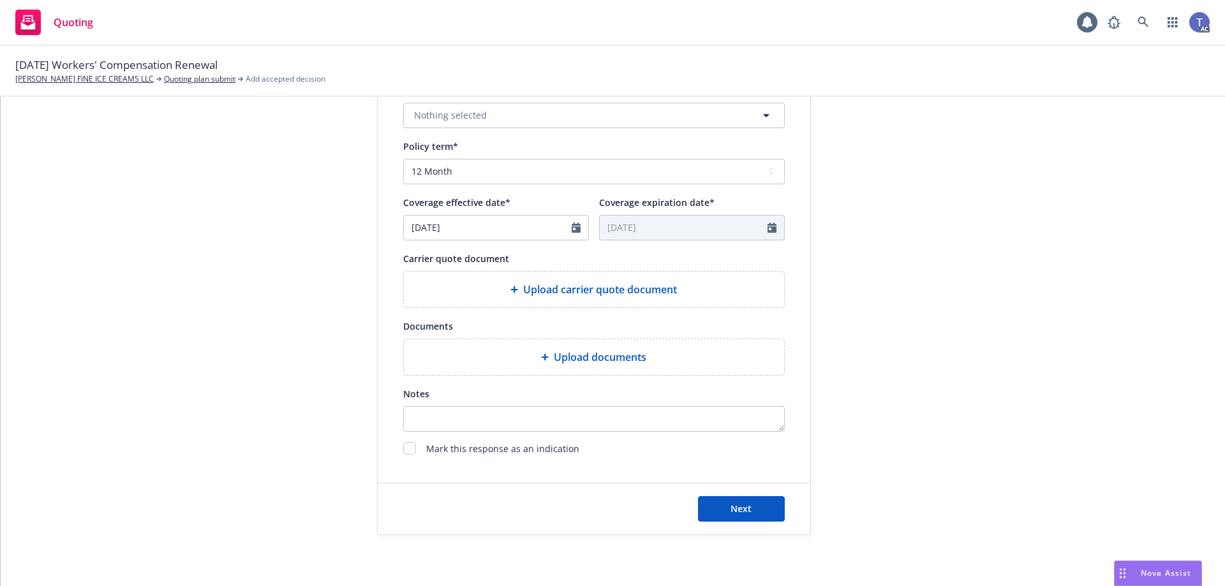
click at [537, 292] on span "Upload carrier quote document" at bounding box center [600, 289] width 154 height 15
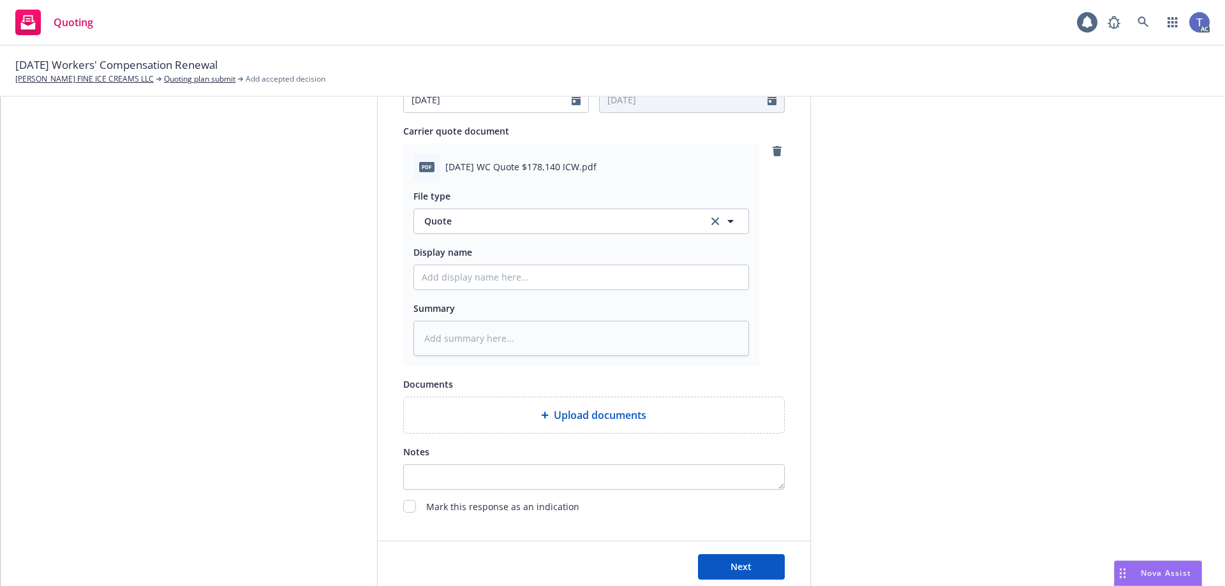
scroll to position [654, 0]
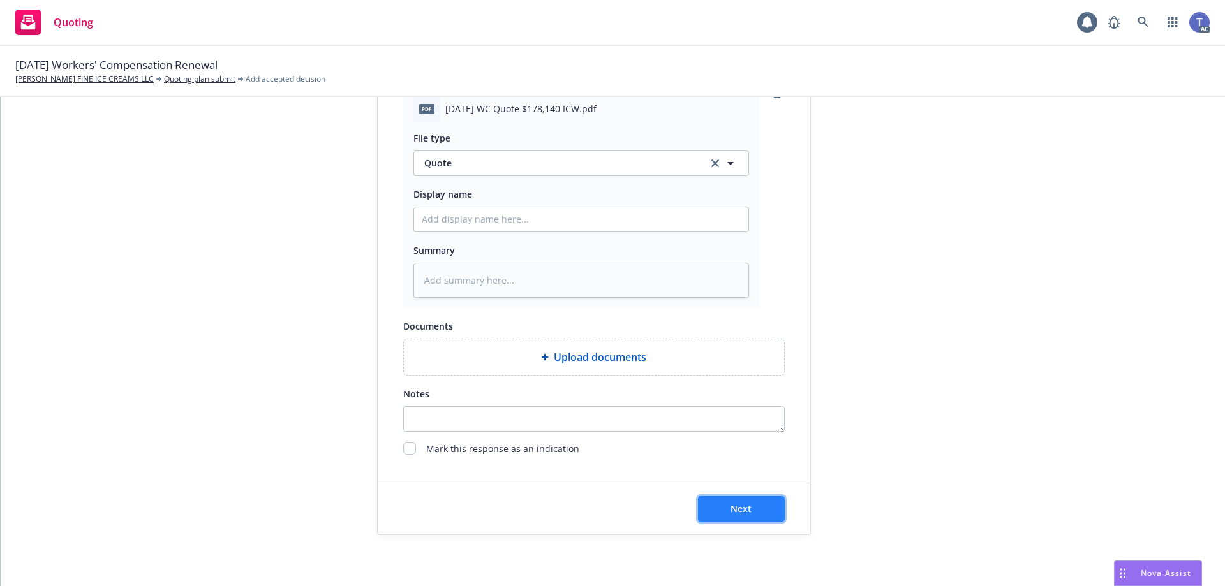
click at [734, 514] on span "Next" at bounding box center [741, 509] width 21 height 12
type textarea "x"
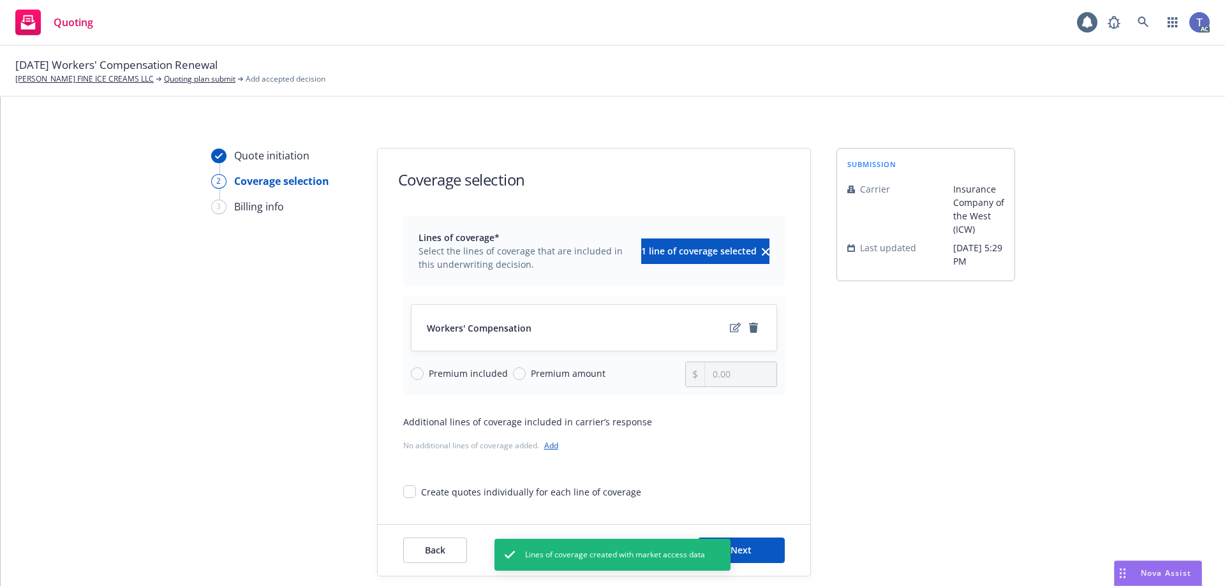
click at [526, 376] on span "Premium amount" at bounding box center [566, 373] width 80 height 13
click at [521, 376] on input "Premium amount" at bounding box center [519, 373] width 13 height 13
radio input "true"
click at [741, 374] on input "0.00" at bounding box center [740, 374] width 71 height 24
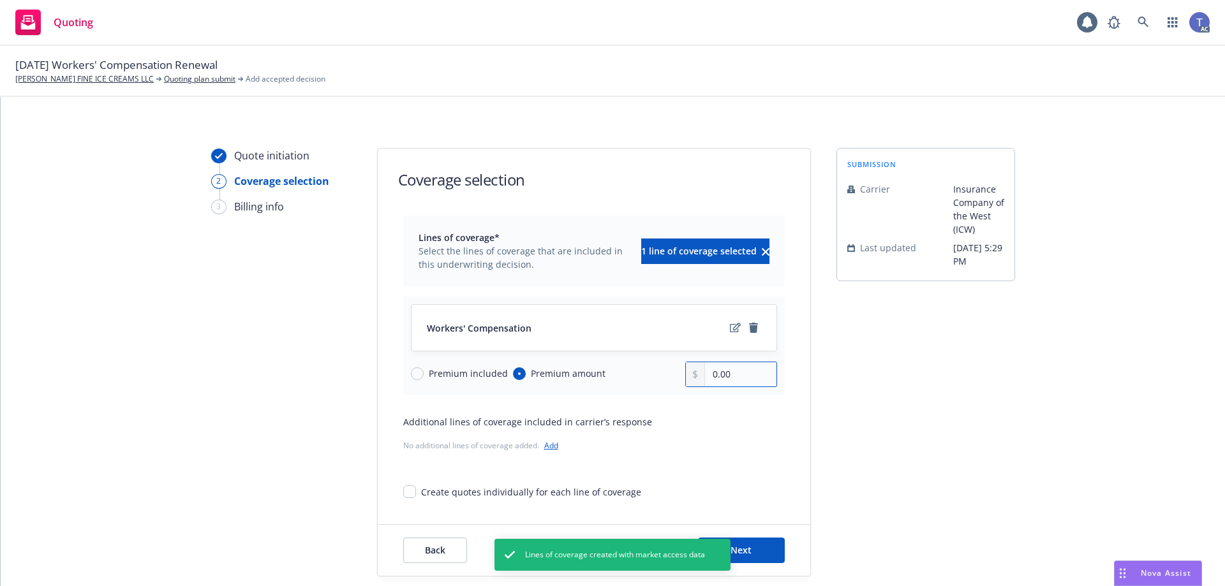
click at [741, 374] on input "0.00" at bounding box center [740, 374] width 71 height 24
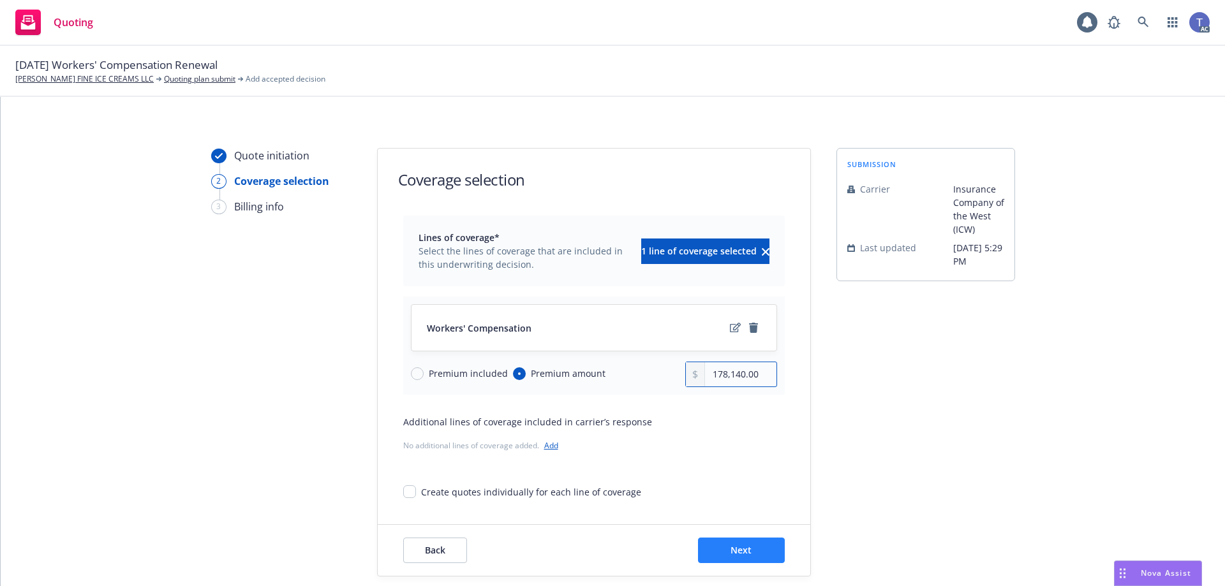
type input "178,140.00"
click at [743, 551] on span "Next" at bounding box center [741, 550] width 21 height 12
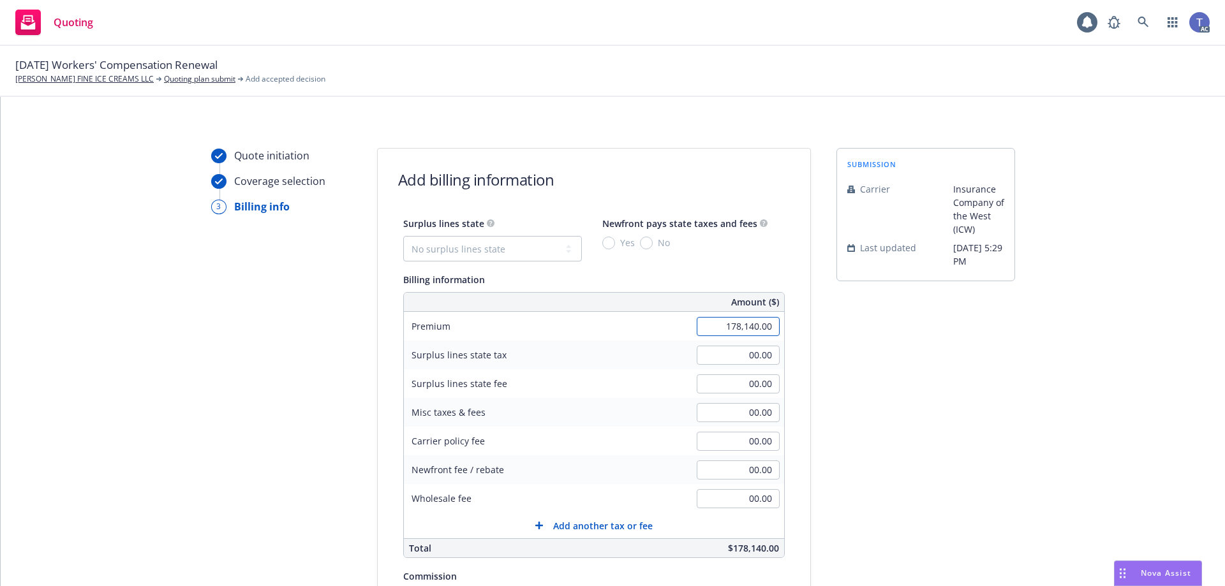
click at [747, 325] on input "178,140.00" at bounding box center [738, 326] width 83 height 19
type input "169,596.00"
click at [736, 399] on div "00.00" at bounding box center [738, 413] width 92 height 28
click at [731, 409] on input "00.00" at bounding box center [738, 412] width 83 height 19
click at [758, 472] on input "00.00" at bounding box center [738, 470] width 83 height 19
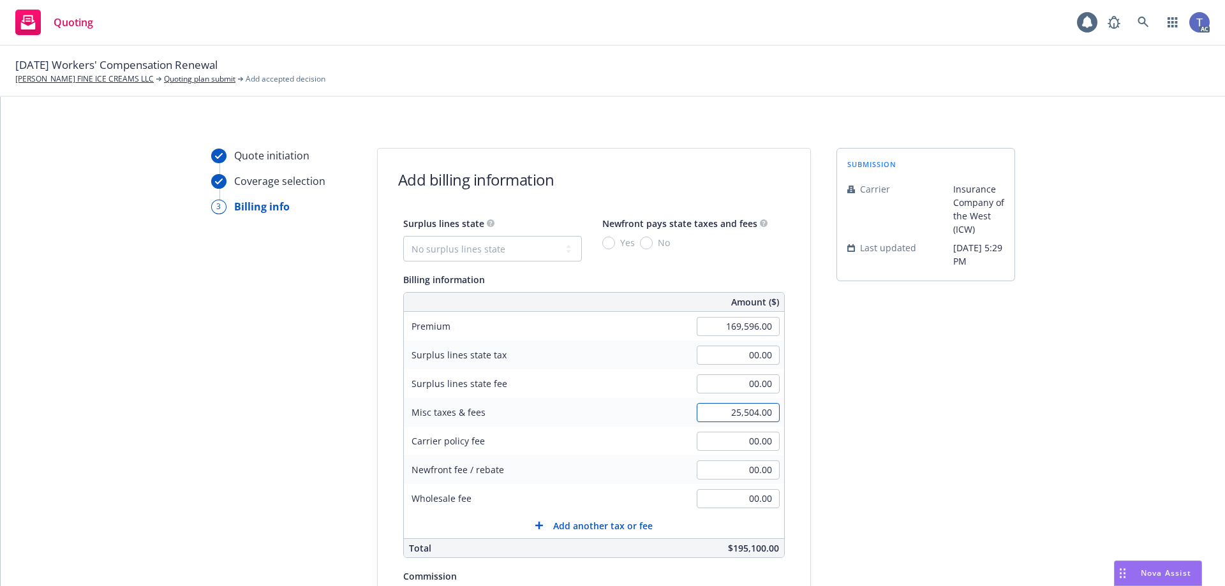
click at [738, 419] on input "25,504.00" at bounding box center [738, 412] width 83 height 19
type input "8,544.00"
click at [729, 441] on input "00.00" at bounding box center [738, 441] width 83 height 19
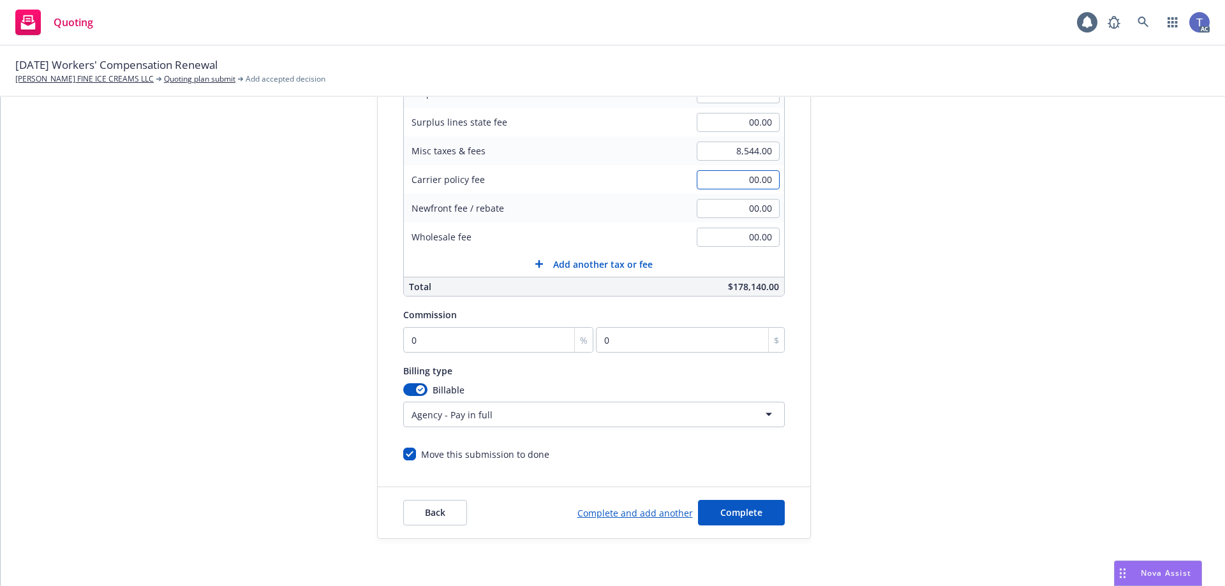
scroll to position [265, 0]
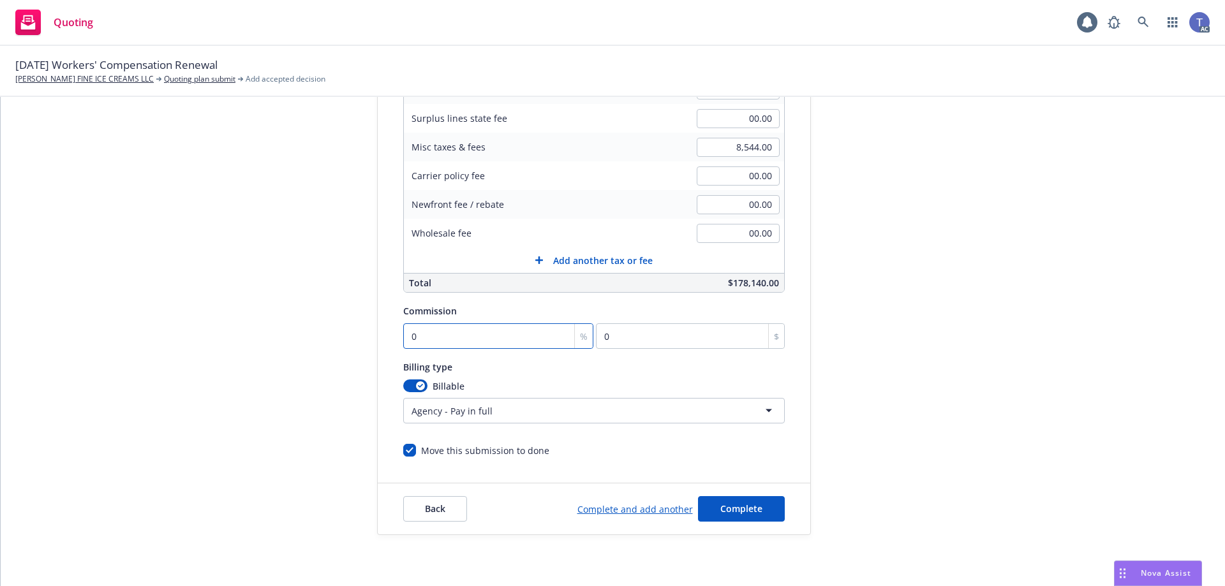
click at [521, 336] on input "0" at bounding box center [498, 336] width 191 height 26
type input "1"
type input "1695.96"
type input "10"
type input "16959.6"
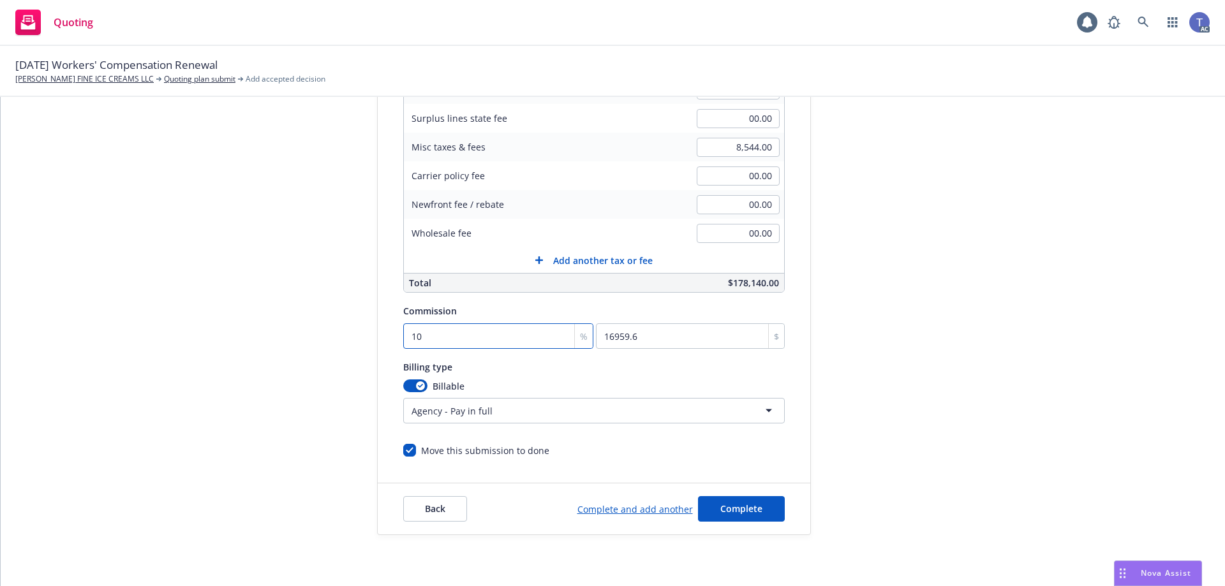
type input "10"
click at [511, 402] on html "Quoting 1 AC 09/23/25 Workers' Compensation Renewal MCCONNELL'S FINE ICE CREAMS…" at bounding box center [612, 293] width 1225 height 586
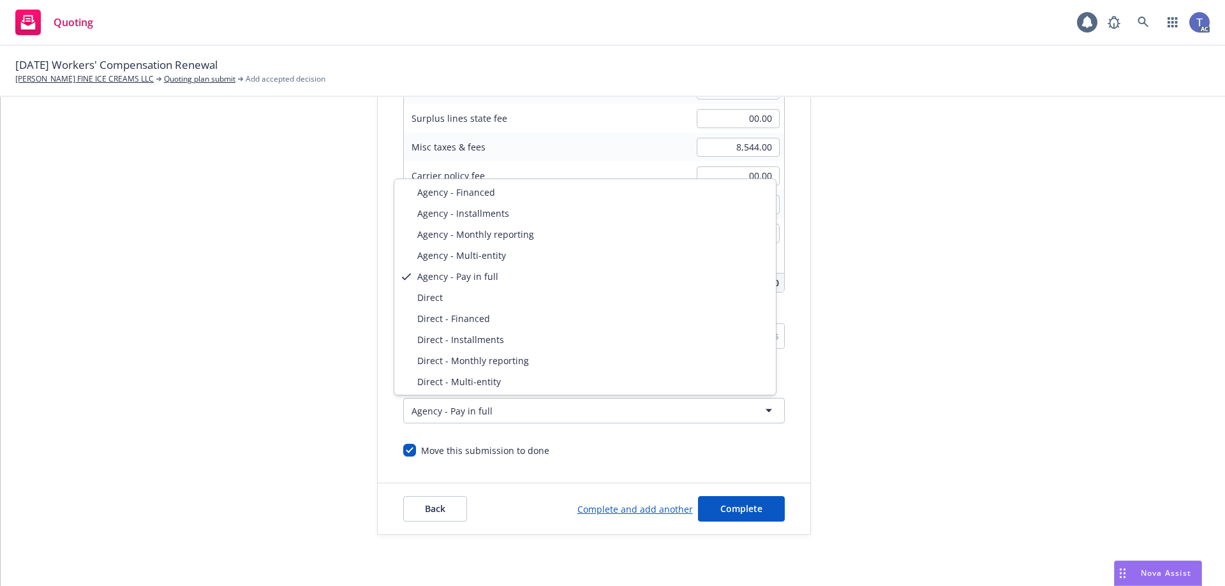
select select "DIRECT"
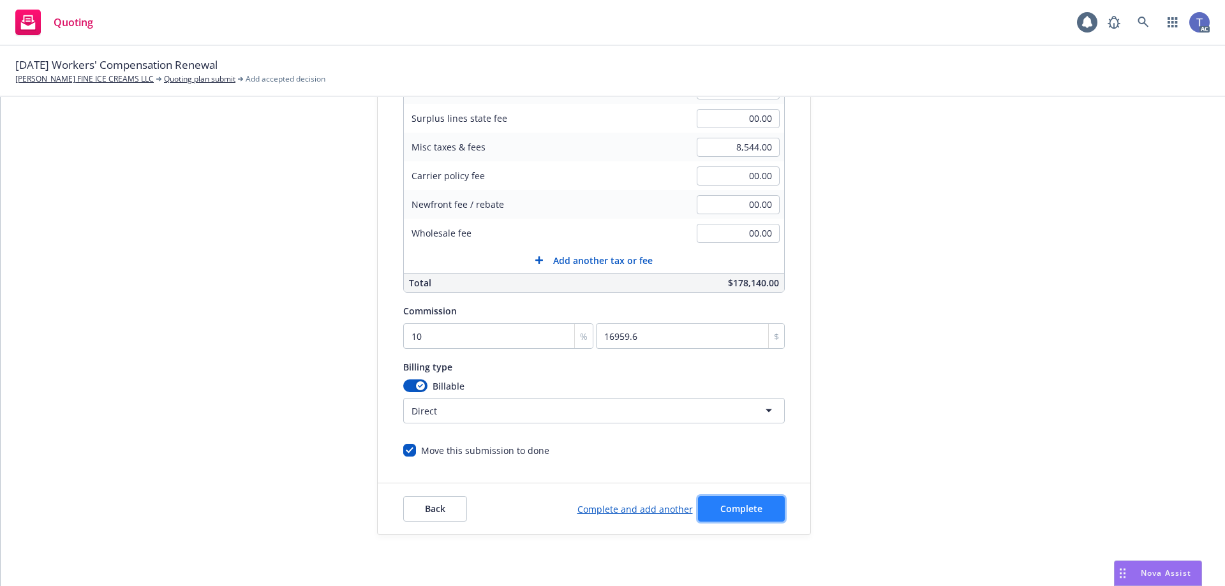
click at [704, 499] on button "Complete" at bounding box center [741, 509] width 87 height 26
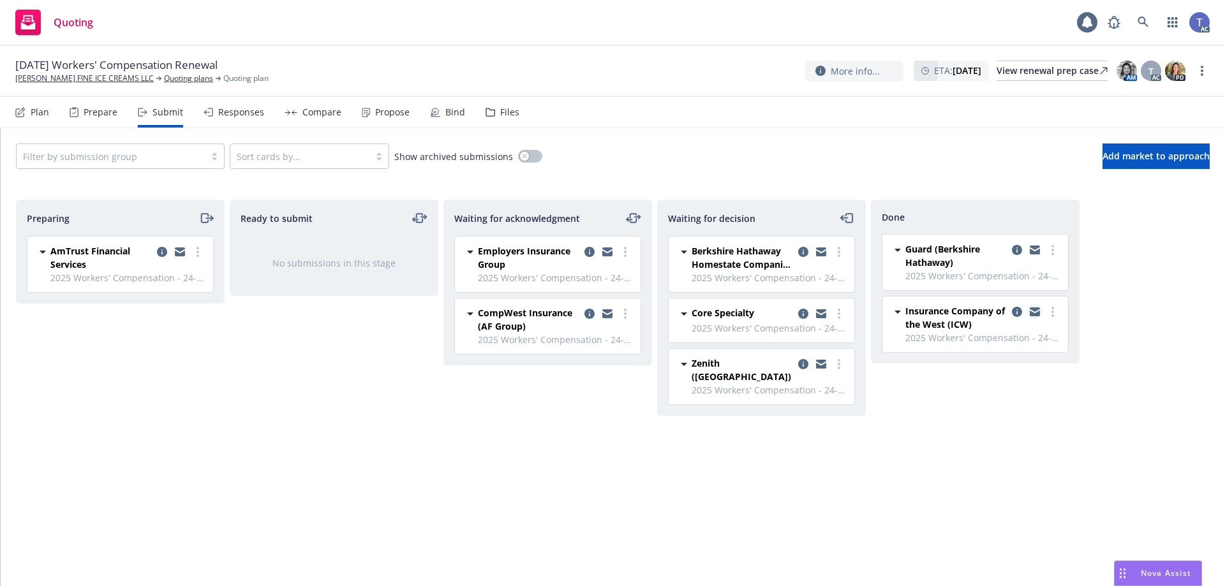
click at [1035, 315] on icon "copy logging email" at bounding box center [1035, 314] width 10 height 6
click at [56, 78] on link "[PERSON_NAME] FINE ICE CREAMS LLC" at bounding box center [84, 78] width 138 height 11
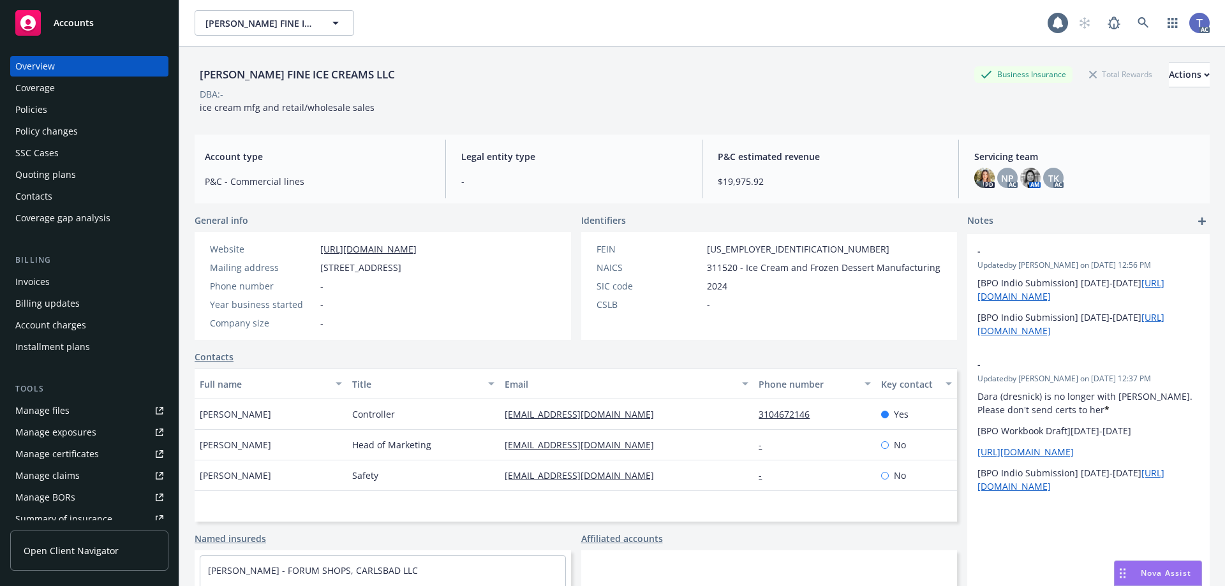
click at [66, 108] on div "Policies" at bounding box center [89, 110] width 148 height 20
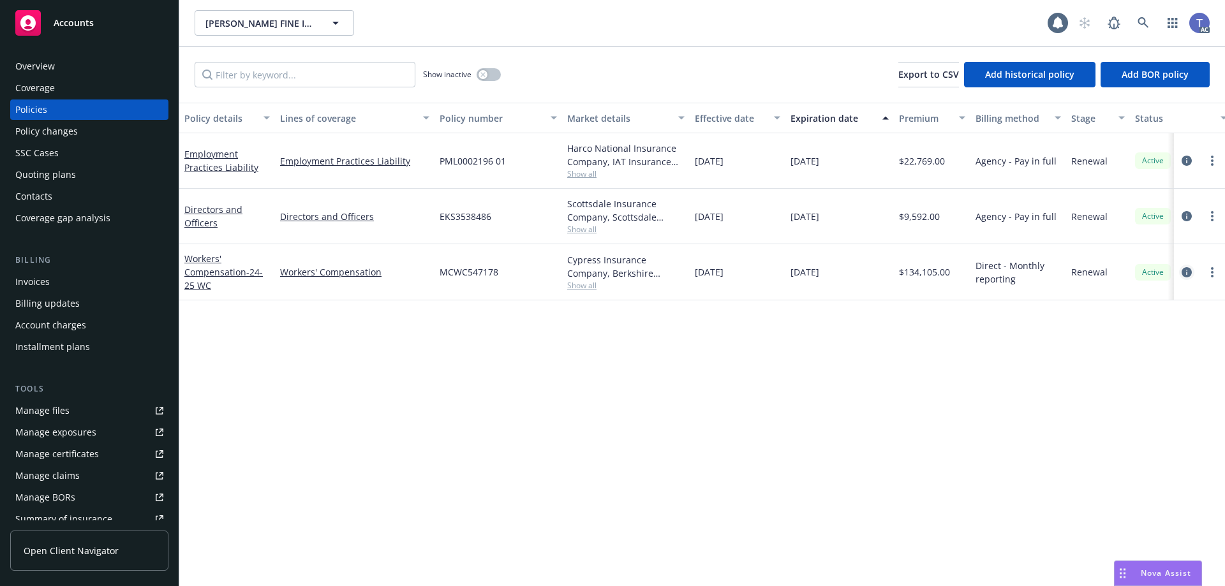
click at [1182, 269] on icon "circleInformation" at bounding box center [1187, 272] width 10 height 10
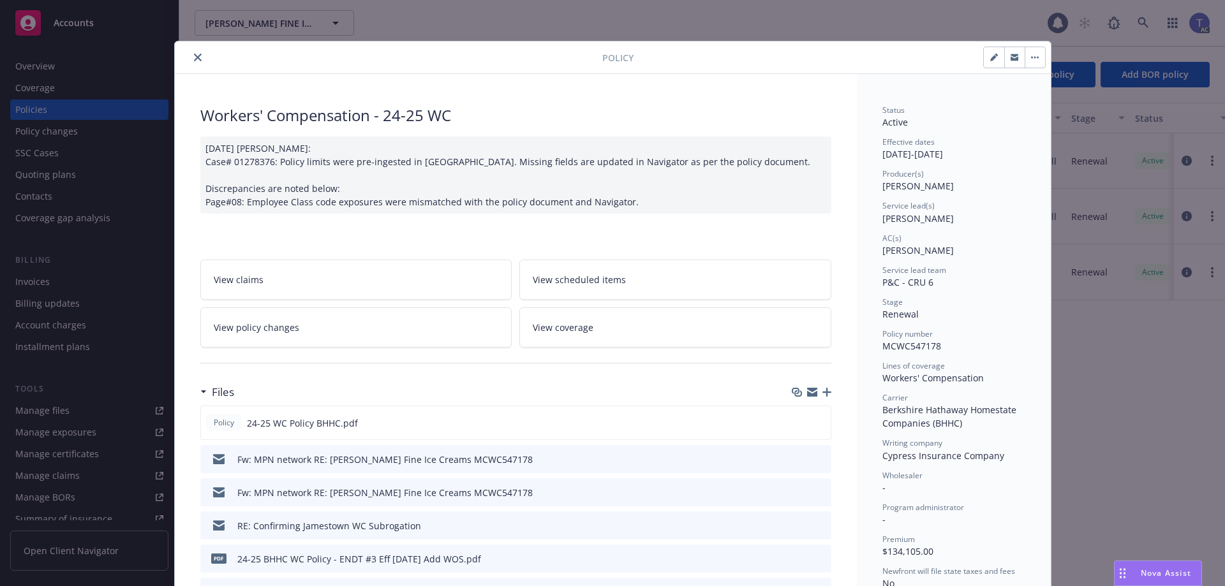
click at [195, 57] on icon "close" at bounding box center [198, 58] width 8 height 8
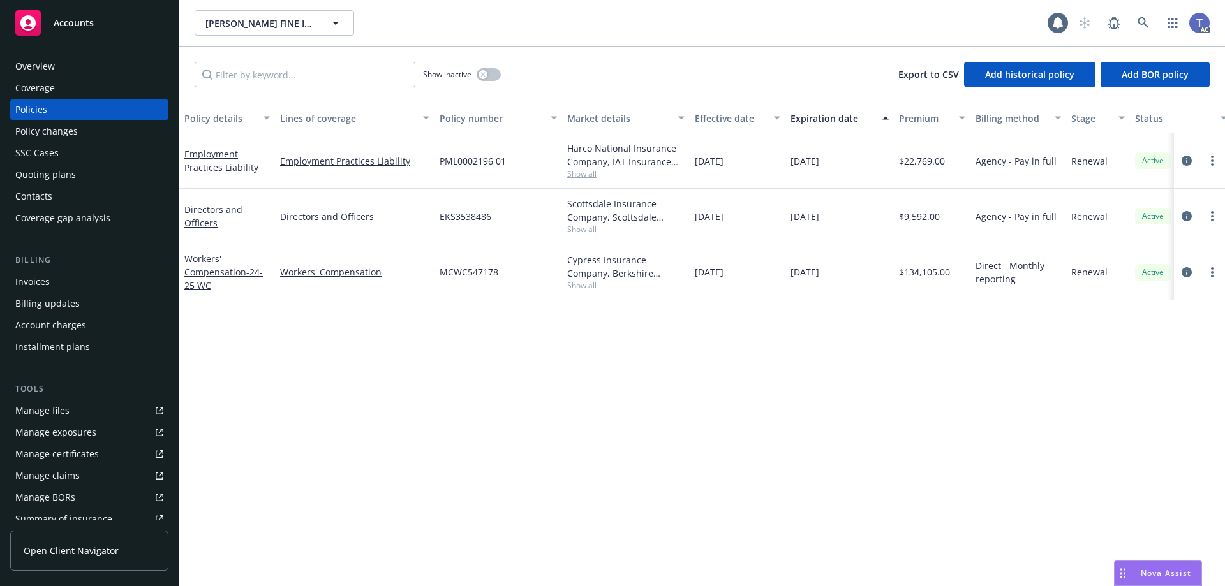
click at [40, 166] on div "Quoting plans" at bounding box center [45, 175] width 61 height 20
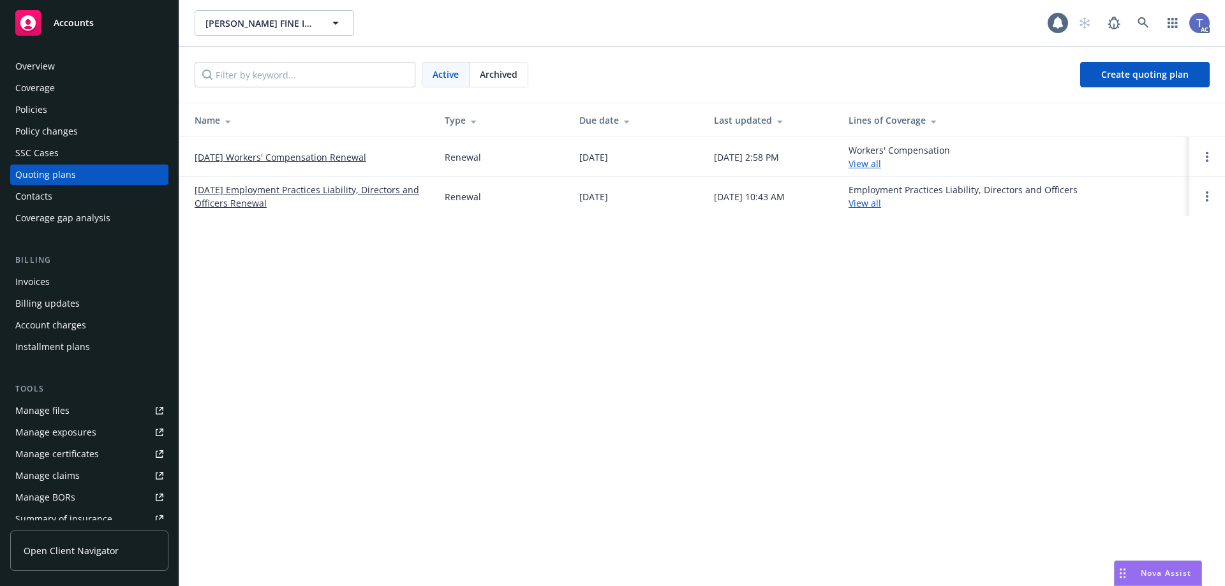
click at [279, 162] on link "[DATE] Workers' Compensation Renewal" at bounding box center [281, 157] width 172 height 13
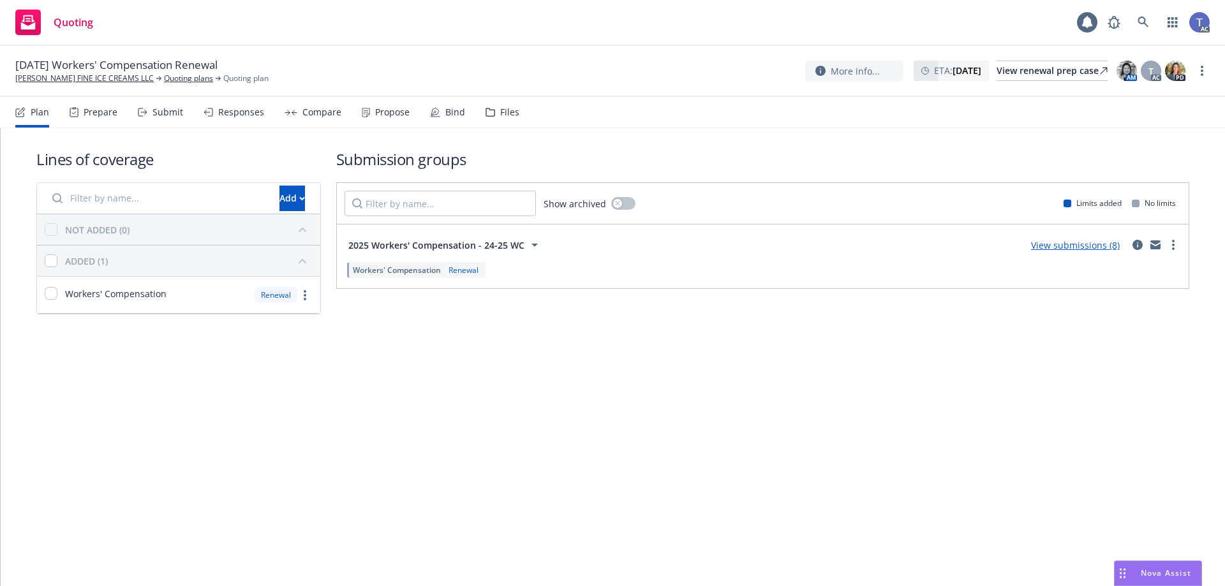
click at [500, 114] on div "Files" at bounding box center [509, 112] width 19 height 10
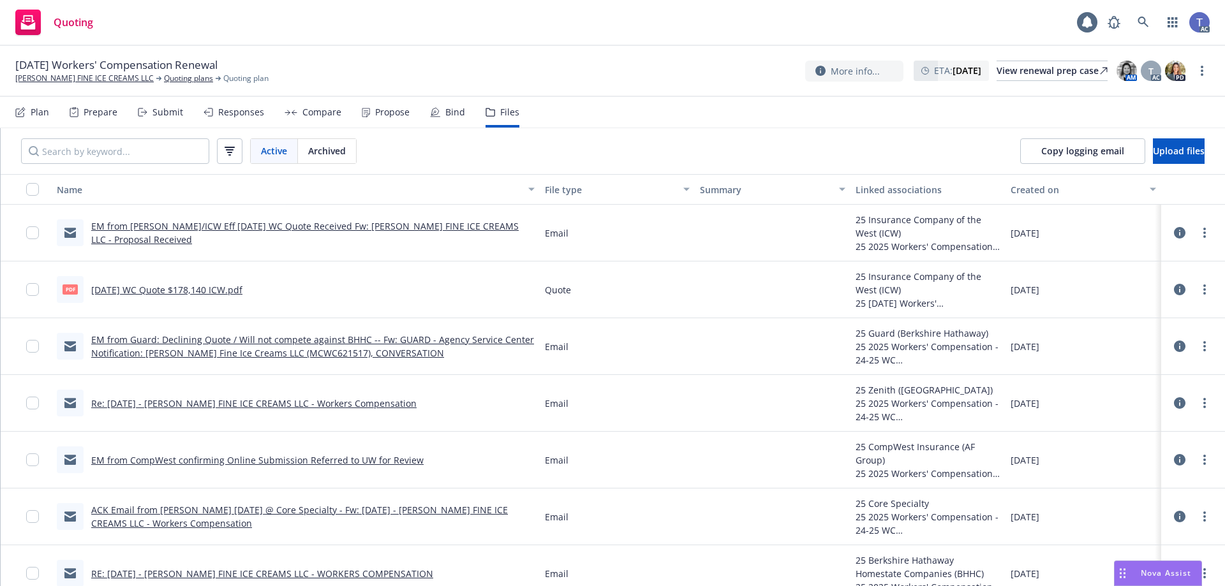
click at [166, 110] on div "Submit" at bounding box center [167, 112] width 31 height 10
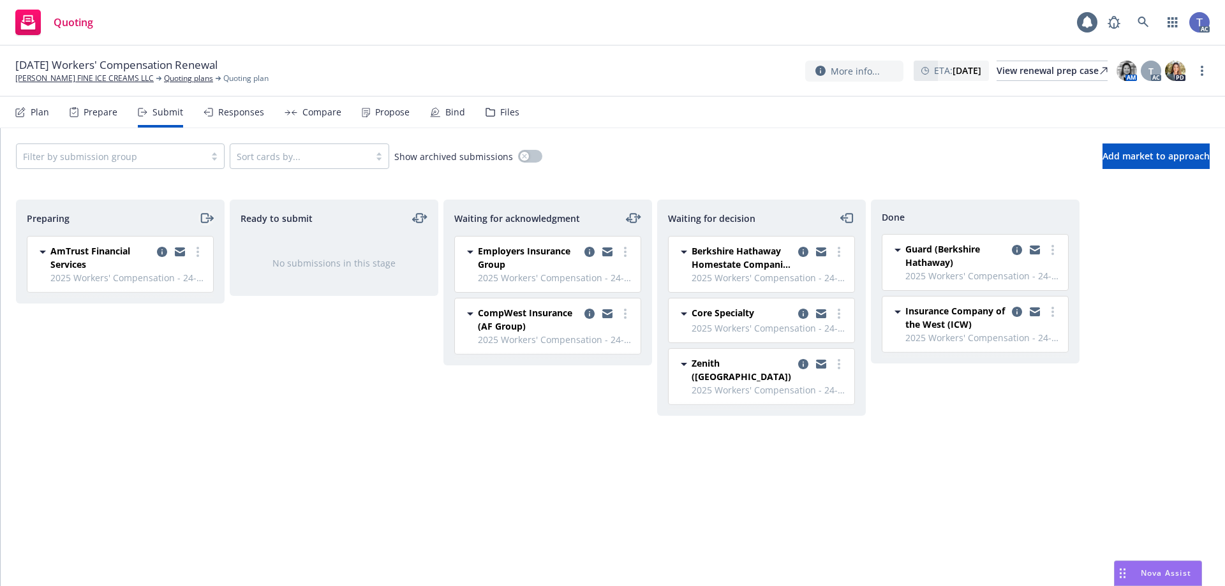
click at [202, 214] on icon "moveRight" at bounding box center [204, 218] width 7 height 9
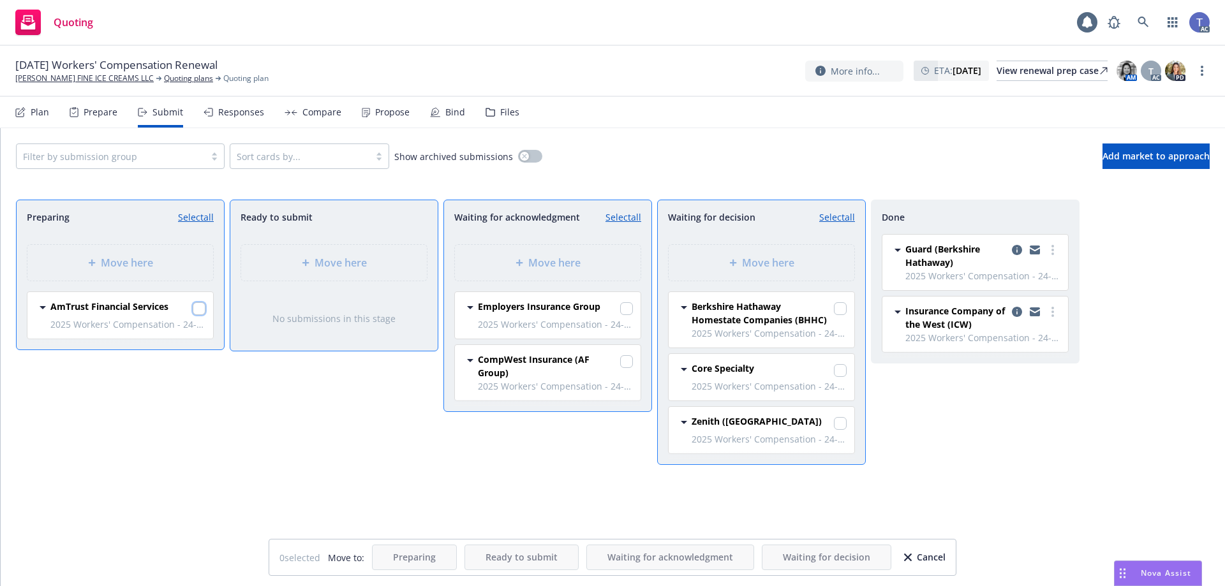
click at [200, 312] on input "checkbox" at bounding box center [199, 308] width 13 height 13
checkbox input "true"
click at [551, 265] on span "Move here" at bounding box center [554, 262] width 52 height 15
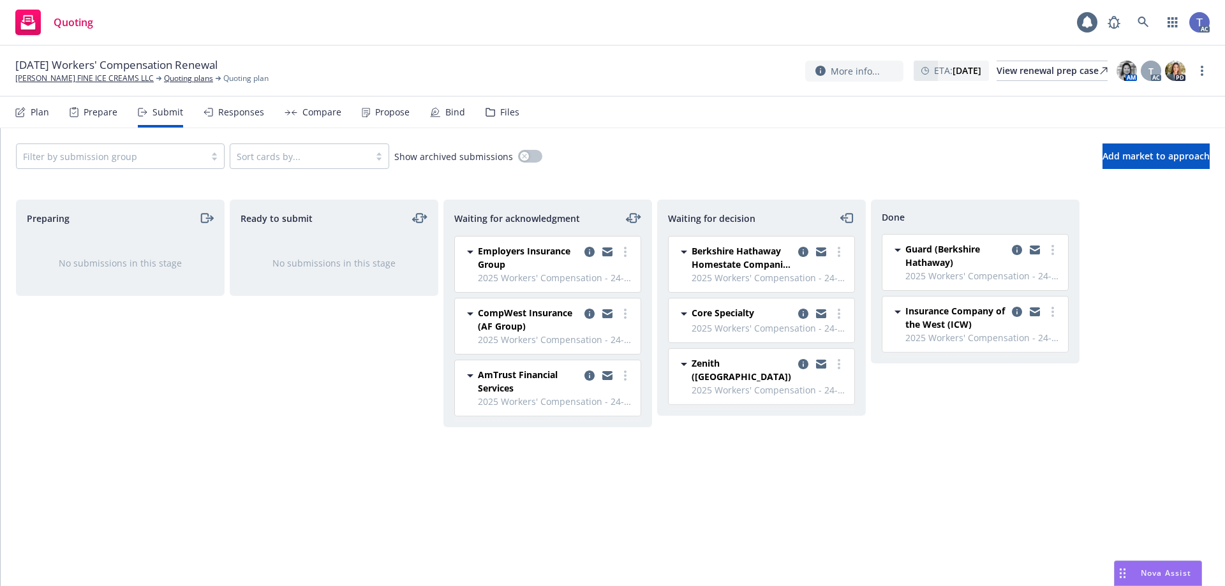
click at [568, 27] on div "Quoting 1 AC" at bounding box center [612, 23] width 1225 height 46
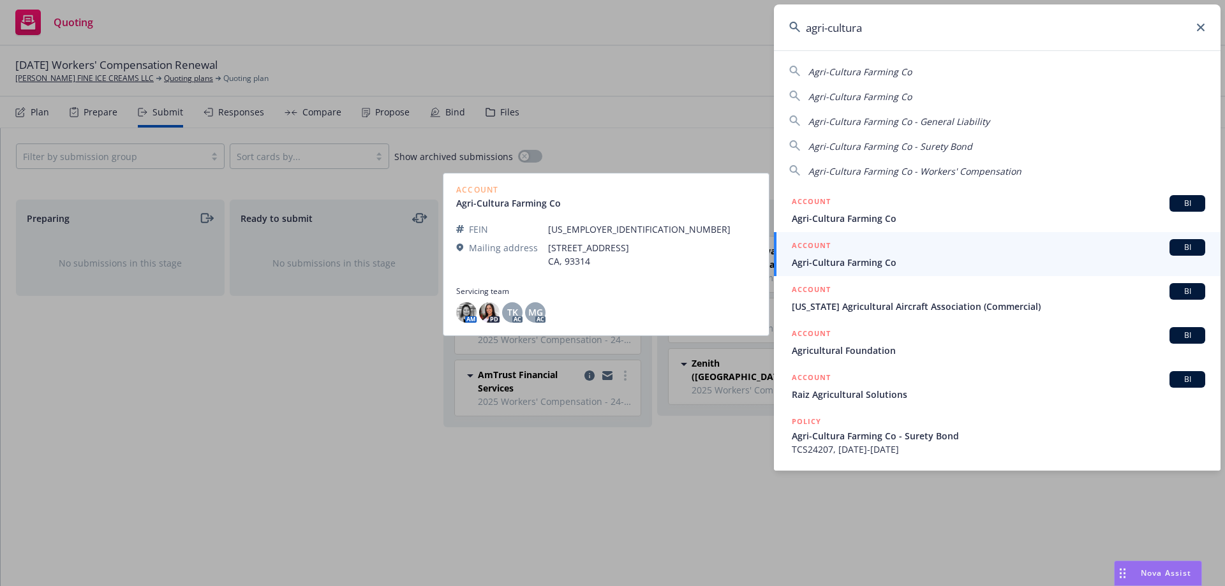
type input "agri-cultura"
click at [842, 251] on div "ACCOUNT BI" at bounding box center [998, 247] width 413 height 17
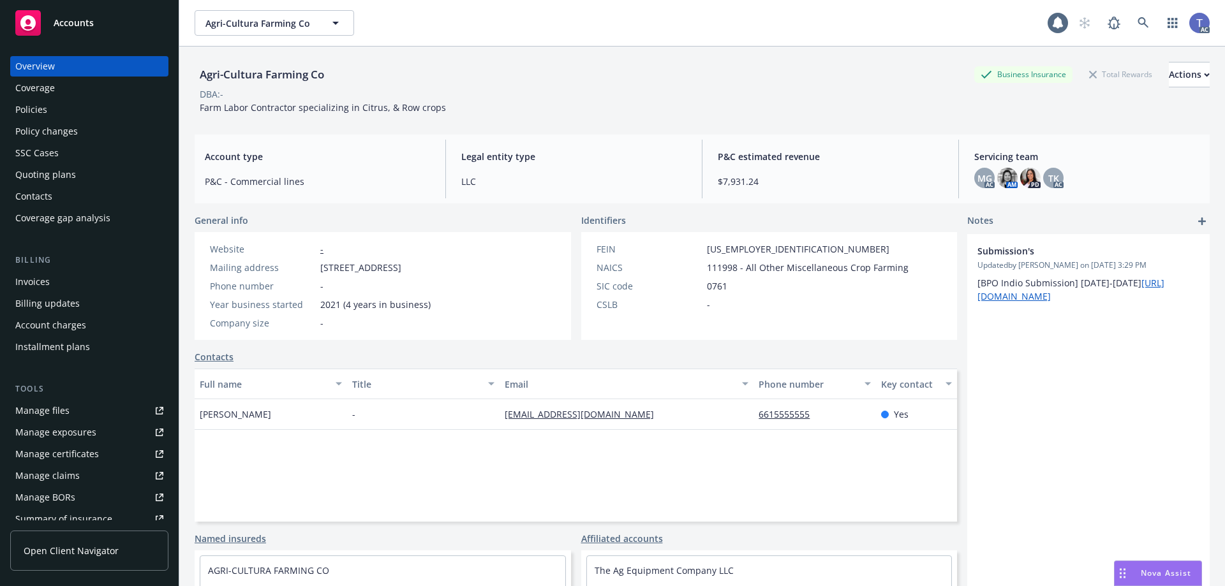
click at [664, 110] on div "Agri-Cultura Farming Co Business Insurance Total Rewards Actions DBA: - Farm La…" at bounding box center [702, 88] width 1015 height 52
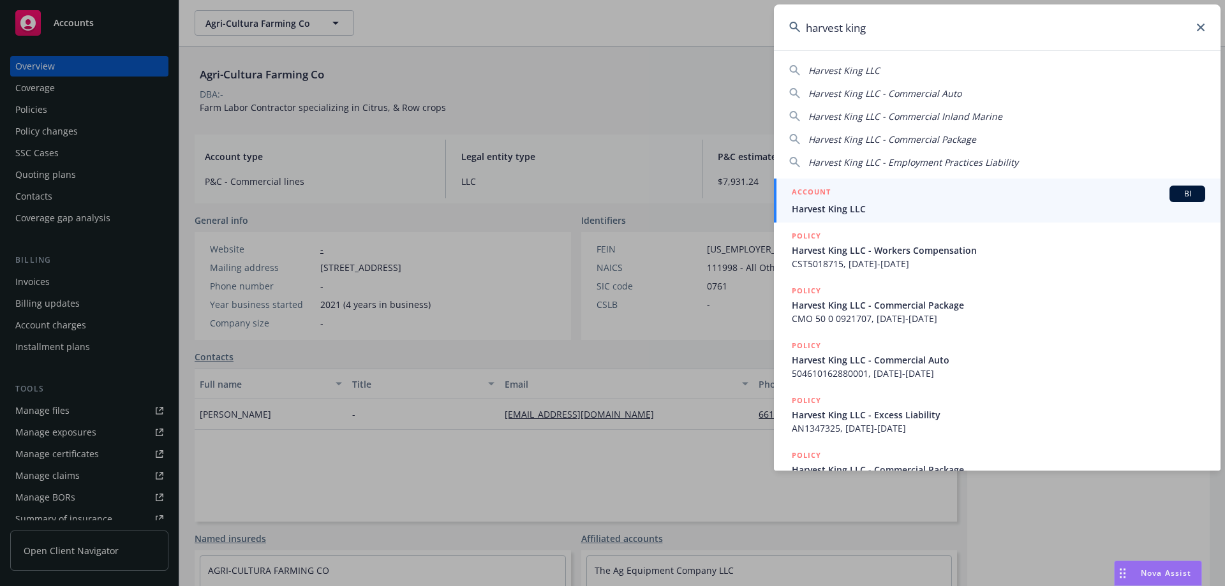
type input "harvest king"
click at [842, 195] on div "ACCOUNT BI" at bounding box center [998, 194] width 413 height 17
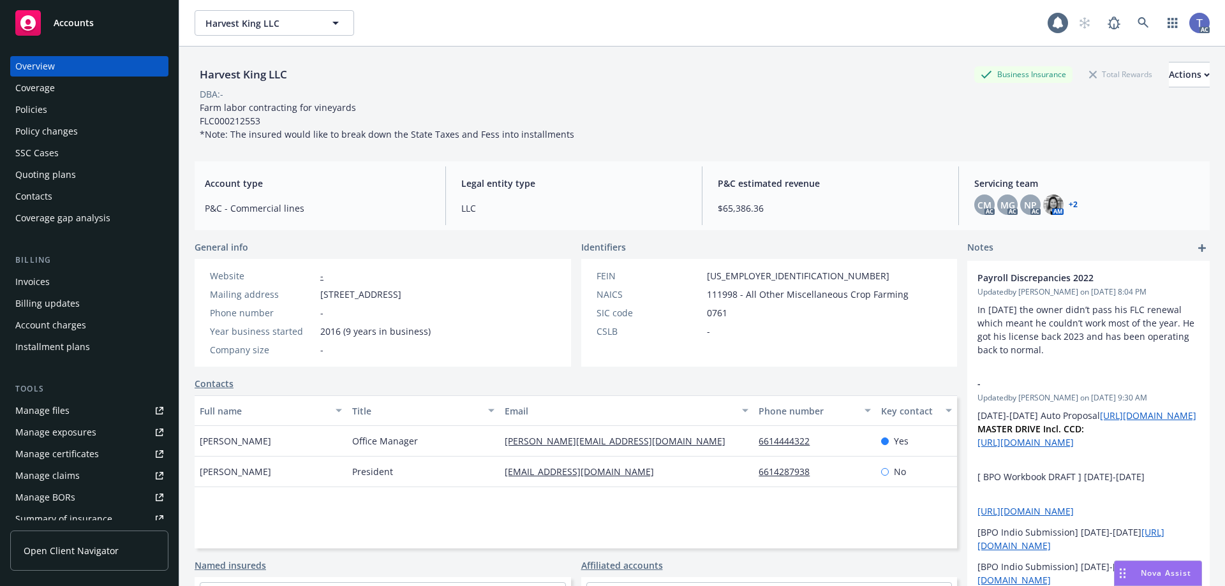
click at [632, 154] on div "Harvest King LLC Business Insurance Total Rewards Actions DBA: - Farm labor con…" at bounding box center [702, 332] width 1015 height 571
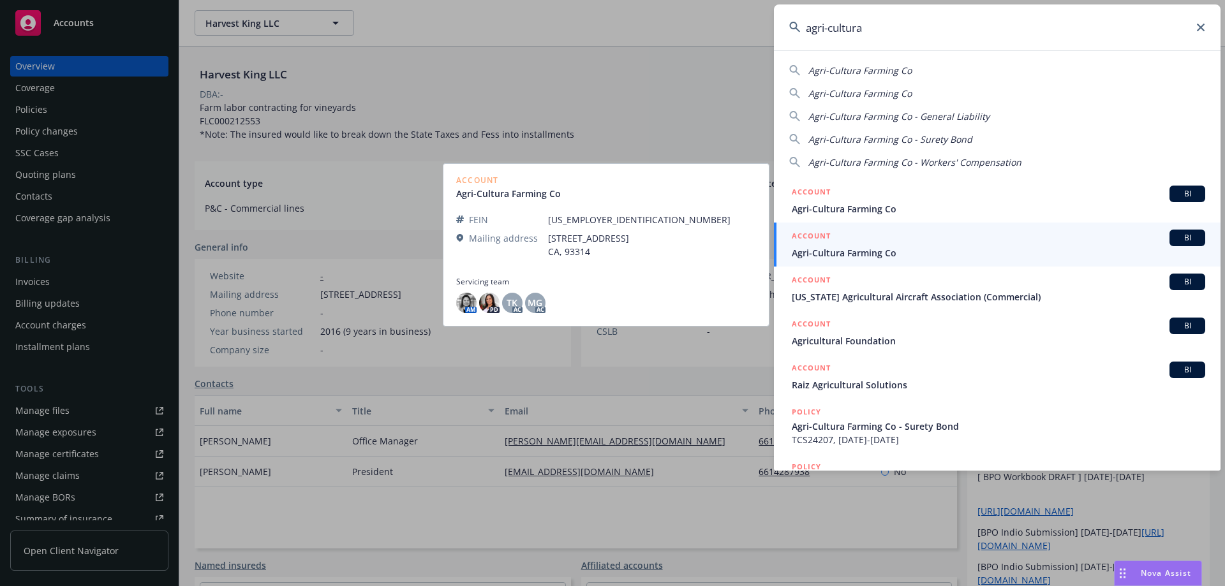
type input "agri-cultura"
click at [837, 242] on div "ACCOUNT BI" at bounding box center [998, 238] width 413 height 17
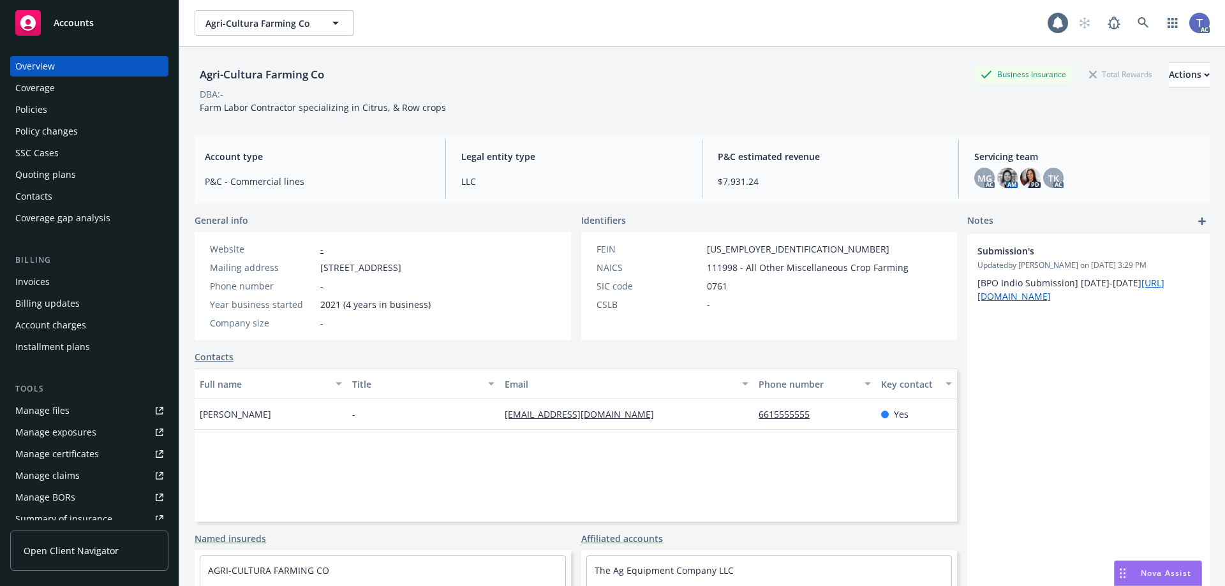
click at [80, 285] on div "Invoices" at bounding box center [89, 282] width 148 height 20
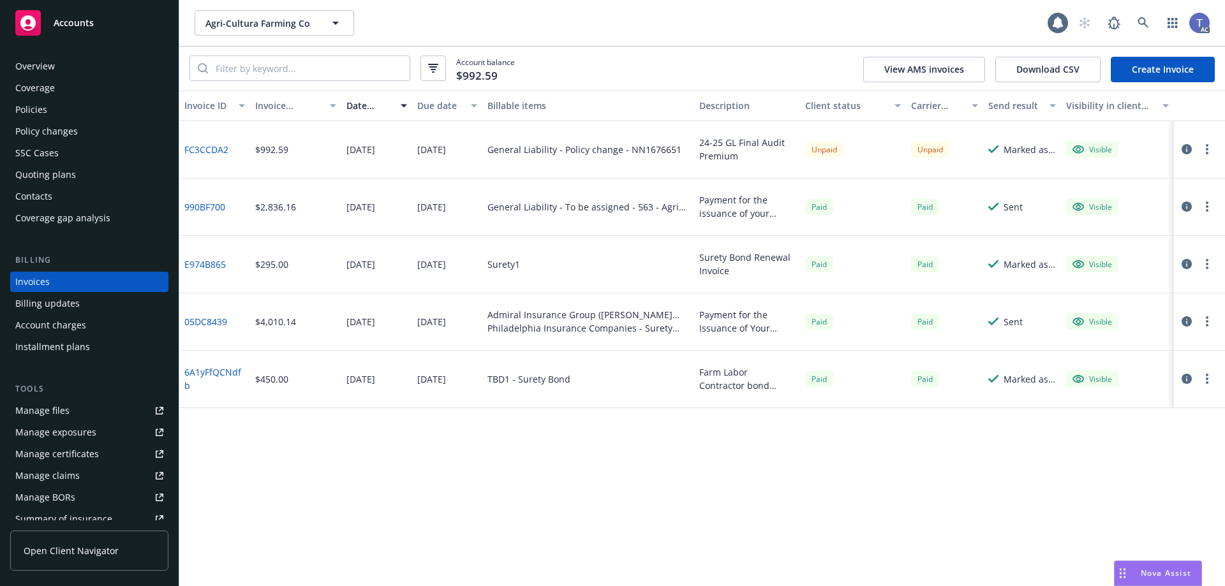
click at [577, 48] on div "Account balance $992.59 View AMS invoices Download CSV Create Invoice" at bounding box center [702, 69] width 1046 height 44
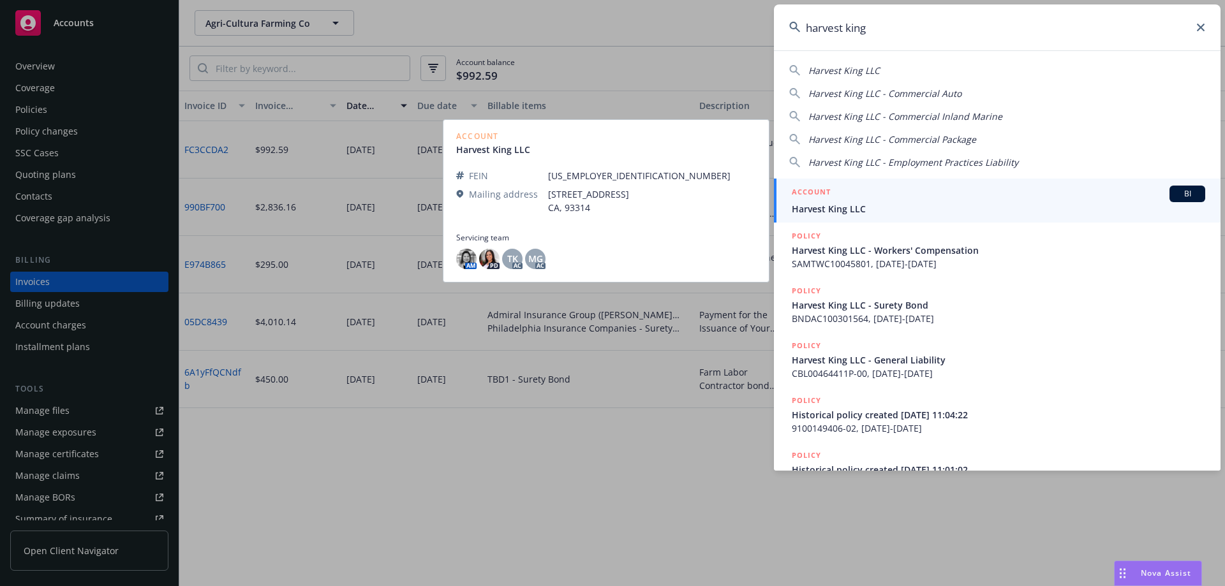
type input "harvest king"
click at [854, 196] on div "ACCOUNT BI" at bounding box center [998, 194] width 413 height 17
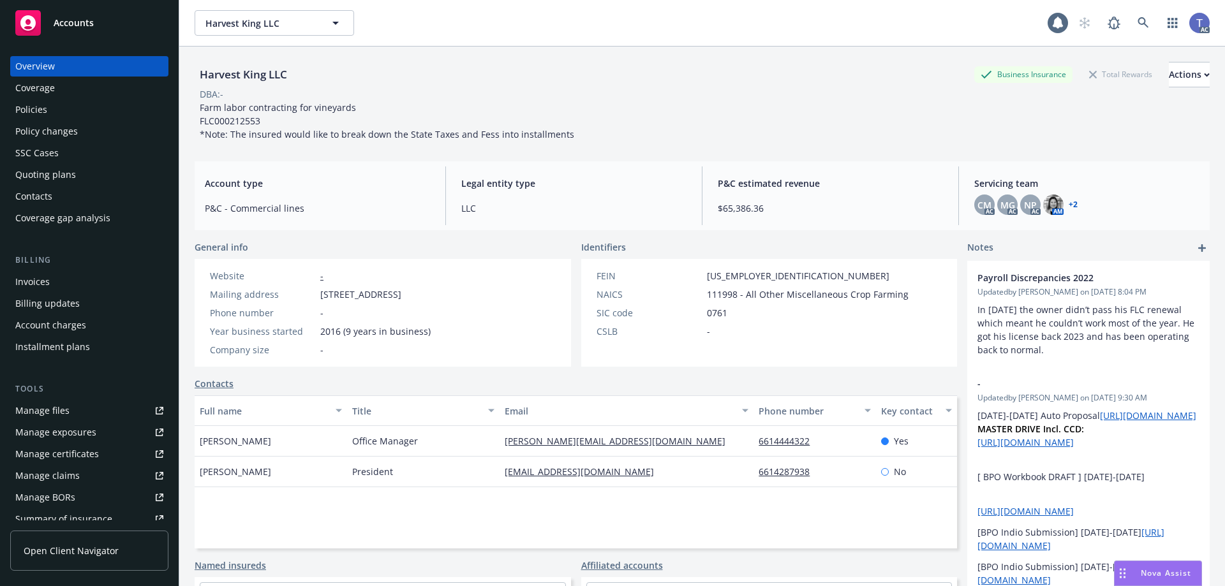
click at [22, 110] on div "Policies" at bounding box center [31, 110] width 32 height 20
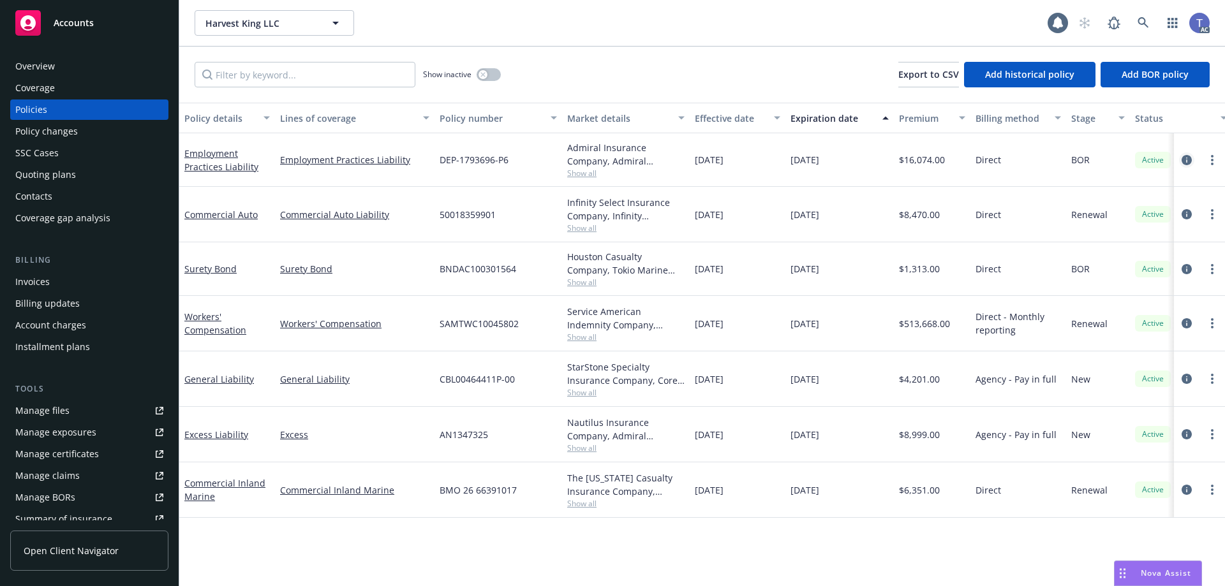
click at [1183, 159] on icon "circleInformation" at bounding box center [1187, 160] width 10 height 10
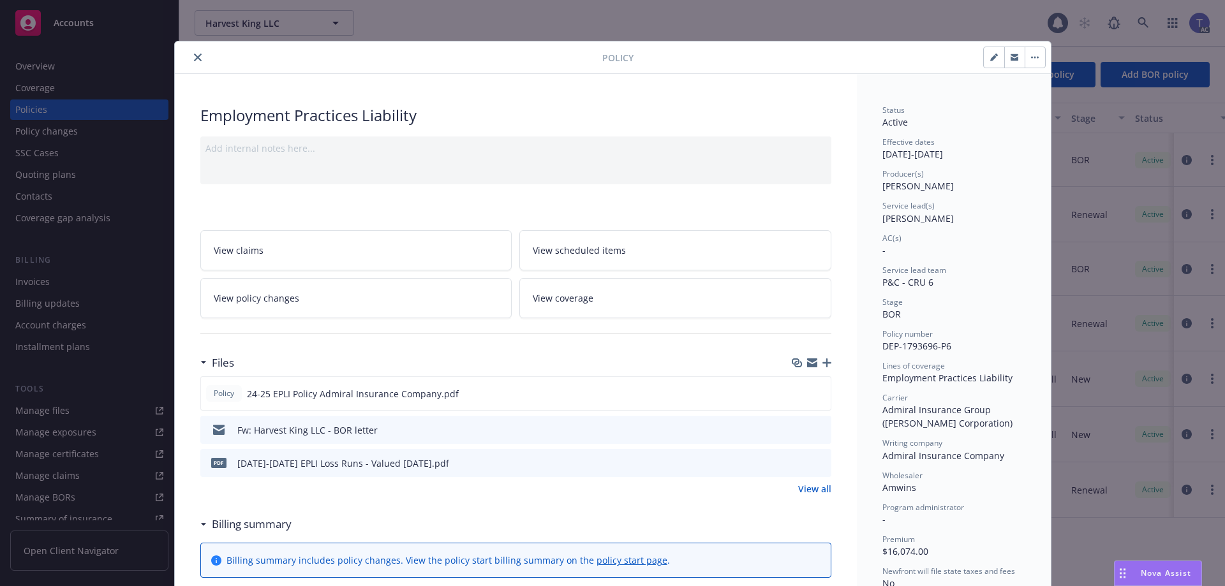
click at [815, 427] on icon "preview file" at bounding box center [818, 429] width 11 height 9
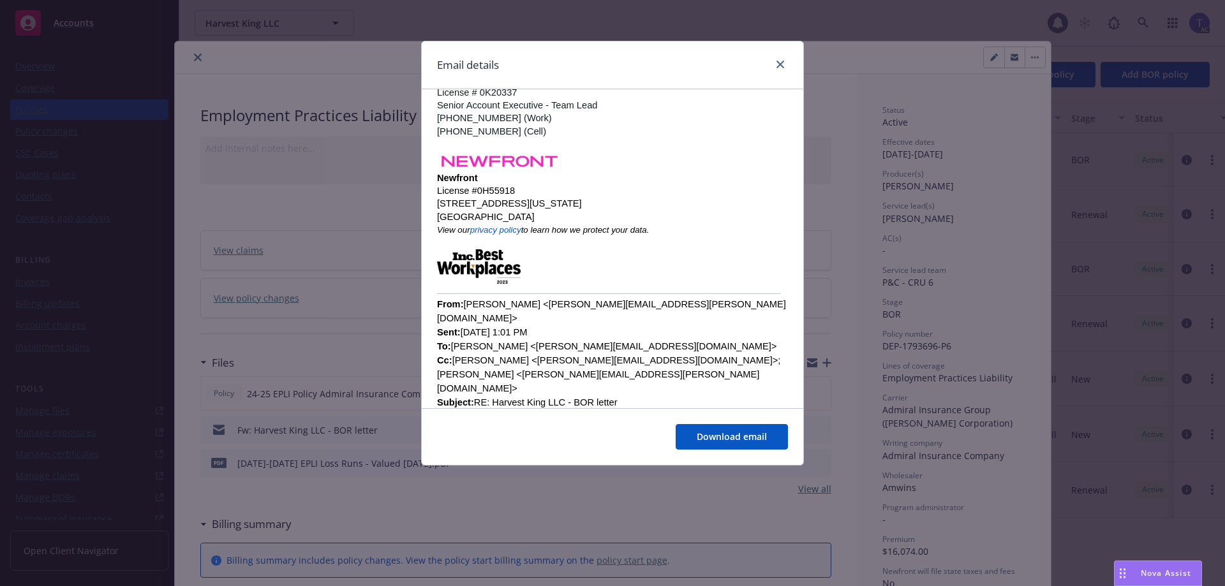
scroll to position [702, 0]
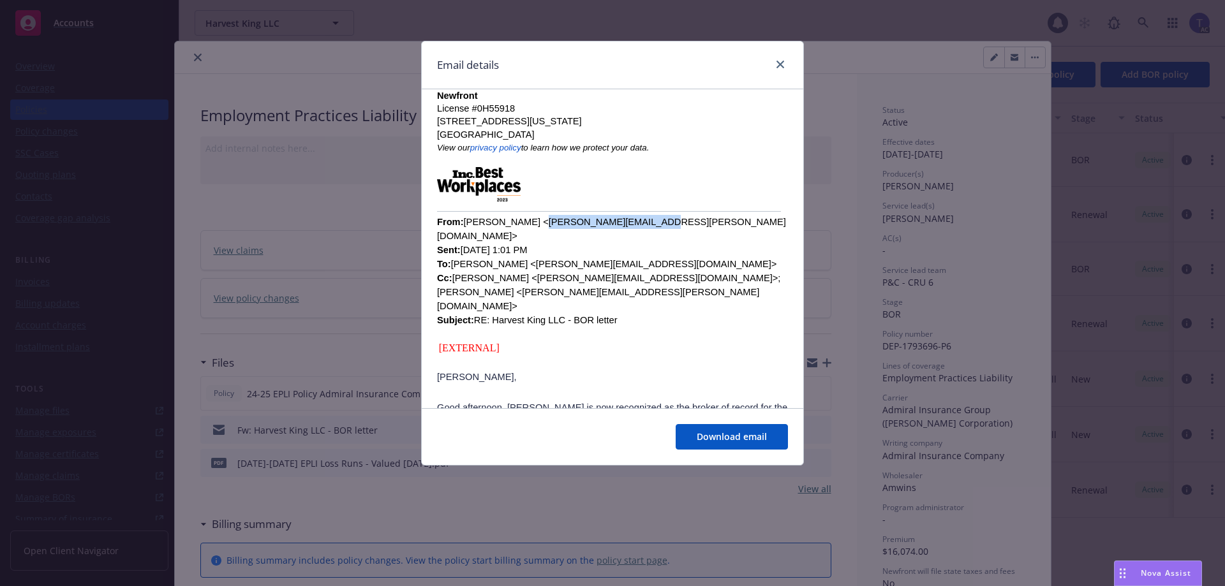
drag, startPoint x: 523, startPoint y: 195, endPoint x: 630, endPoint y: 195, distance: 107.2
click at [629, 217] on font "From: [PERSON_NAME] <[PERSON_NAME][EMAIL_ADDRESS][PERSON_NAME][DOMAIN_NAME]> Se…" at bounding box center [611, 271] width 349 height 108
copy font "[PERSON_NAME][EMAIL_ADDRESS][PERSON_NAME][DOMAIN_NAME]"
click at [779, 63] on icon "close" at bounding box center [780, 65] width 8 height 8
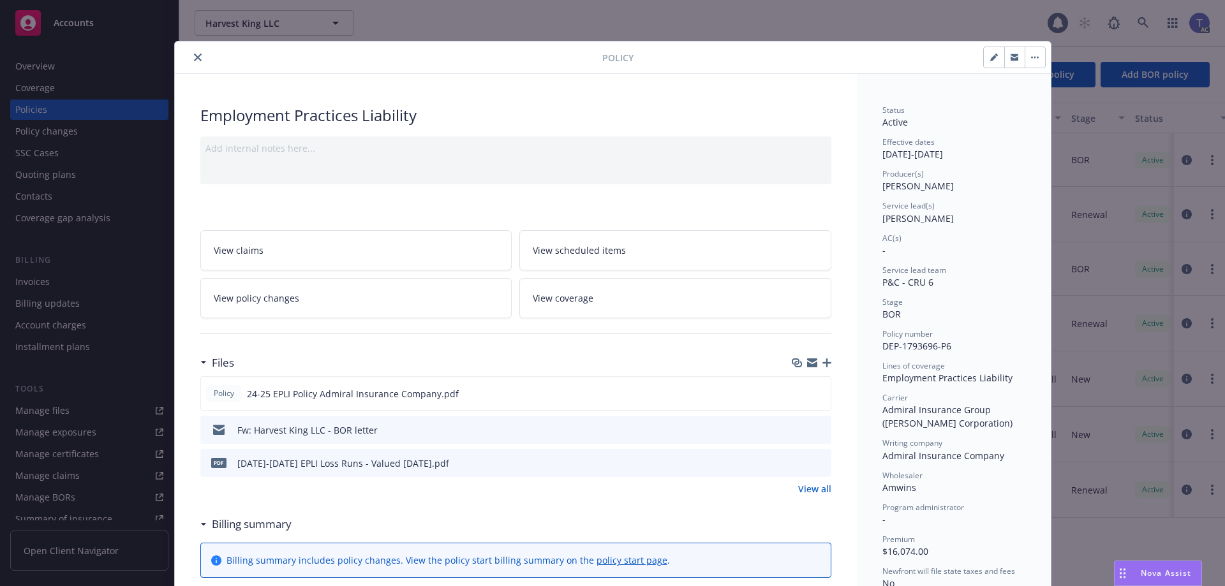
click at [815, 429] on icon "preview file" at bounding box center [818, 429] width 11 height 9
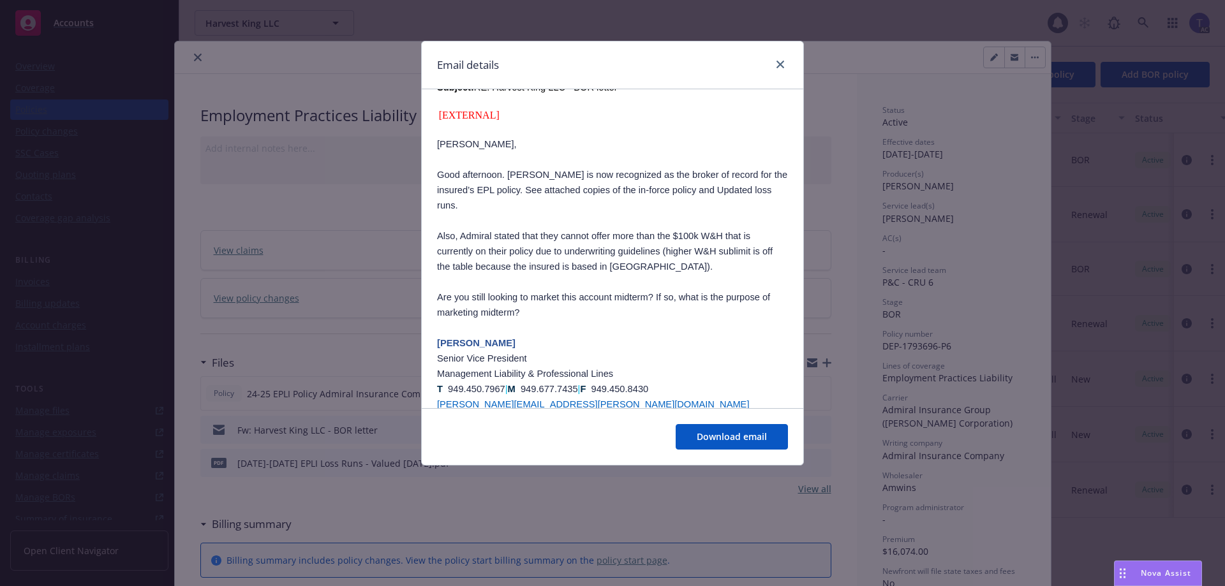
scroll to position [957, 0]
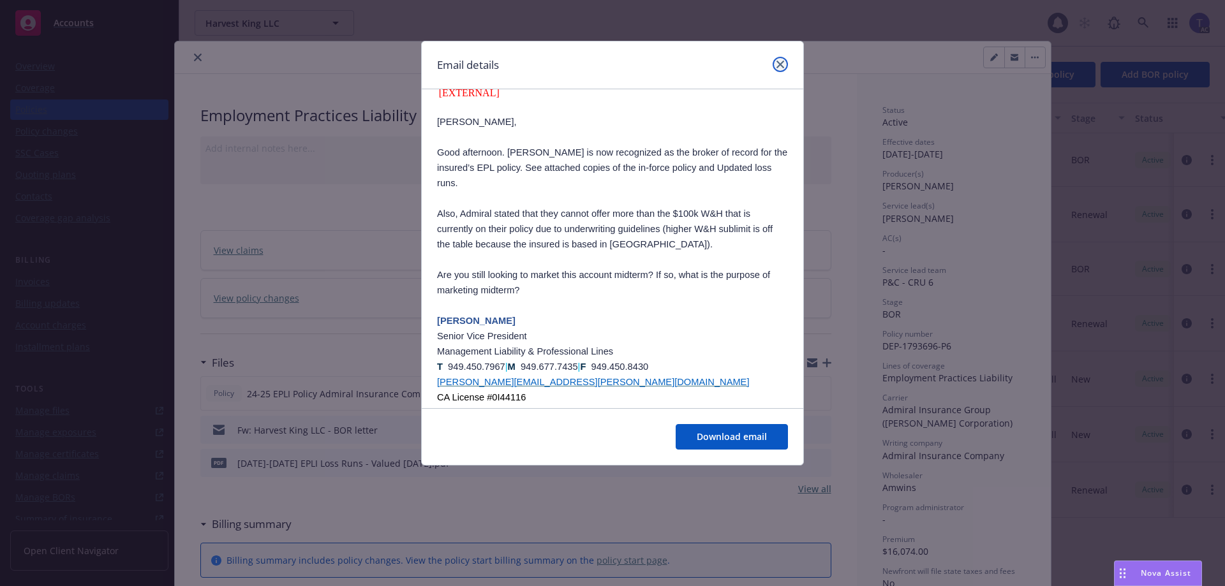
click at [777, 64] on icon "close" at bounding box center [780, 65] width 8 height 8
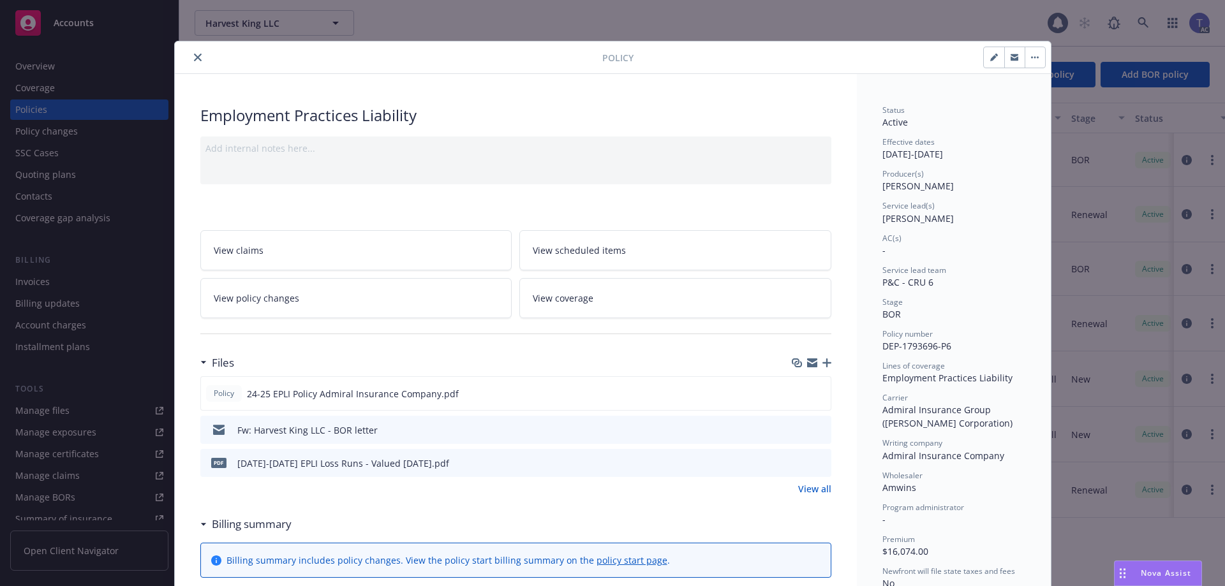
click at [195, 57] on icon "close" at bounding box center [198, 58] width 8 height 8
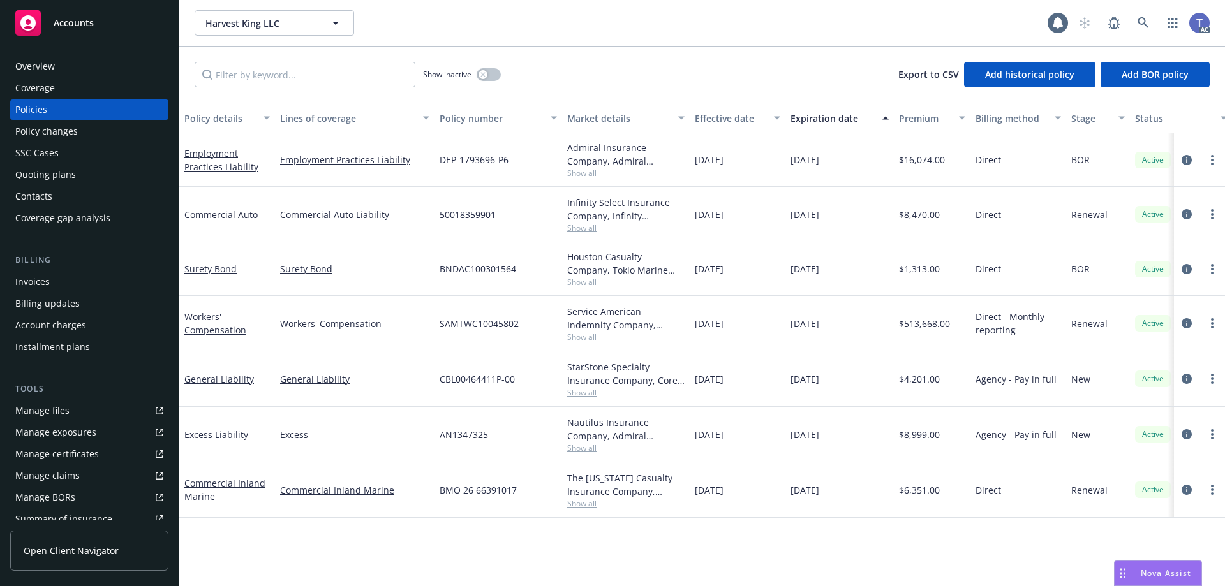
click at [621, 38] on div "Harvest King LLC Harvest King LLC 1 AC" at bounding box center [702, 23] width 1046 height 46
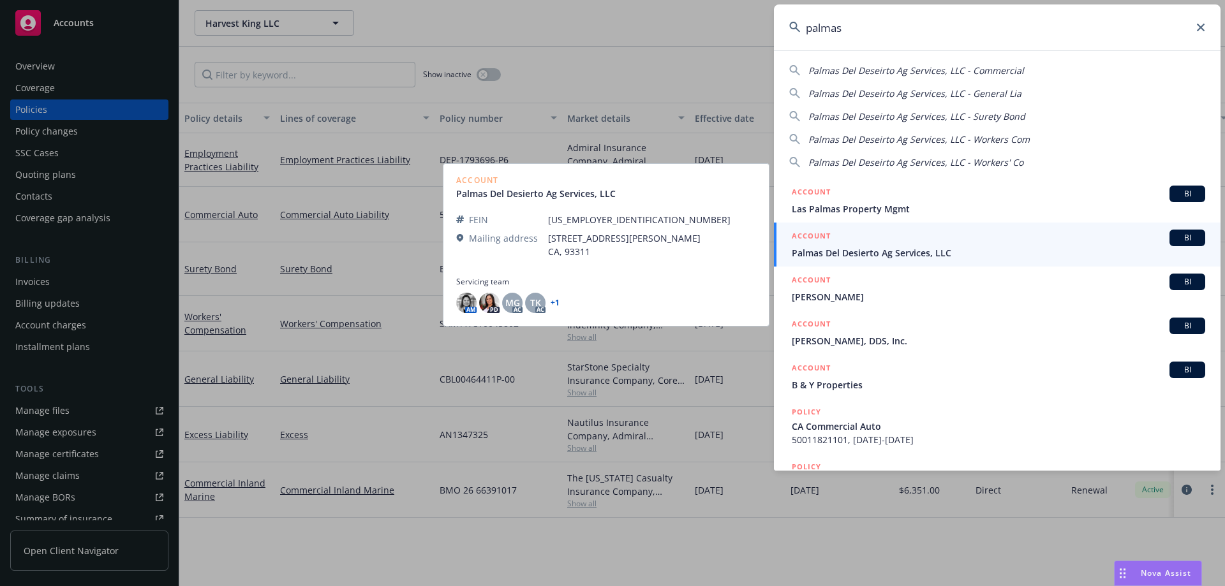
type input "palmas"
click at [891, 256] on span "Palmas Del Desierto Ag Services, LLC" at bounding box center [998, 252] width 413 height 13
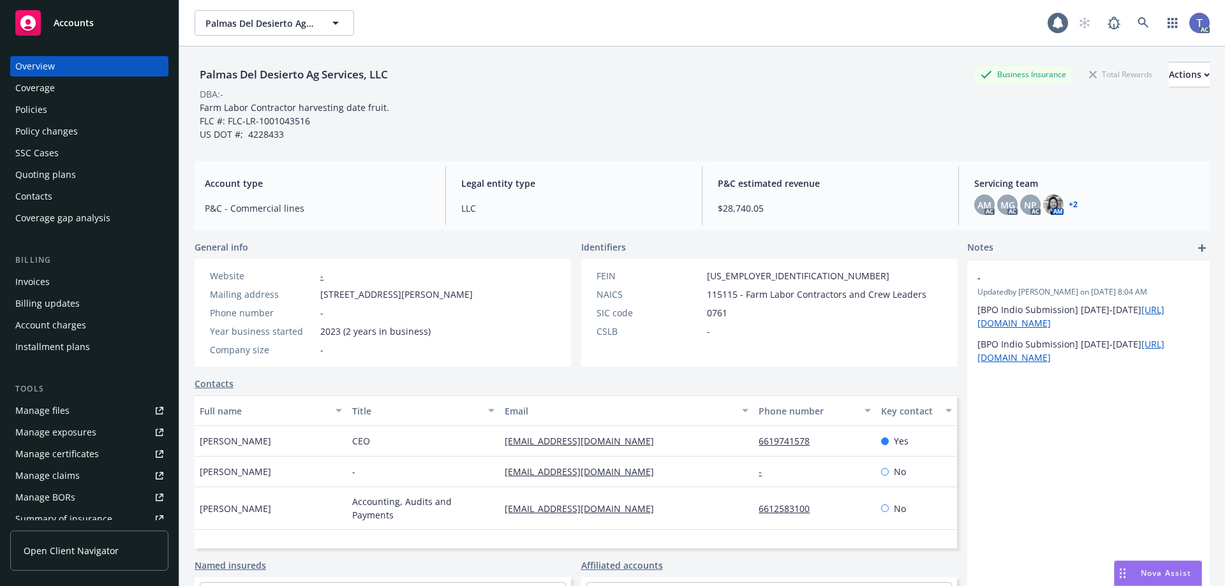
click at [84, 276] on div "Invoices" at bounding box center [89, 282] width 148 height 20
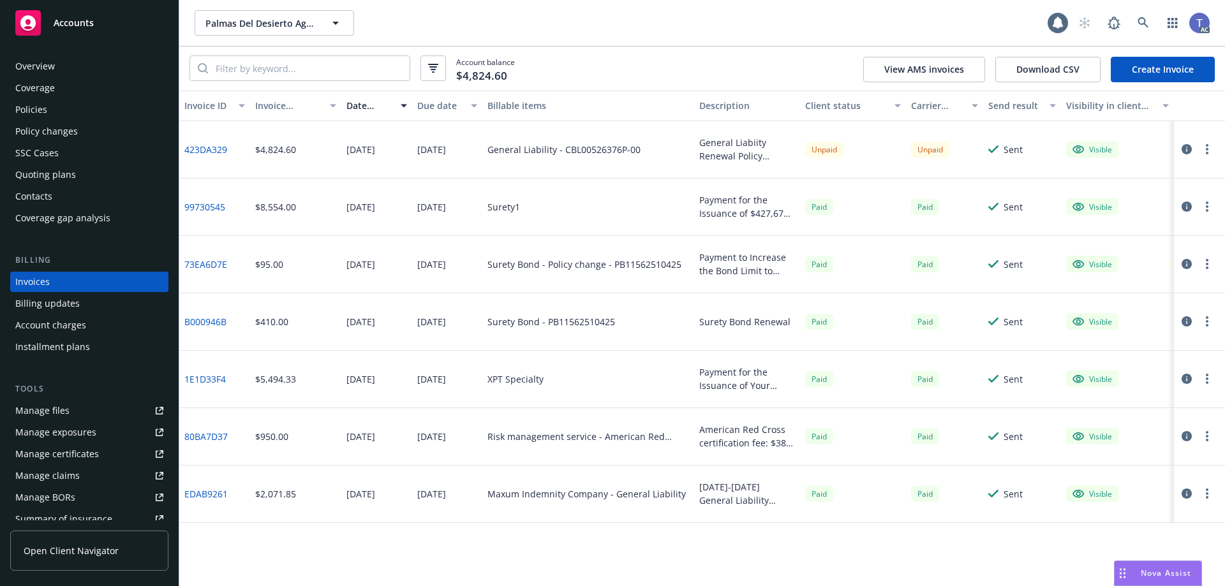
click at [653, 152] on div "General Liability - CBL00526376P-00" at bounding box center [588, 149] width 212 height 57
click at [1190, 149] on icon "button" at bounding box center [1187, 149] width 10 height 10
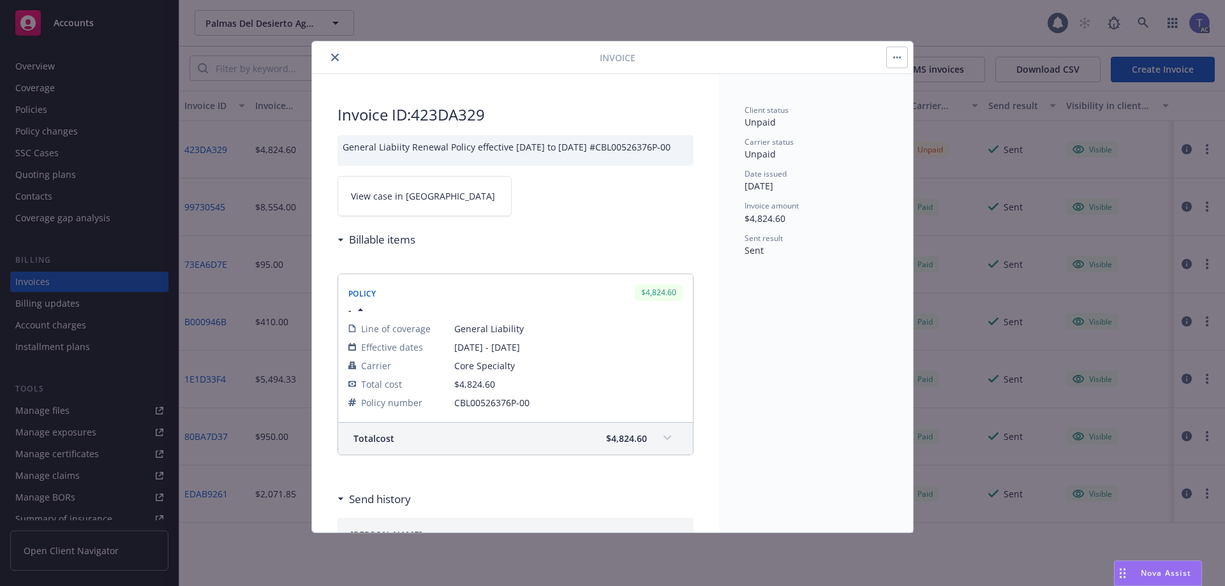
click at [361, 211] on link "View case in [GEOGRAPHIC_DATA]" at bounding box center [425, 196] width 174 height 40
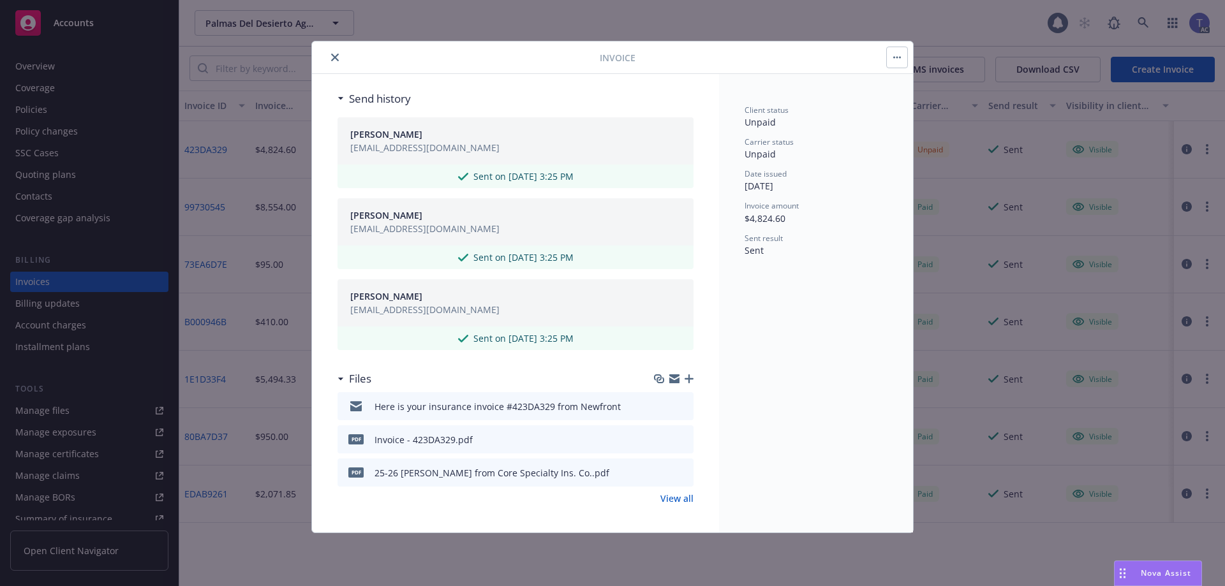
scroll to position [410, 0]
click at [332, 52] on button "close" at bounding box center [334, 57] width 15 height 15
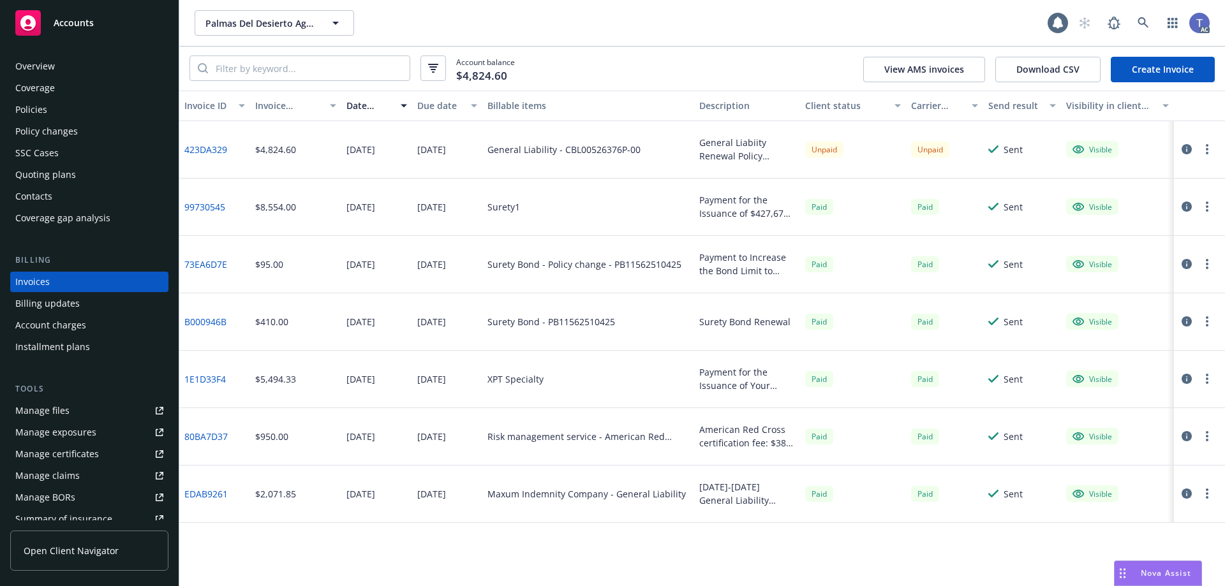
click at [1182, 145] on icon "button" at bounding box center [1187, 149] width 10 height 10
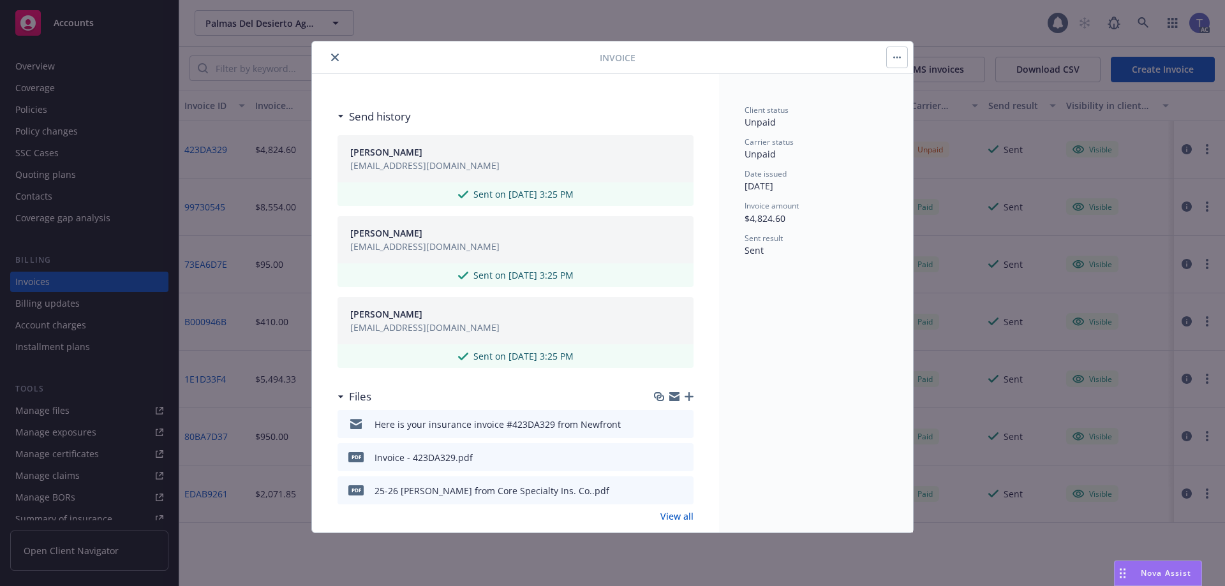
scroll to position [410, 0]
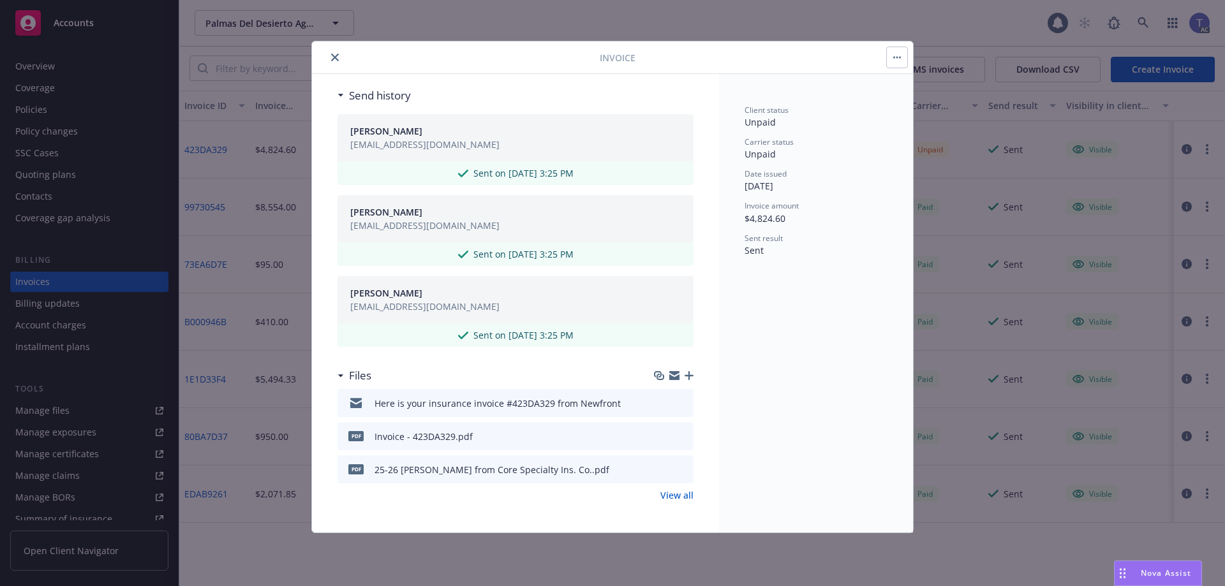
click at [678, 403] on button "preview file" at bounding box center [681, 402] width 14 height 11
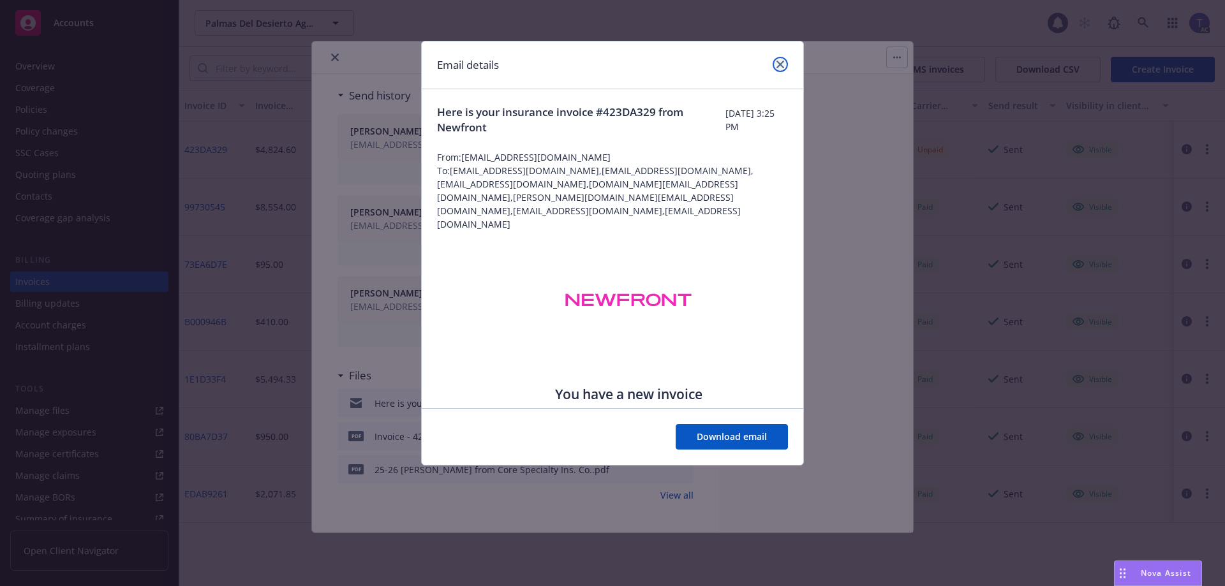
click at [786, 63] on link "close" at bounding box center [780, 64] width 15 height 15
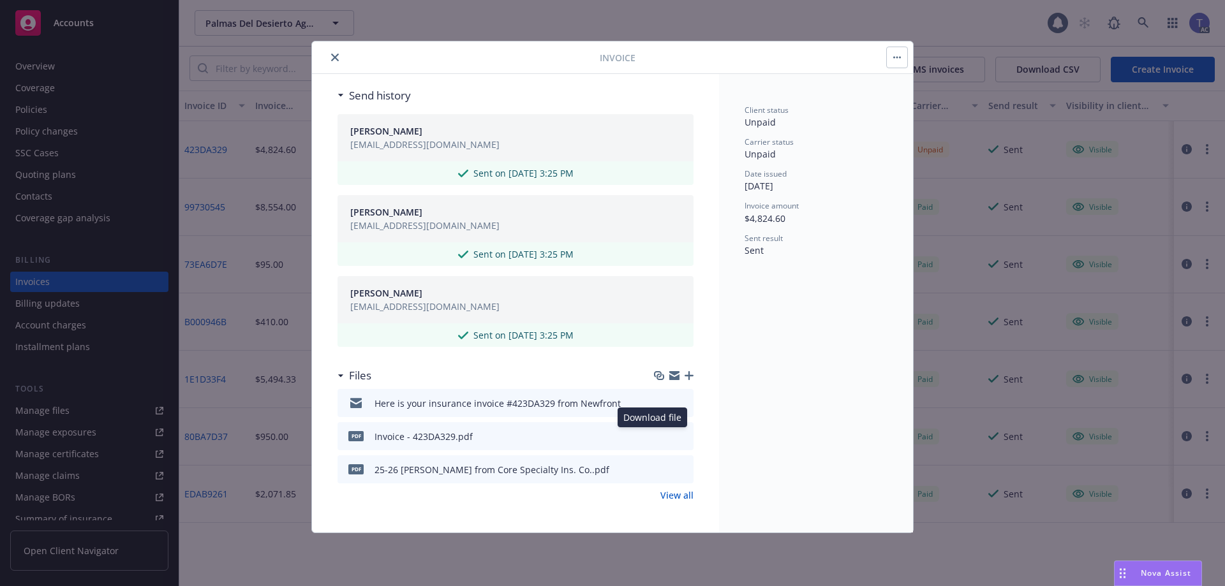
click at [657, 436] on icon "download file" at bounding box center [661, 435] width 8 height 8
click at [655, 470] on icon "download file" at bounding box center [660, 469] width 10 height 10
click at [333, 54] on icon "close" at bounding box center [335, 58] width 8 height 8
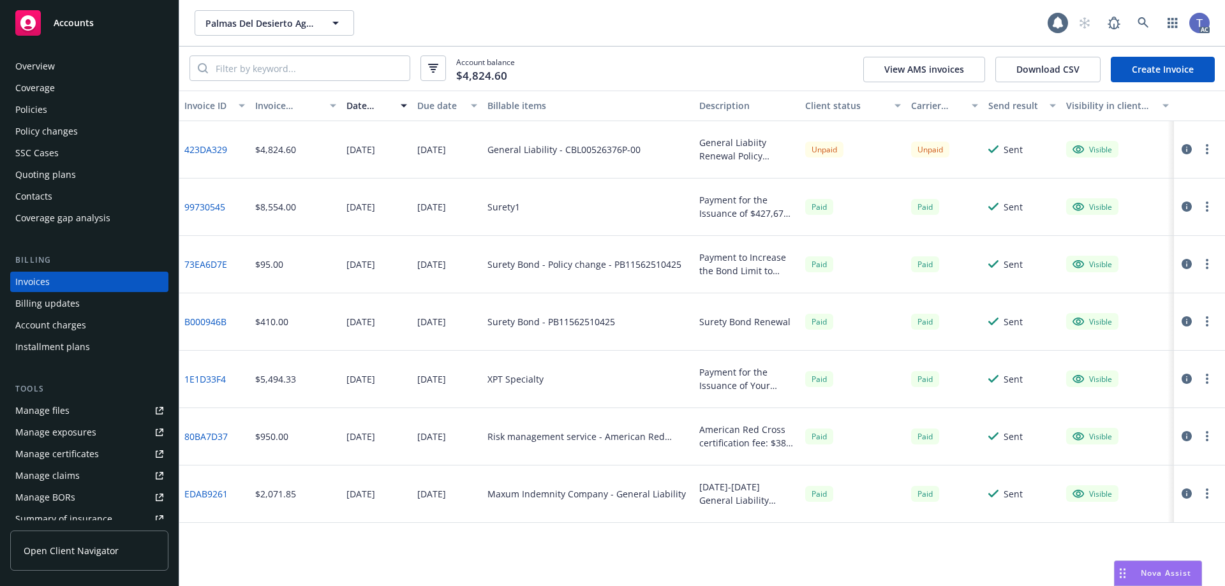
click at [25, 107] on div "Policies" at bounding box center [31, 110] width 32 height 20
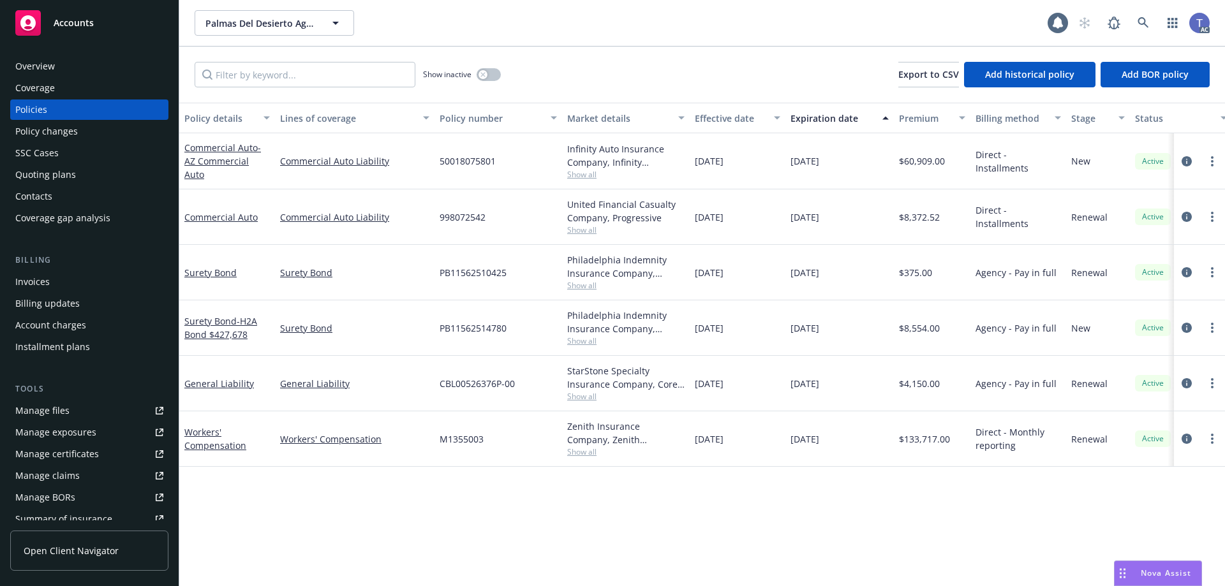
click at [472, 381] on span "CBL00526376P-00" at bounding box center [477, 383] width 75 height 13
copy span "CBL00526376P-00"
click at [48, 291] on div "Invoices" at bounding box center [32, 282] width 34 height 20
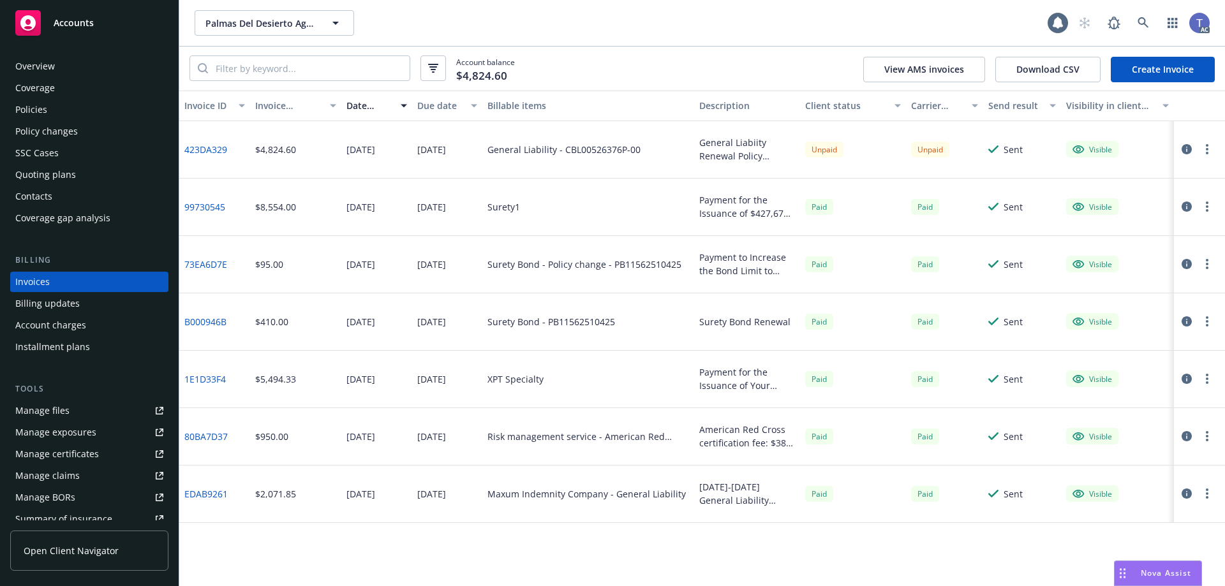
click at [1213, 141] on div at bounding box center [1199, 149] width 51 height 57
click at [1208, 145] on button "button" at bounding box center [1206, 149] width 15 height 15
click at [1126, 225] on link "Copy invoice URL" at bounding box center [1132, 227] width 163 height 26
click at [33, 105] on div "Policies" at bounding box center [31, 110] width 32 height 20
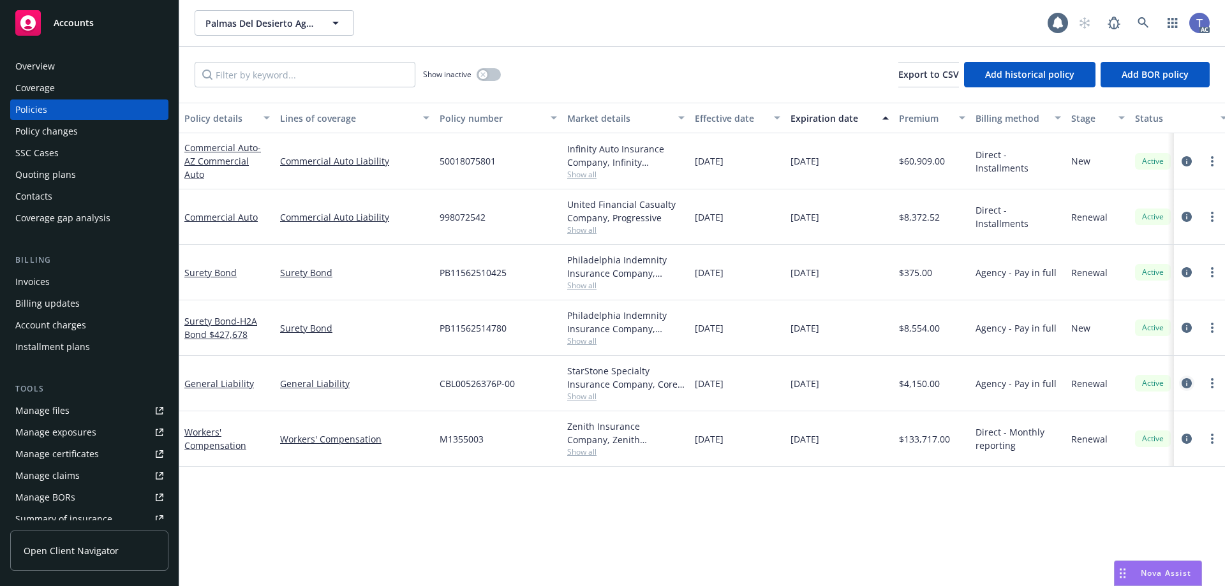
click at [1190, 382] on icon "circleInformation" at bounding box center [1187, 383] width 10 height 10
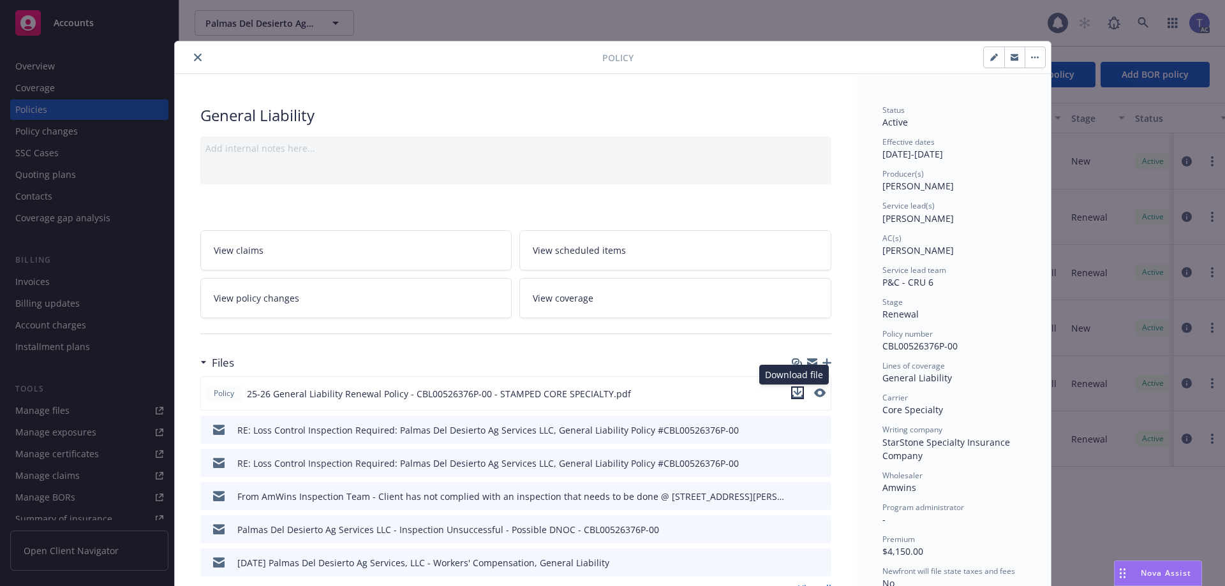
click at [792, 394] on icon "download file" at bounding box center [797, 393] width 10 height 10
click at [194, 54] on icon "close" at bounding box center [198, 58] width 8 height 8
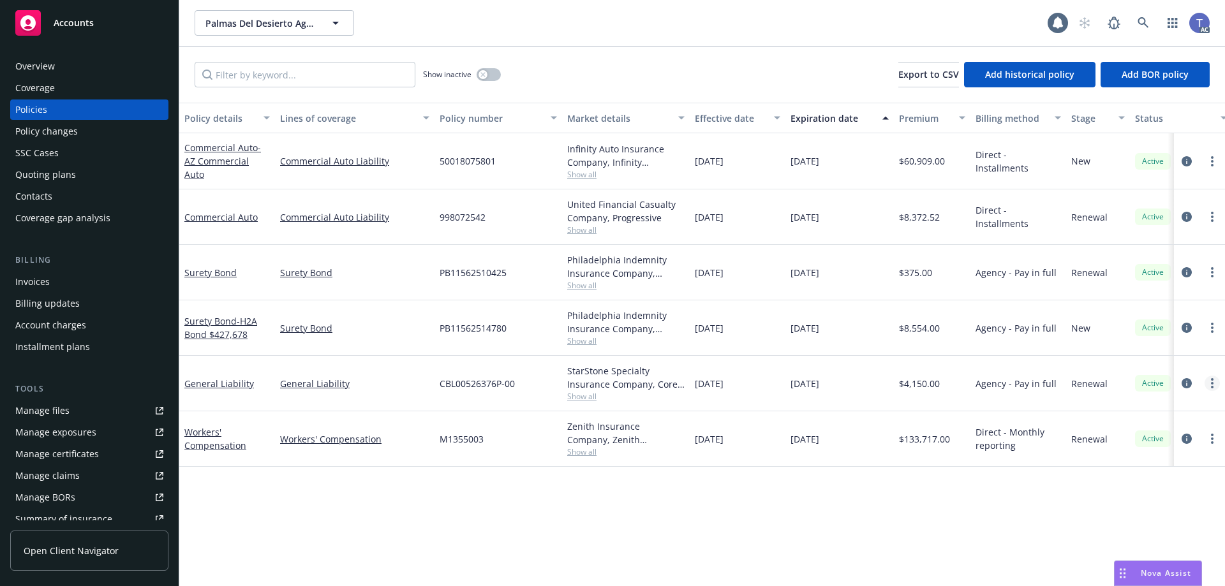
click at [1206, 382] on link "more" at bounding box center [1212, 383] width 15 height 15
click at [1131, 341] on link "Copy logging email" at bounding box center [1149, 341] width 150 height 26
click at [1190, 382] on icon "circleInformation" at bounding box center [1187, 383] width 10 height 10
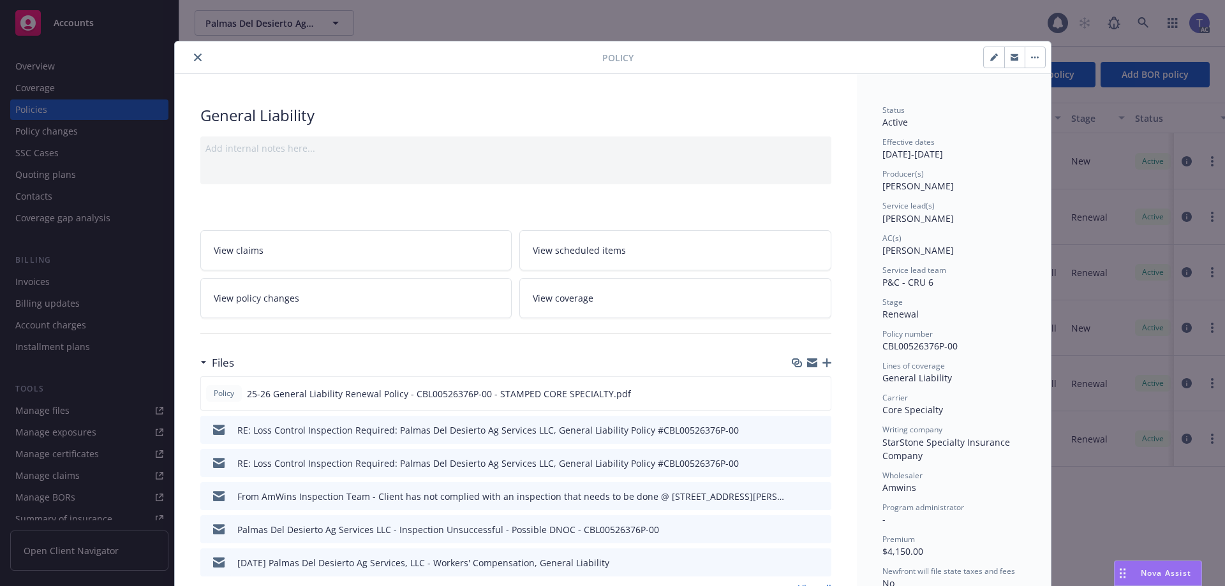
click at [190, 57] on button "close" at bounding box center [197, 57] width 15 height 15
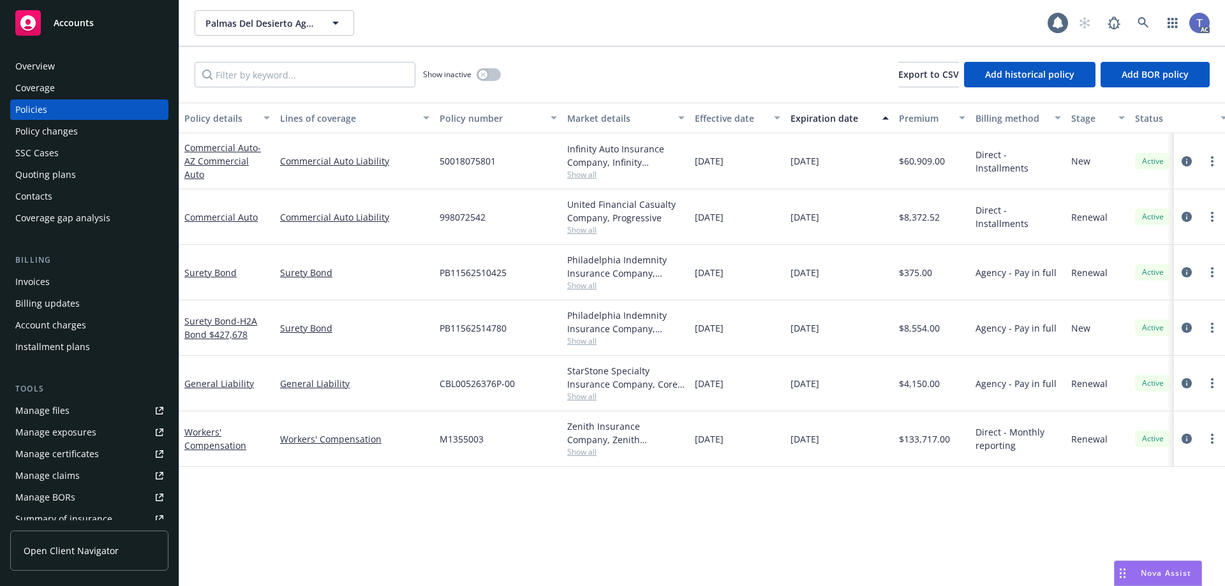
click at [589, 41] on div "Palmas Del Desierto Ag Services, LLC Palmas Del Desierto Ag Services, LLC 1 AC" at bounding box center [702, 23] width 1046 height 46
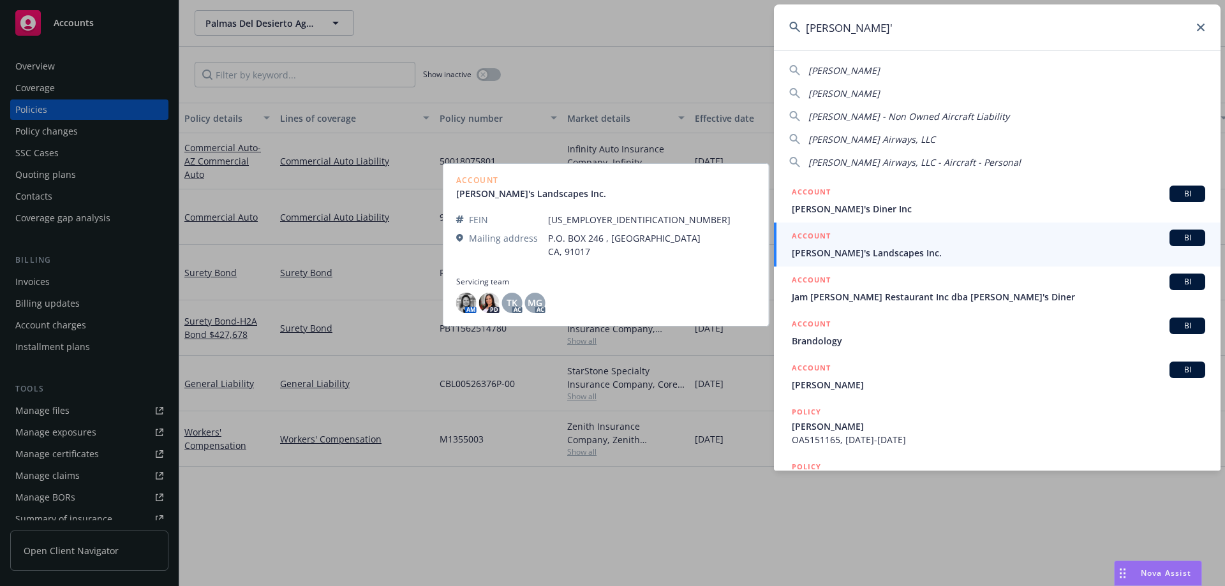
type input "[PERSON_NAME]'"
click at [870, 253] on span "[PERSON_NAME]'s Landscapes Inc." at bounding box center [998, 252] width 413 height 13
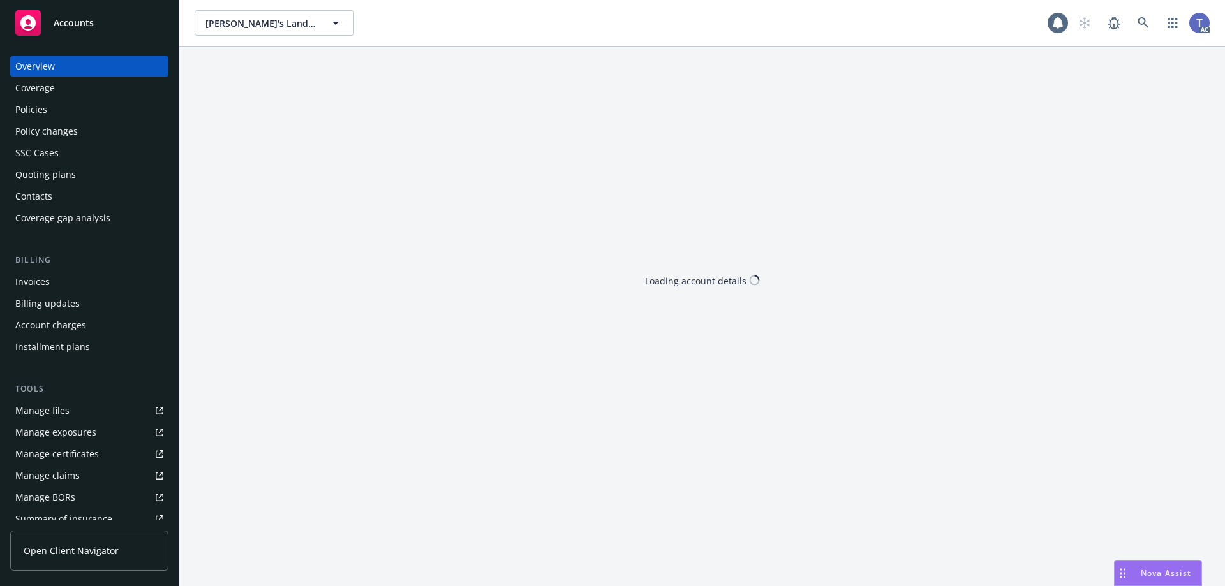
click at [52, 175] on div "Quoting plans" at bounding box center [45, 175] width 61 height 20
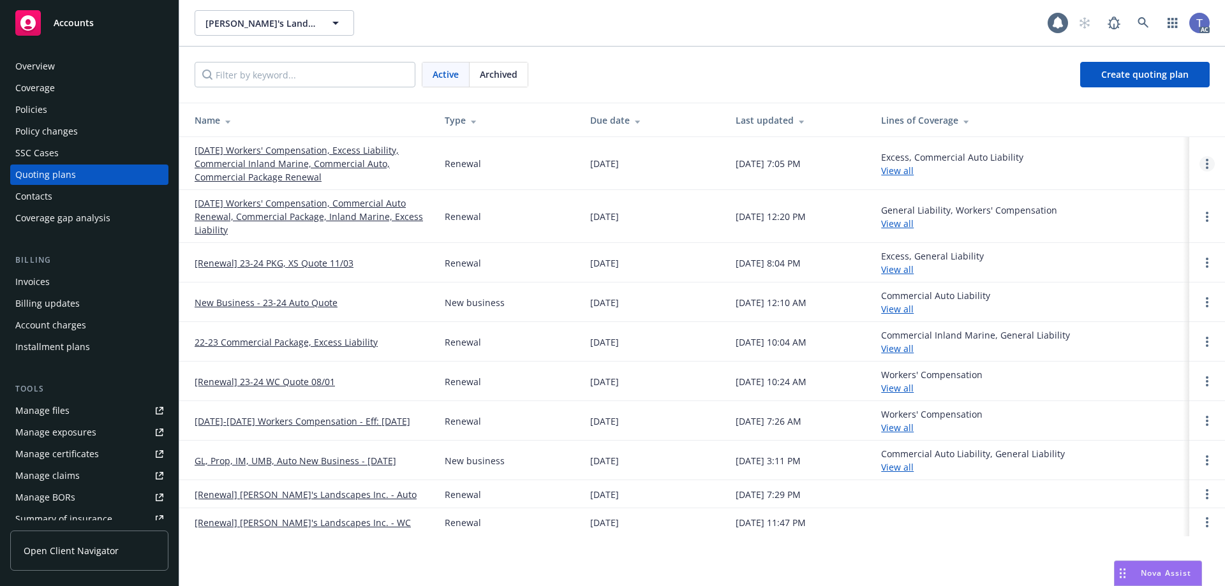
click at [1212, 165] on link "Open options" at bounding box center [1206, 163] width 15 height 15
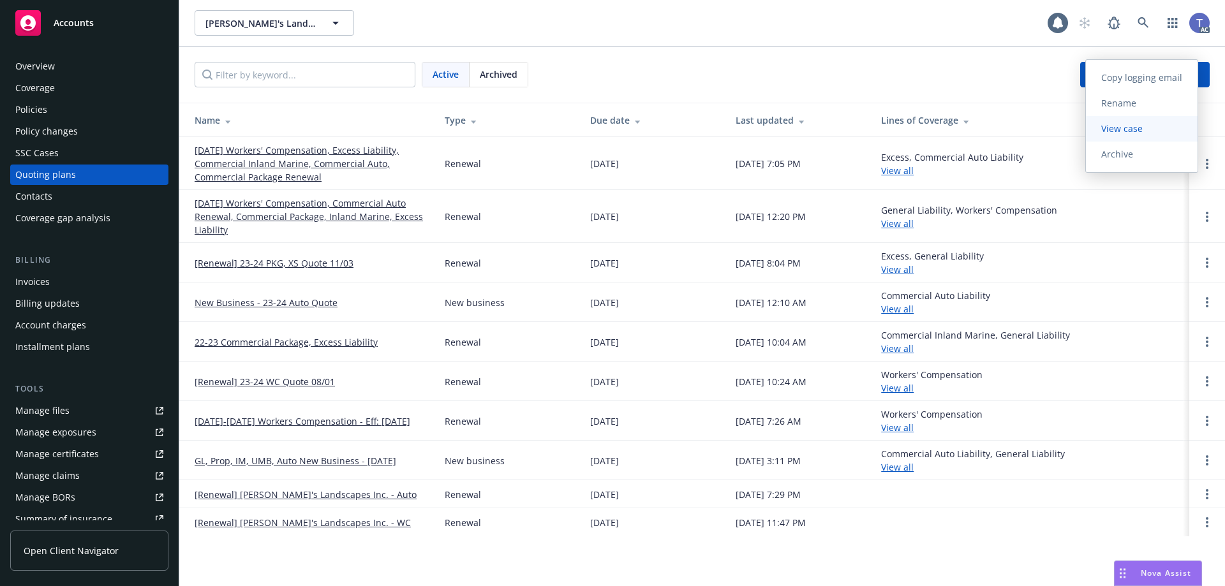
click at [1119, 134] on span "View case" at bounding box center [1122, 128] width 72 height 12
